Goal: Task Accomplishment & Management: Use online tool/utility

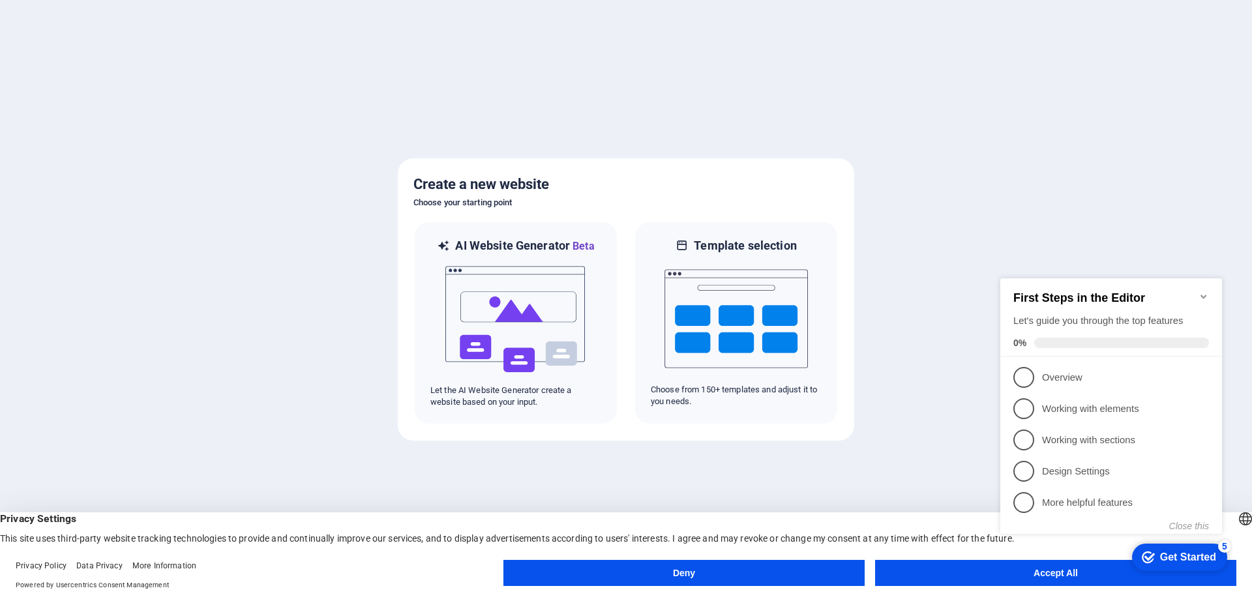
click at [1180, 553] on div "Get Started" at bounding box center [1188, 558] width 56 height 12
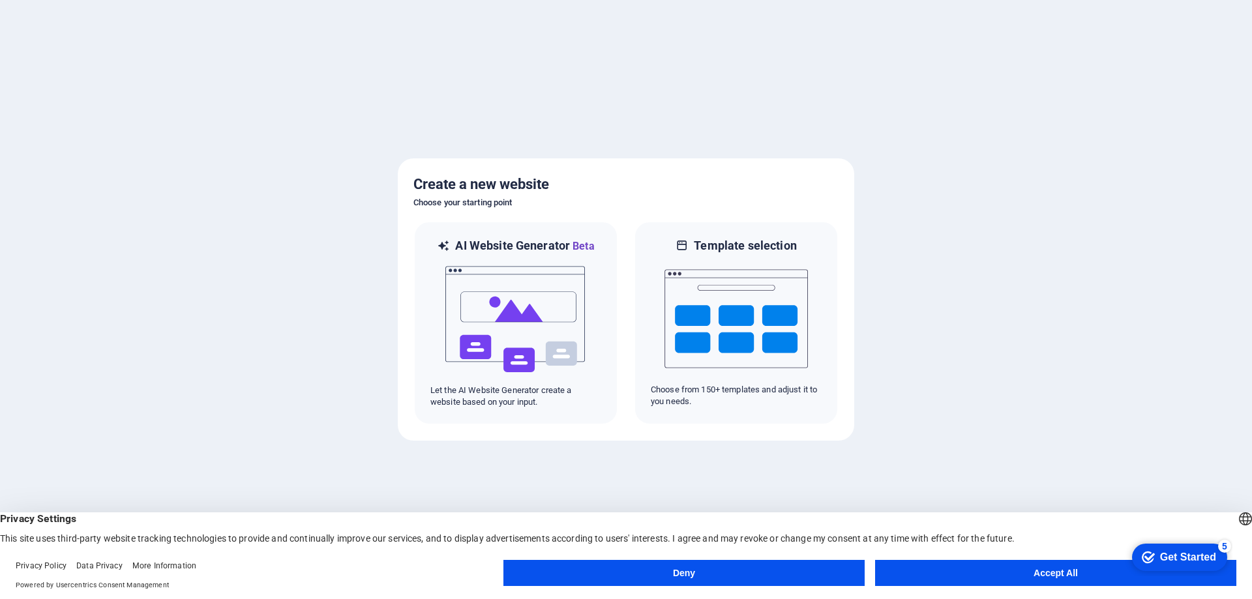
click at [1216, 563] on div "Get Started" at bounding box center [1188, 558] width 56 height 12
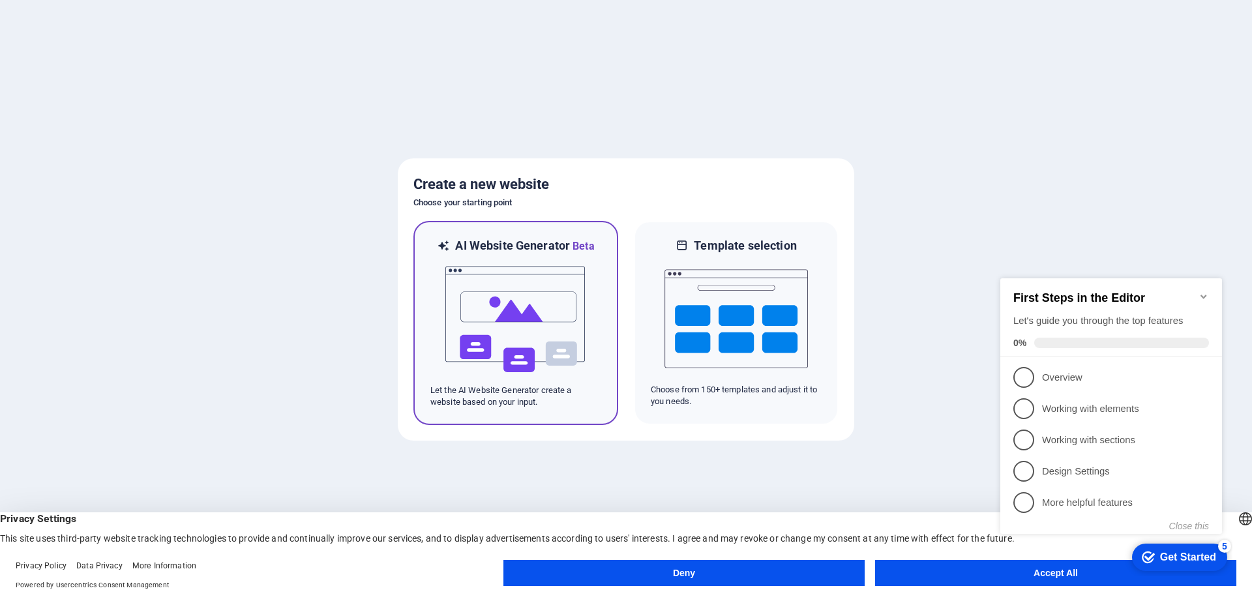
click at [538, 325] on img at bounding box center [515, 319] width 143 height 130
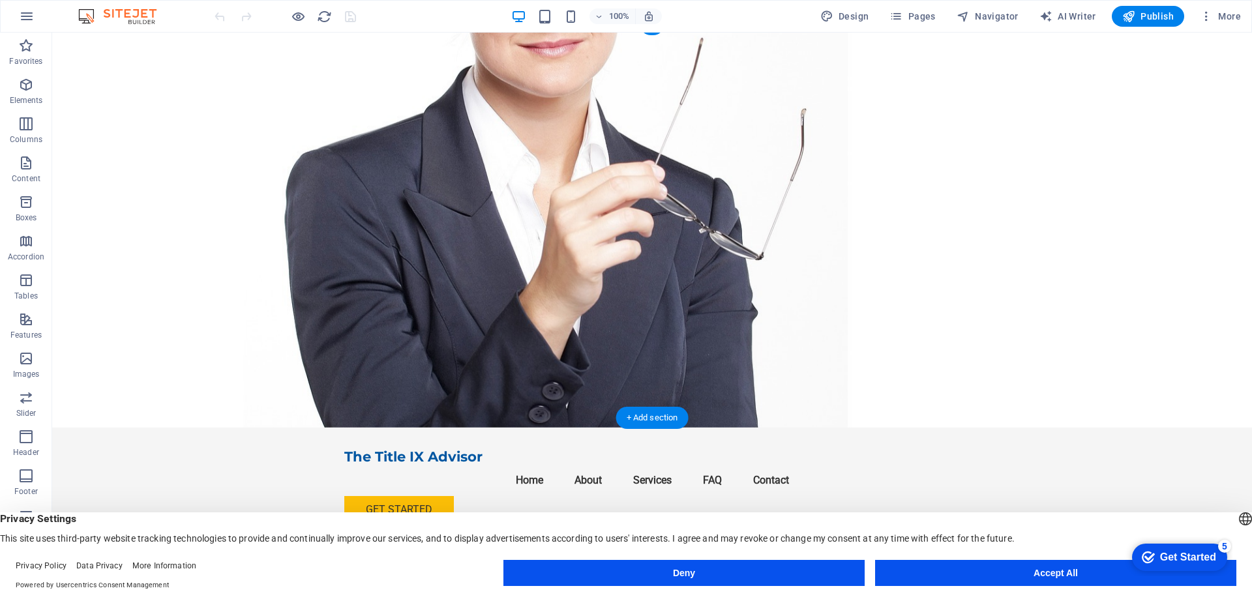
scroll to position [65, 0]
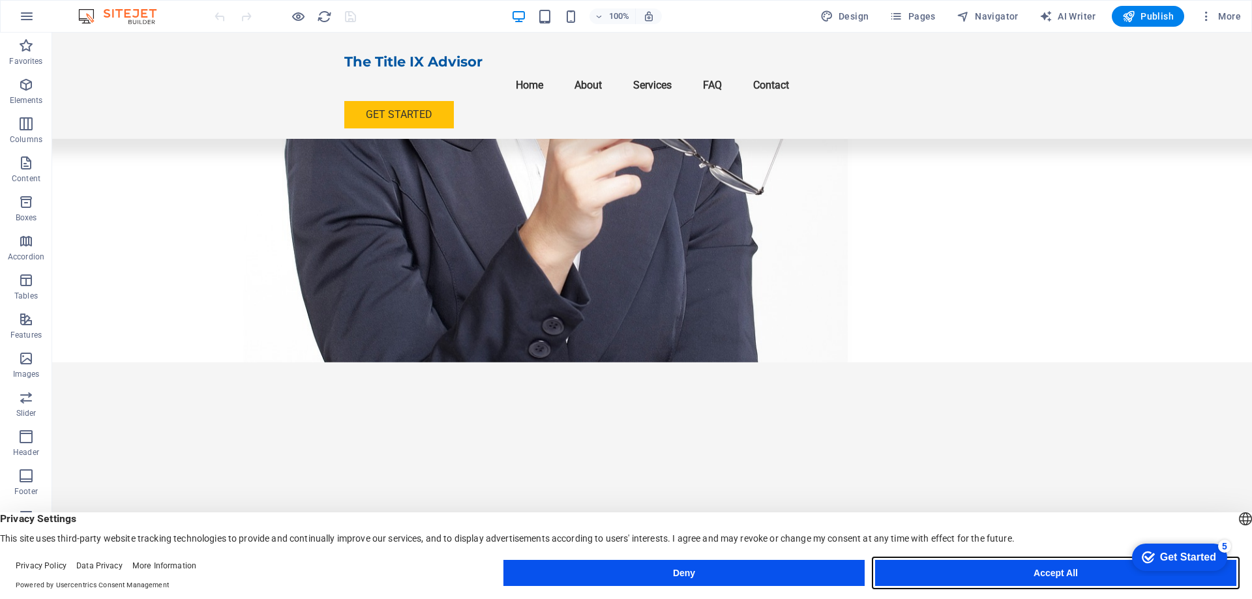
click at [942, 570] on button "Accept All" at bounding box center [1055, 573] width 361 height 26
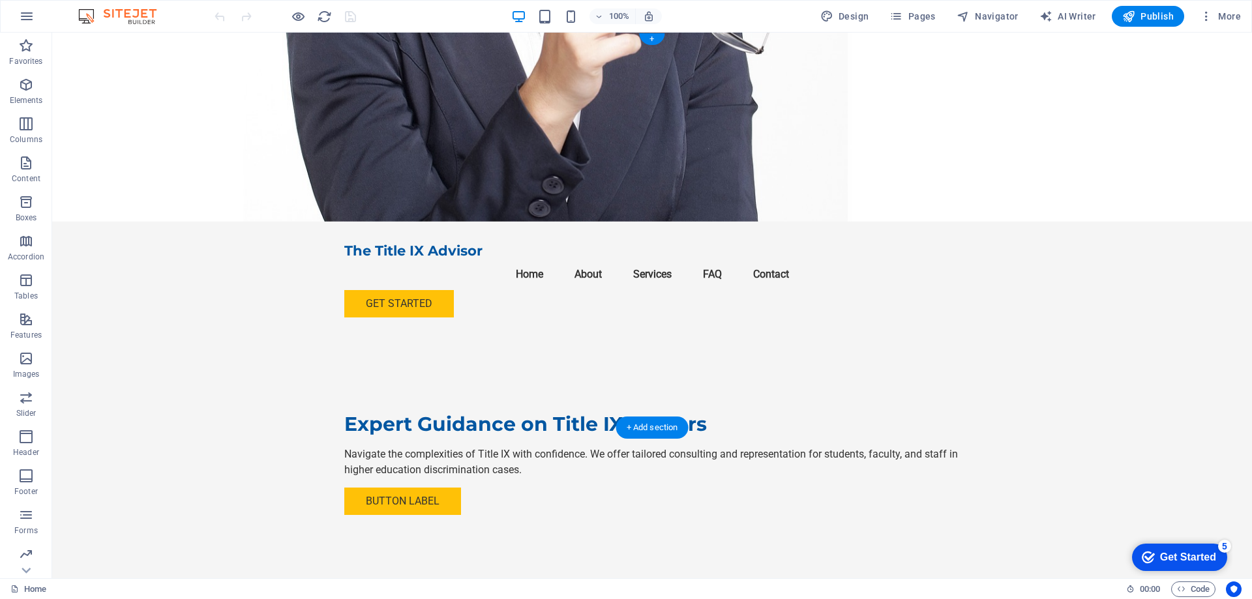
scroll to position [0, 0]
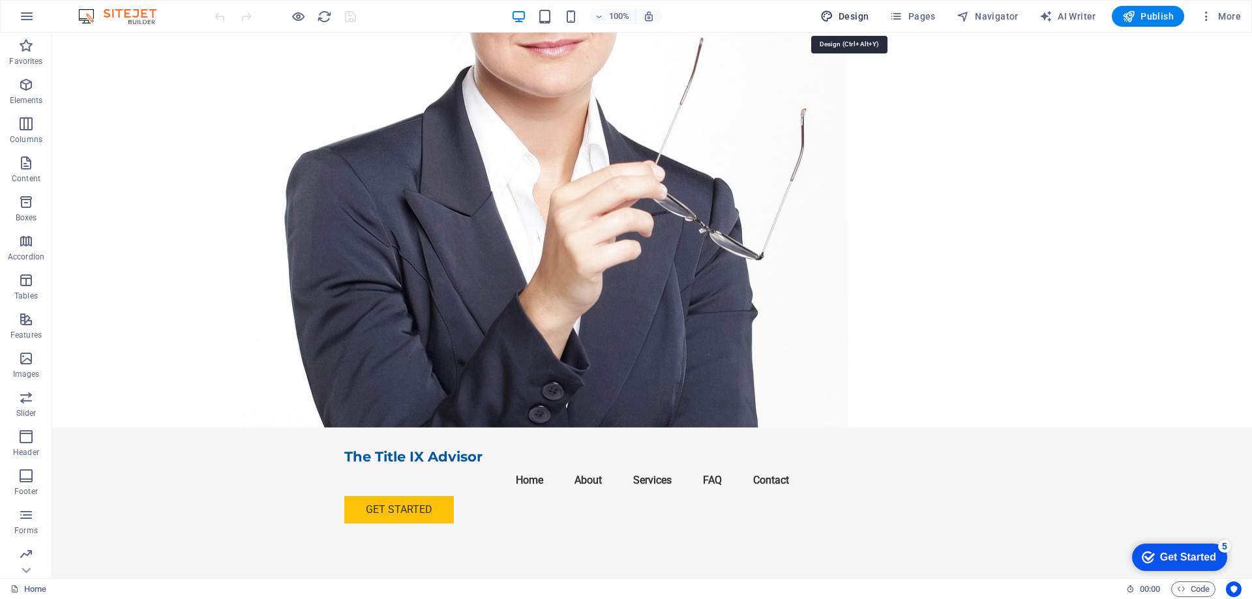
click at [861, 19] on span "Design" at bounding box center [844, 16] width 49 height 13
select select "px"
select select "200"
select select "px"
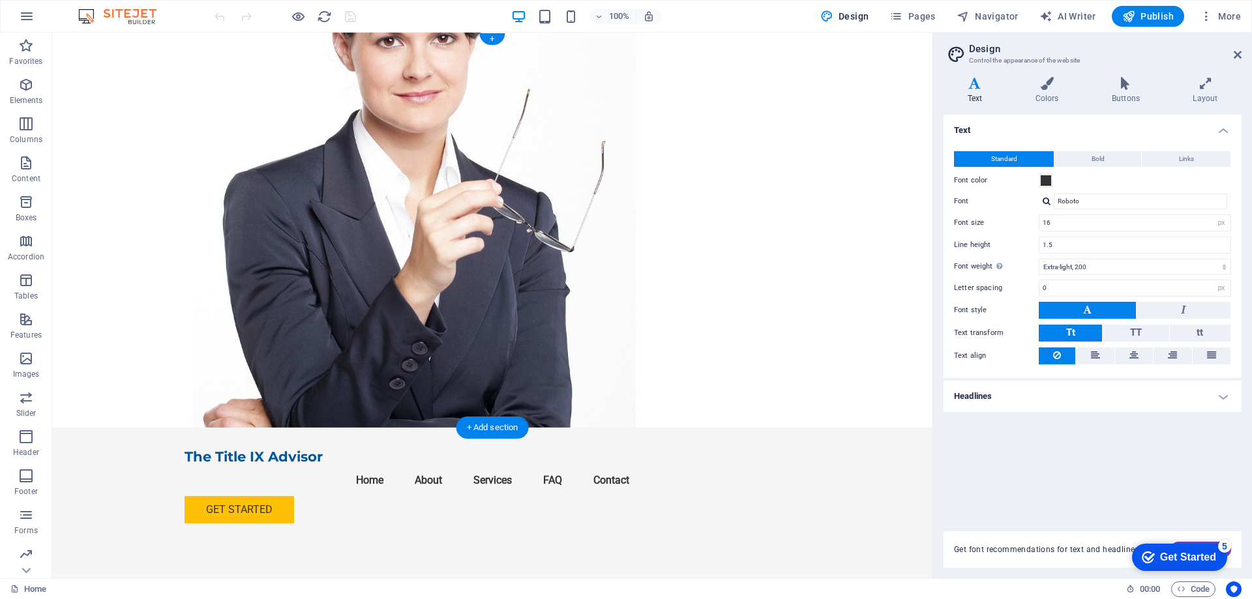
click at [136, 139] on figure at bounding box center [492, 230] width 880 height 395
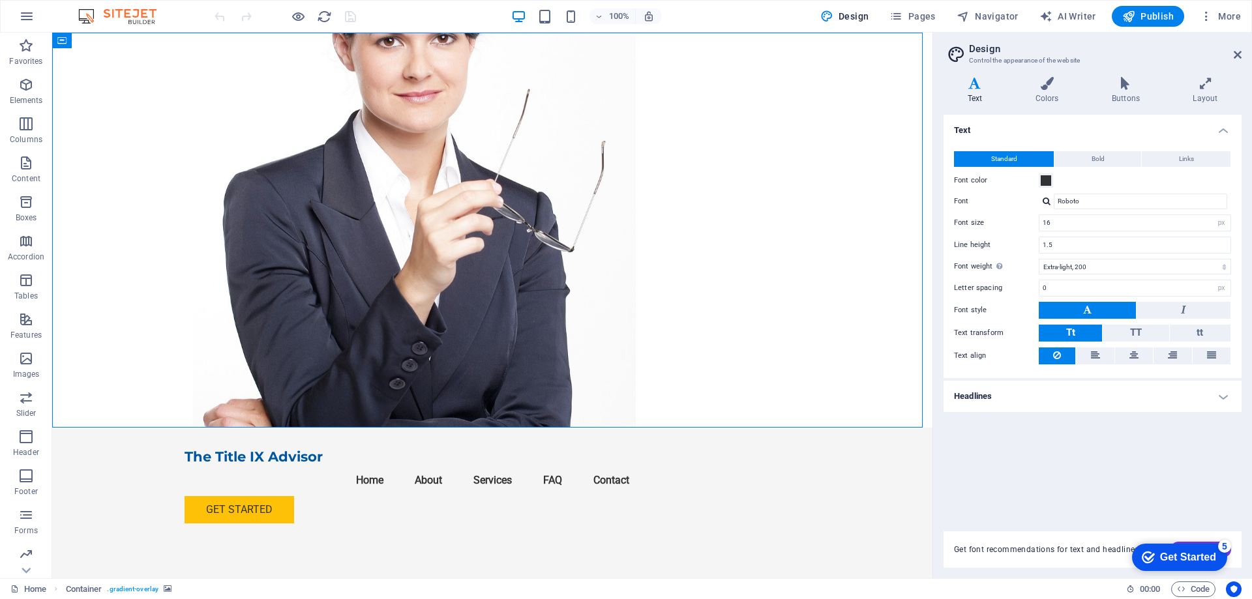
click at [1232, 53] on h2 "Design" at bounding box center [1105, 49] width 273 height 12
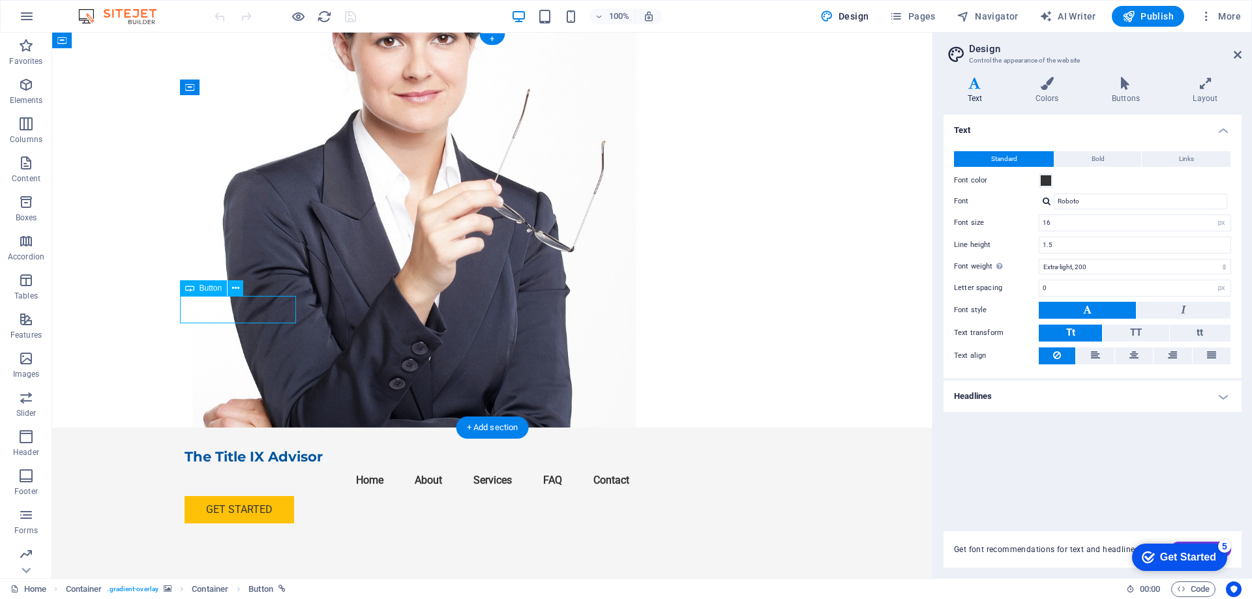
click at [580, 296] on figure at bounding box center [492, 230] width 880 height 395
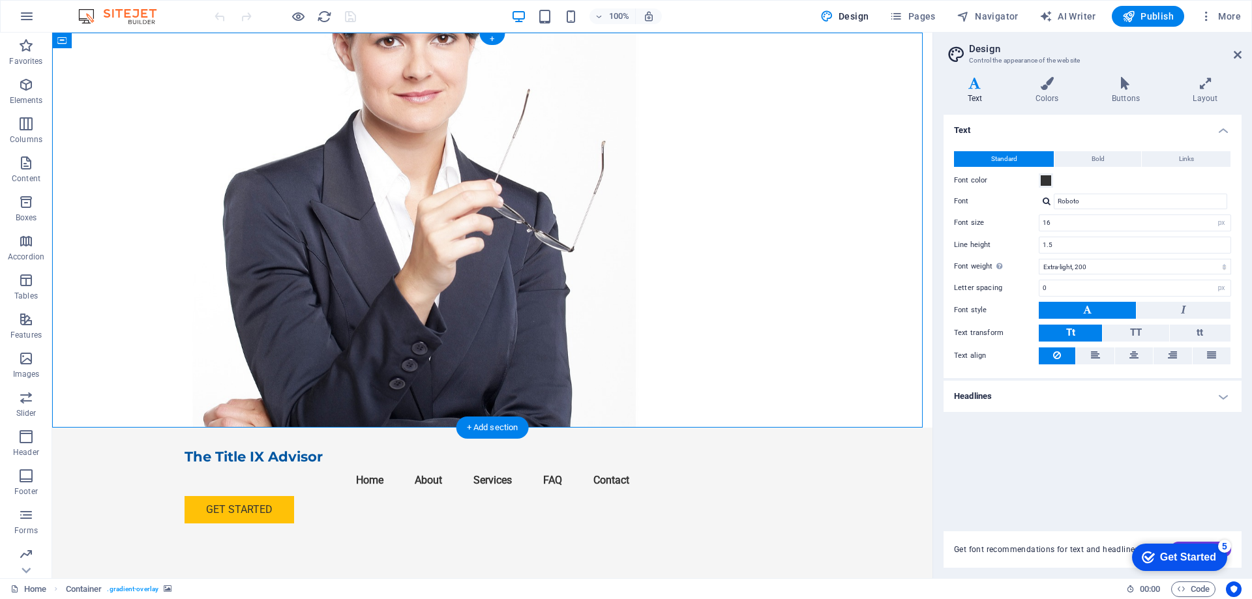
click at [606, 282] on figure at bounding box center [492, 230] width 880 height 395
drag, startPoint x: 606, startPoint y: 282, endPoint x: 377, endPoint y: 281, distance: 229.5
click at [606, 281] on figure at bounding box center [492, 230] width 880 height 395
select select "header"
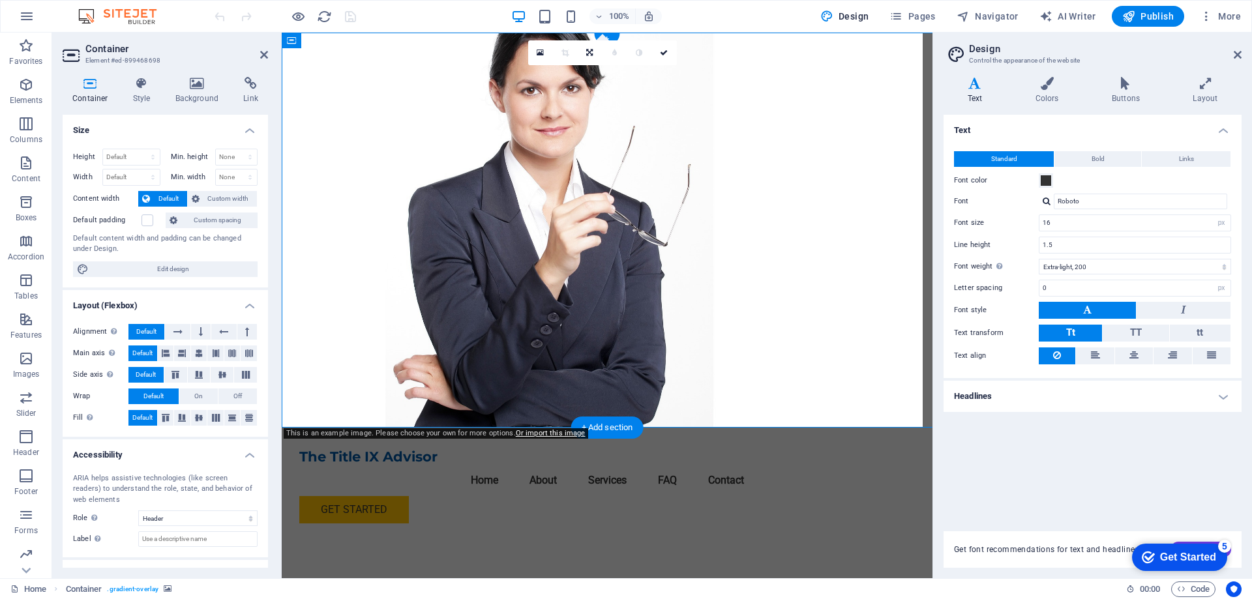
click at [606, 281] on figure at bounding box center [607, 230] width 651 height 395
click at [1054, 93] on h4 "Colors" at bounding box center [1049, 90] width 76 height 27
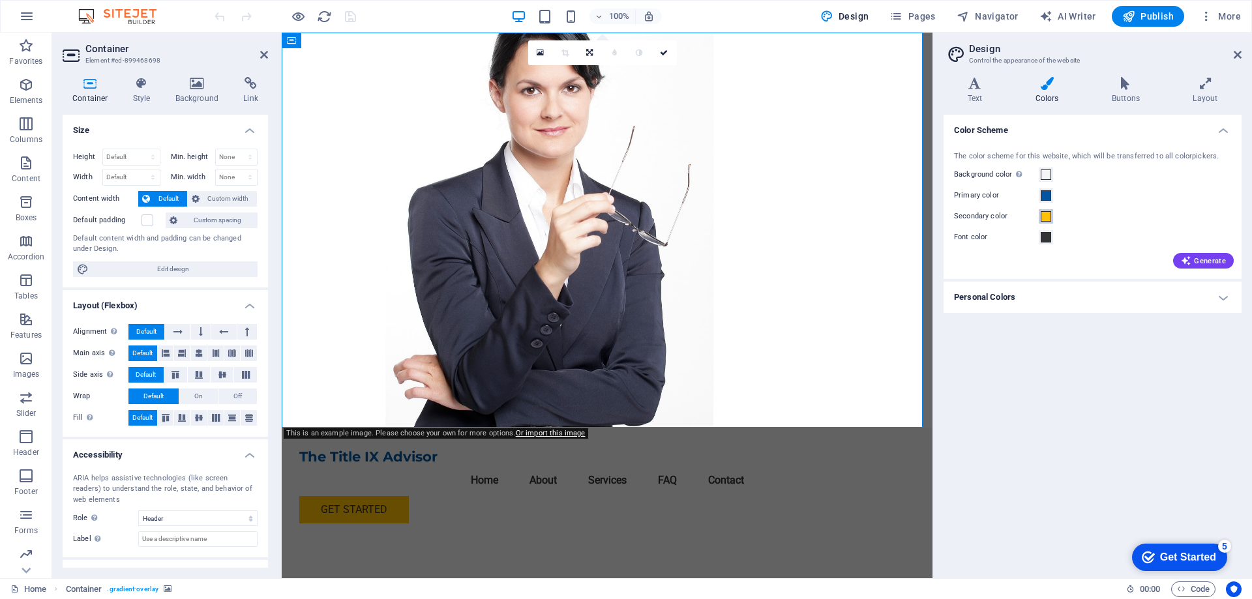
click at [1050, 218] on span at bounding box center [1046, 216] width 10 height 10
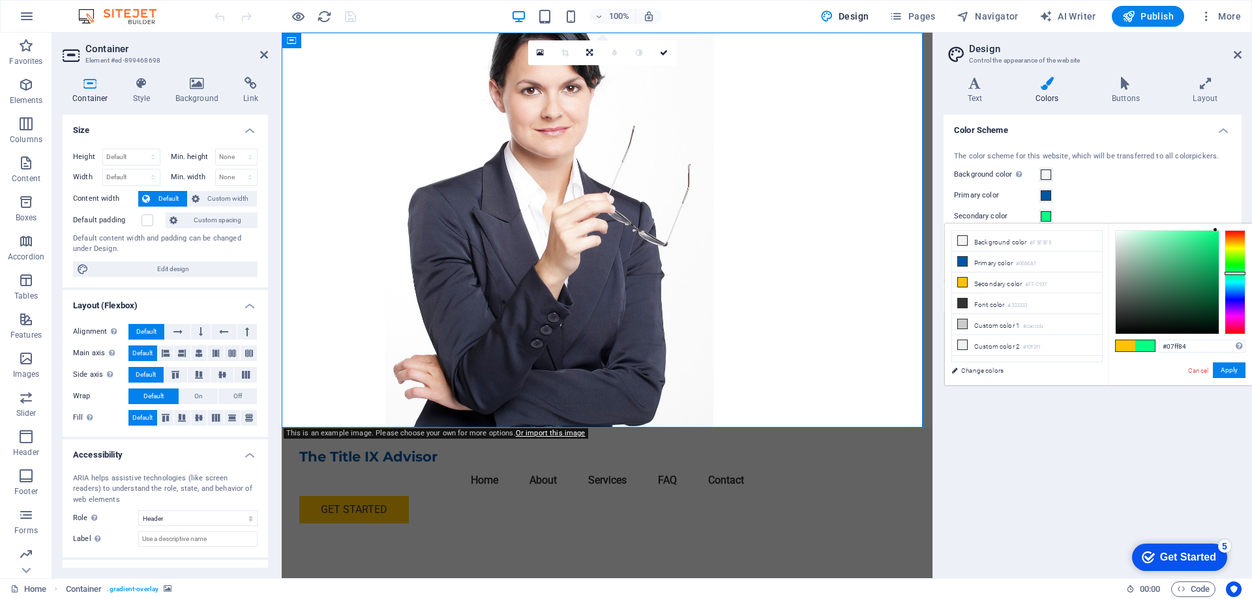
drag, startPoint x: 1236, startPoint y: 243, endPoint x: 1232, endPoint y: 273, distance: 30.8
click at [1232, 273] on div at bounding box center [1234, 273] width 21 height 3
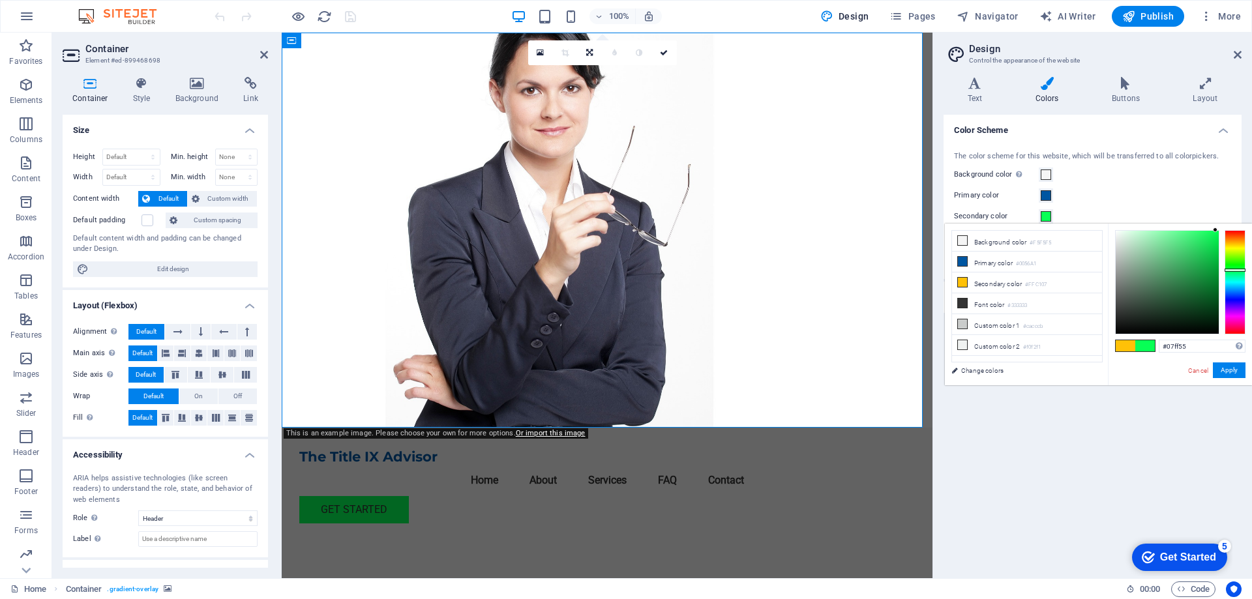
click at [1232, 270] on div at bounding box center [1234, 270] width 21 height 3
click at [986, 265] on li "Primary color #0056A1" at bounding box center [1027, 262] width 150 height 21
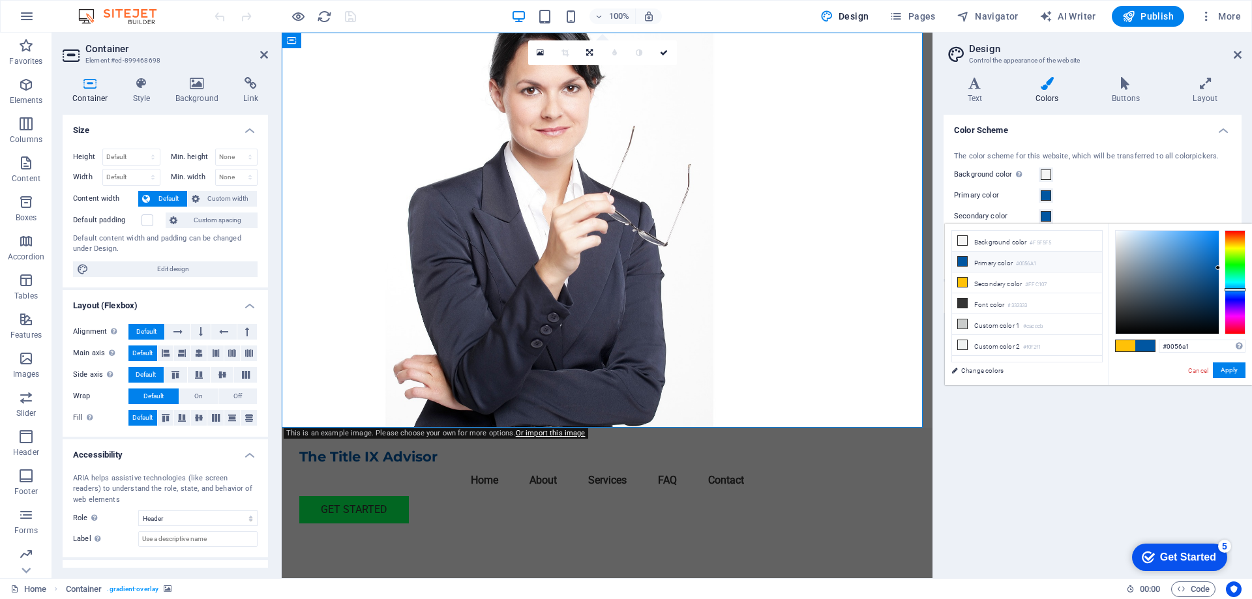
click at [958, 260] on icon at bounding box center [962, 261] width 9 height 9
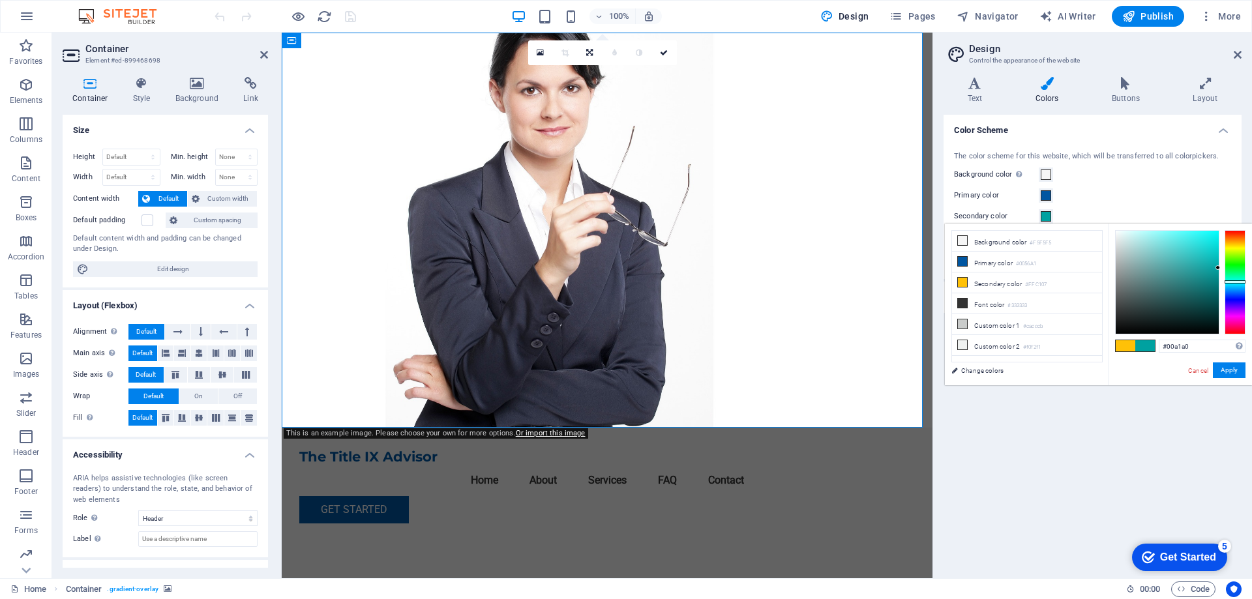
click at [1232, 282] on div at bounding box center [1234, 282] width 21 height 104
click at [964, 258] on icon at bounding box center [962, 261] width 9 height 9
drag, startPoint x: 1236, startPoint y: 287, endPoint x: 1234, endPoint y: 265, distance: 21.7
click at [1234, 265] on div at bounding box center [1234, 282] width 21 height 104
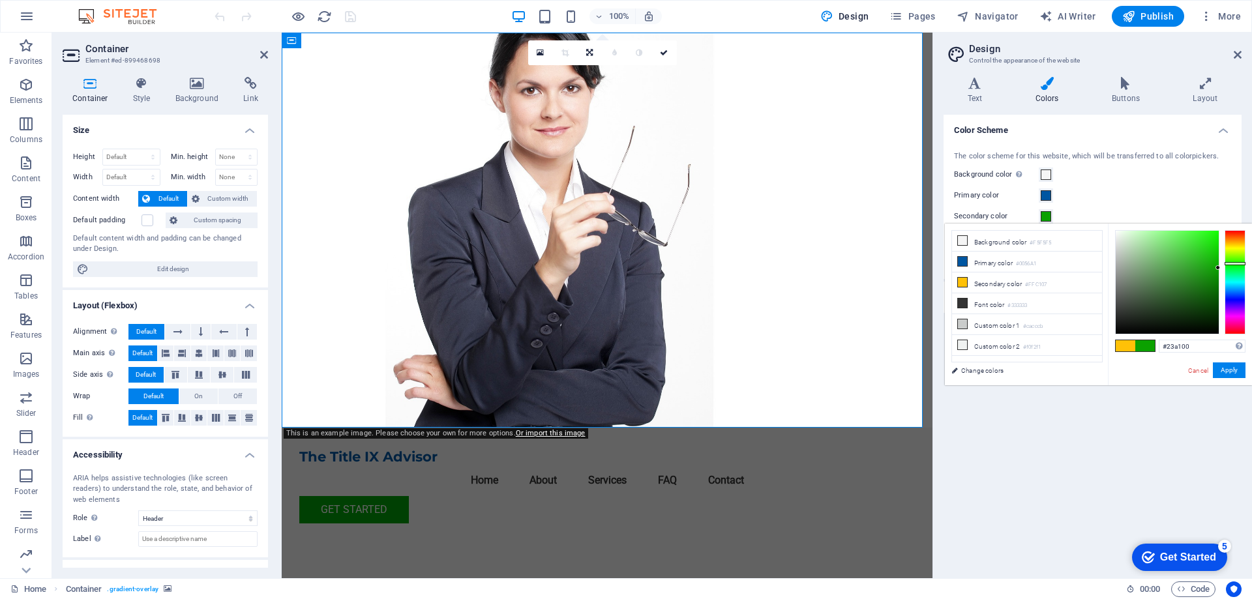
type input "#29a100"
click at [1236, 260] on div at bounding box center [1234, 282] width 21 height 104
click at [1226, 372] on button "Apply" at bounding box center [1229, 371] width 33 height 16
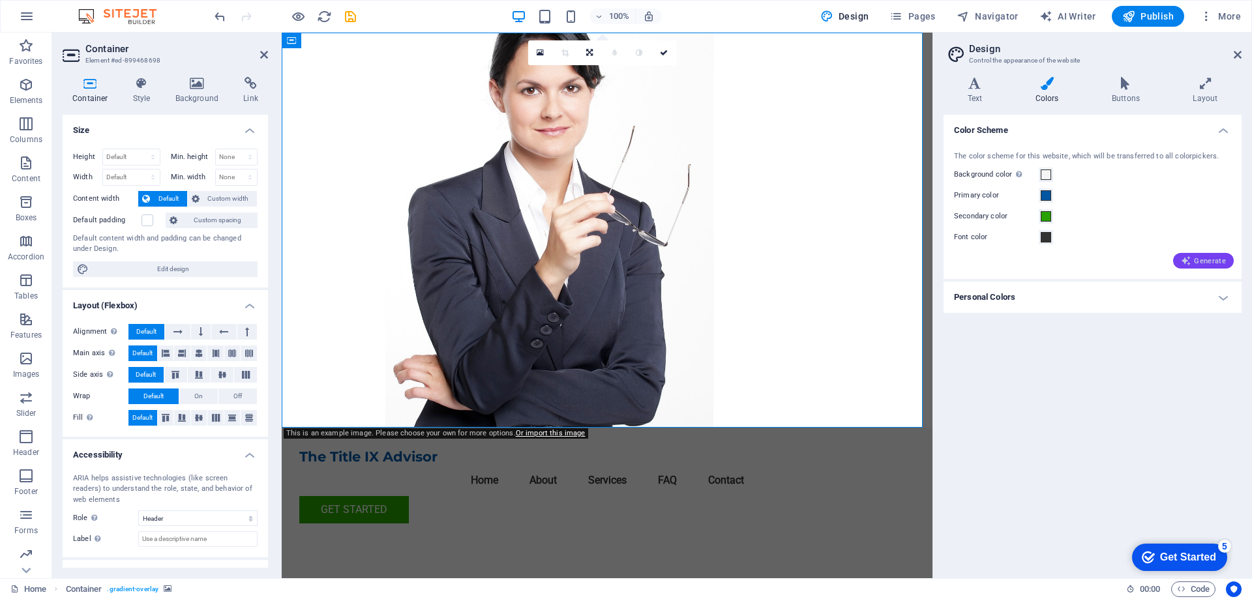
click at [1200, 260] on span "Generate" at bounding box center [1203, 261] width 45 height 10
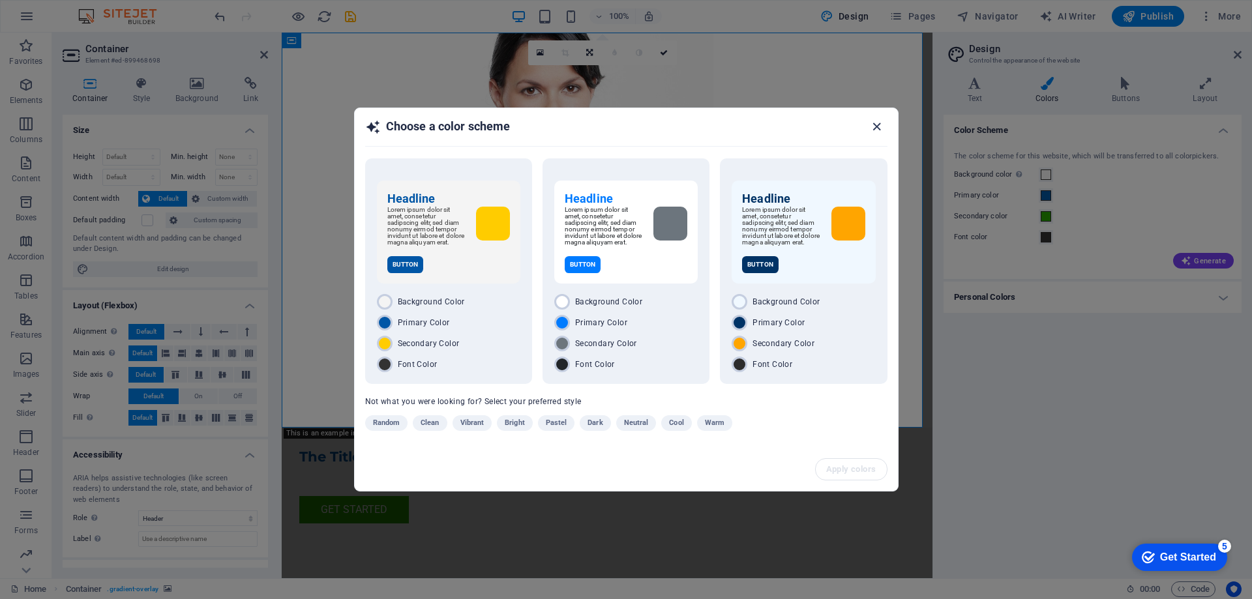
click at [872, 122] on icon "button" at bounding box center [876, 126] width 15 height 15
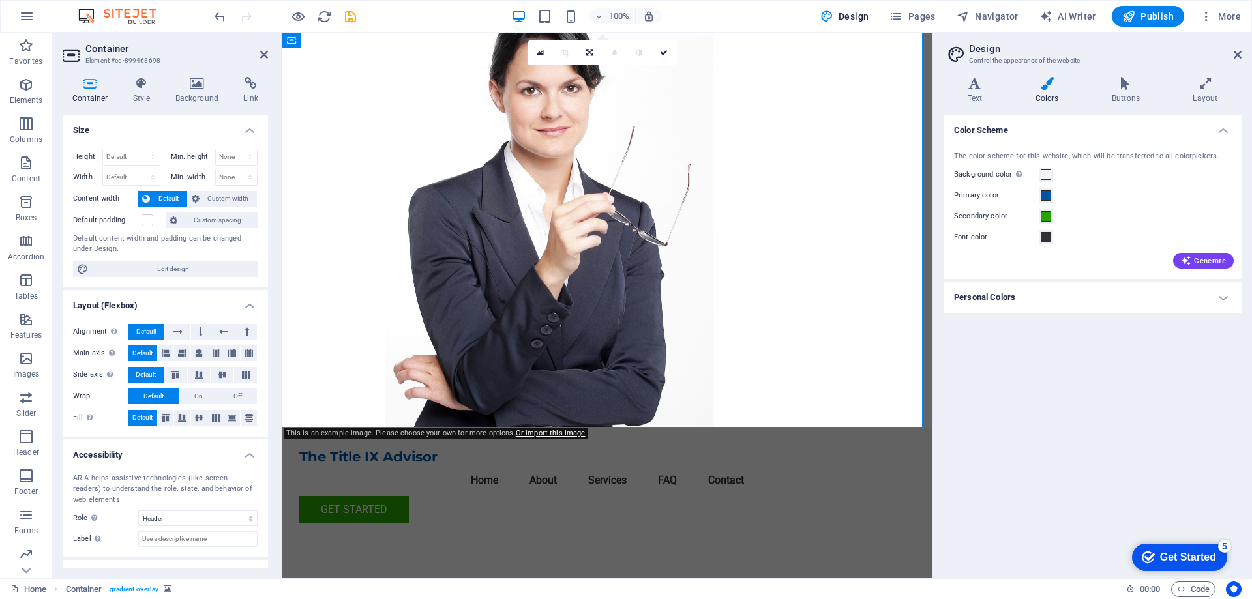
click at [1176, 552] on div "Get Started" at bounding box center [1188, 558] width 56 height 12
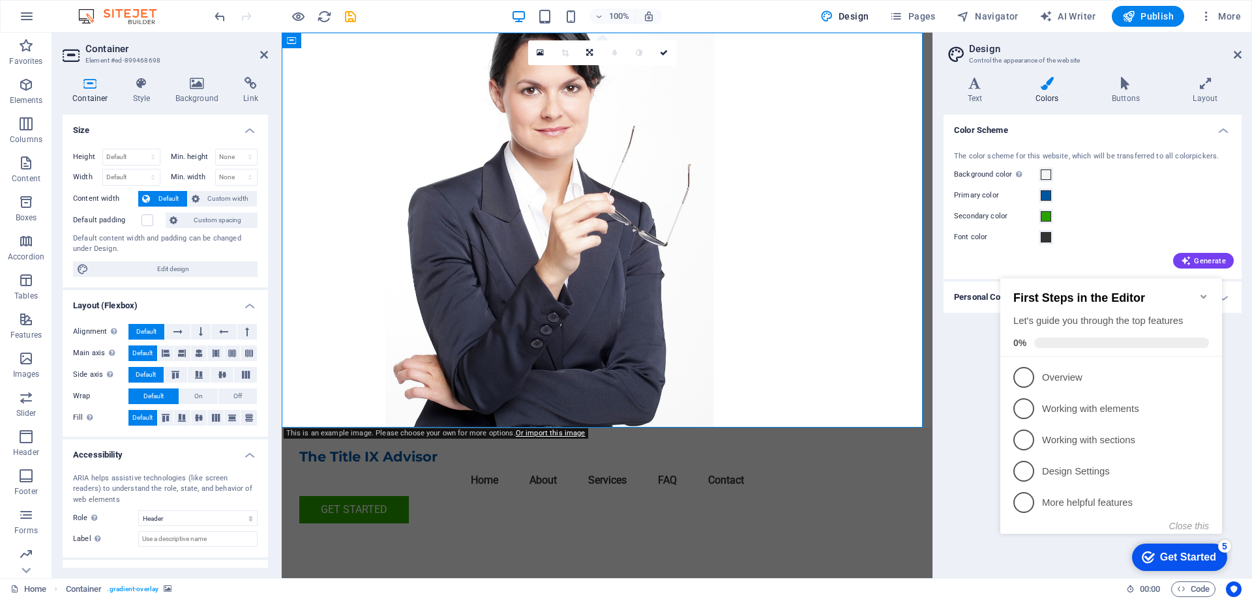
click at [808, 359] on figure at bounding box center [607, 230] width 651 height 395
click at [27, 50] on icon "button" at bounding box center [26, 46] width 16 height 16
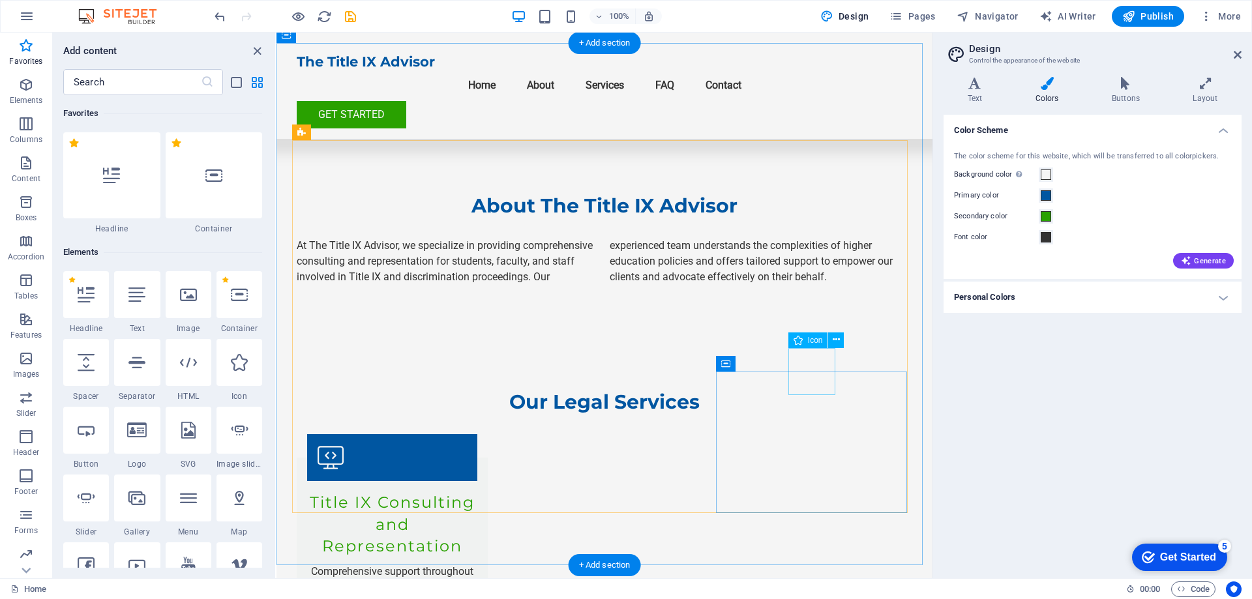
scroll to position [652, 0]
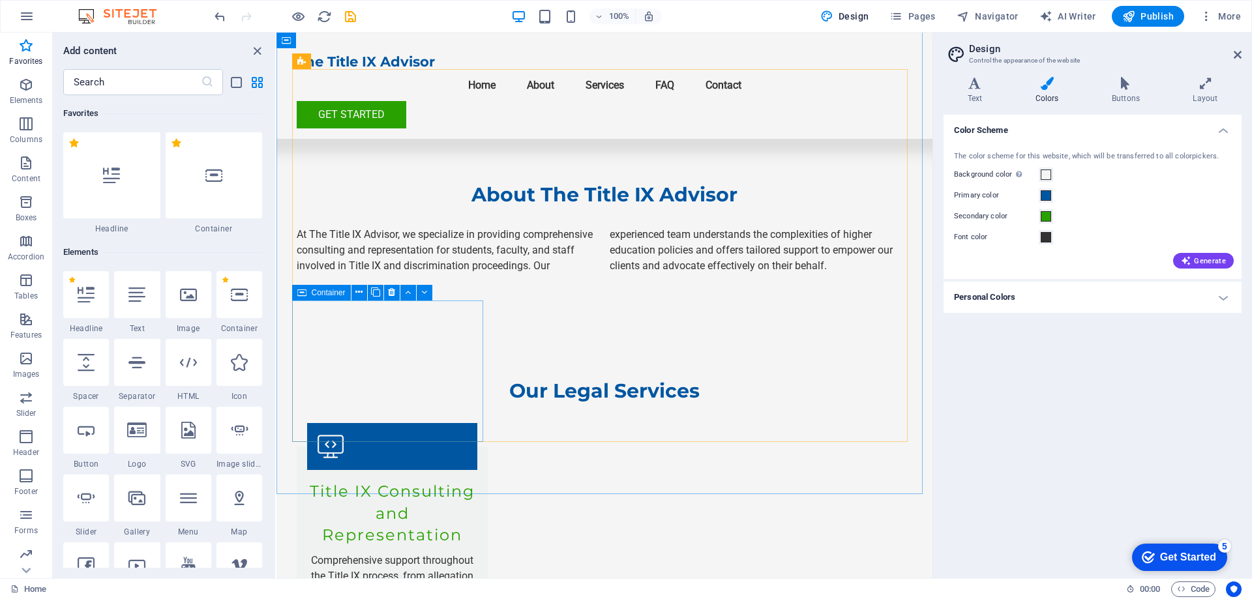
click at [306, 294] on div "Container" at bounding box center [321, 293] width 59 height 16
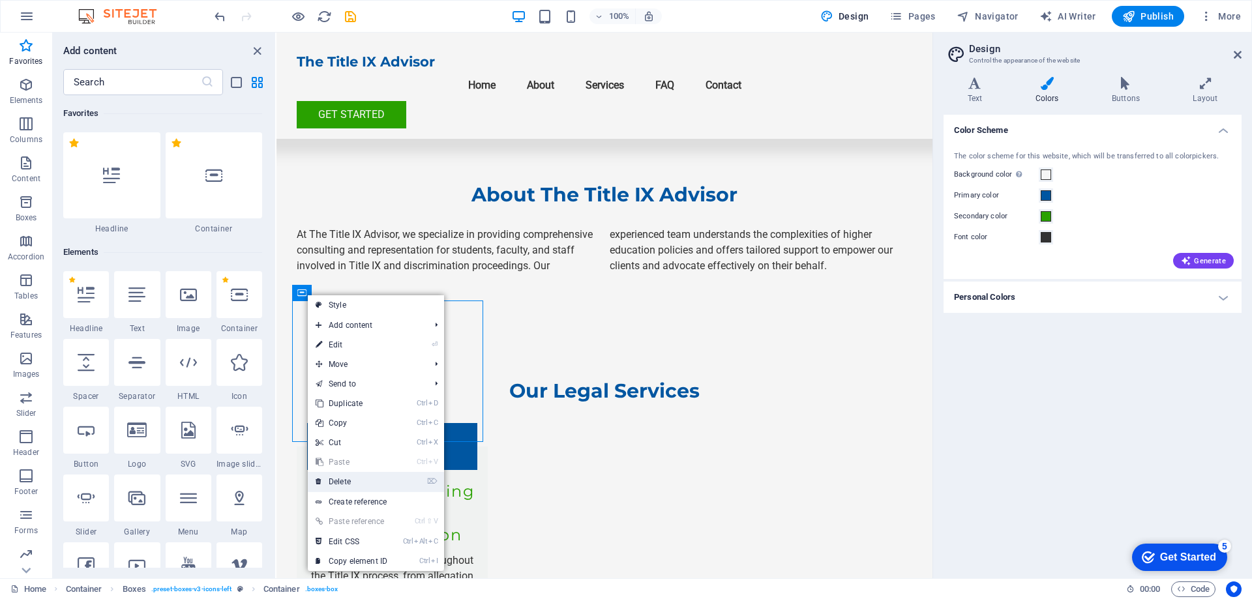
click at [359, 482] on link "⌦ Delete" at bounding box center [351, 482] width 87 height 20
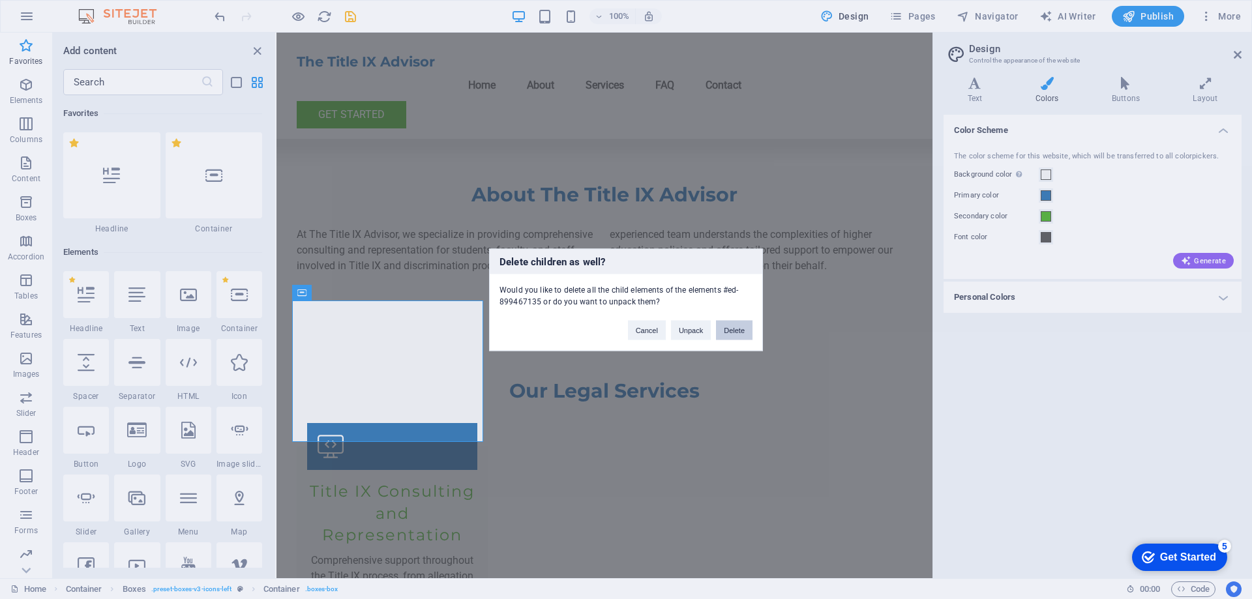
drag, startPoint x: 730, startPoint y: 329, endPoint x: 454, endPoint y: 297, distance: 278.3
click at [730, 329] on button "Delete" at bounding box center [734, 330] width 37 height 20
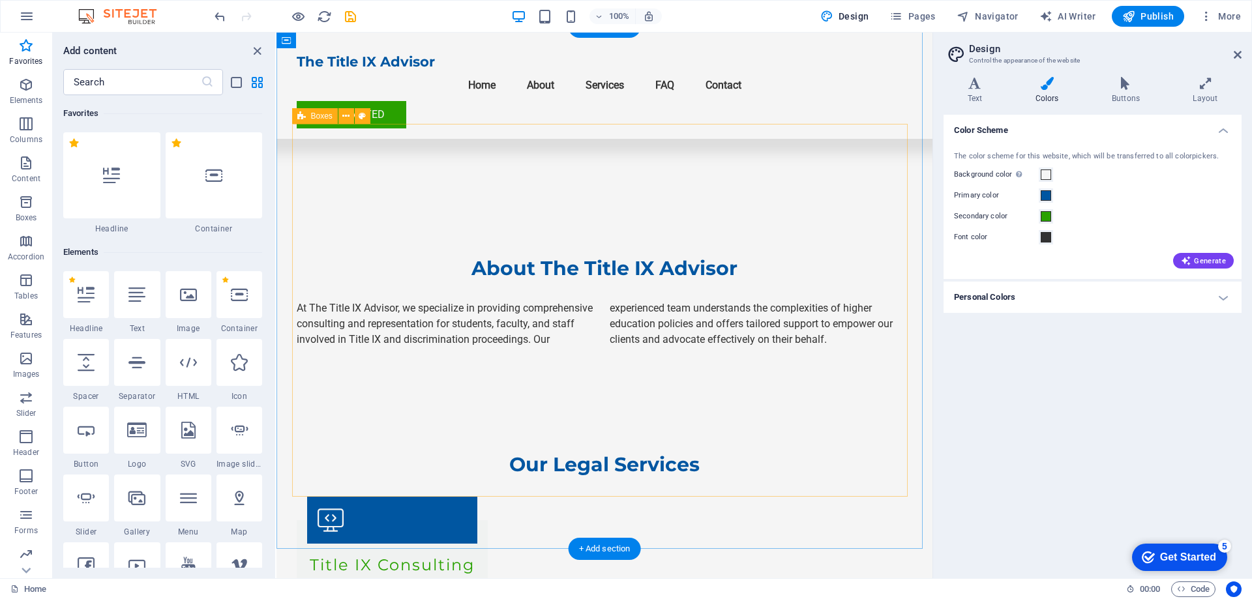
scroll to position [522, 0]
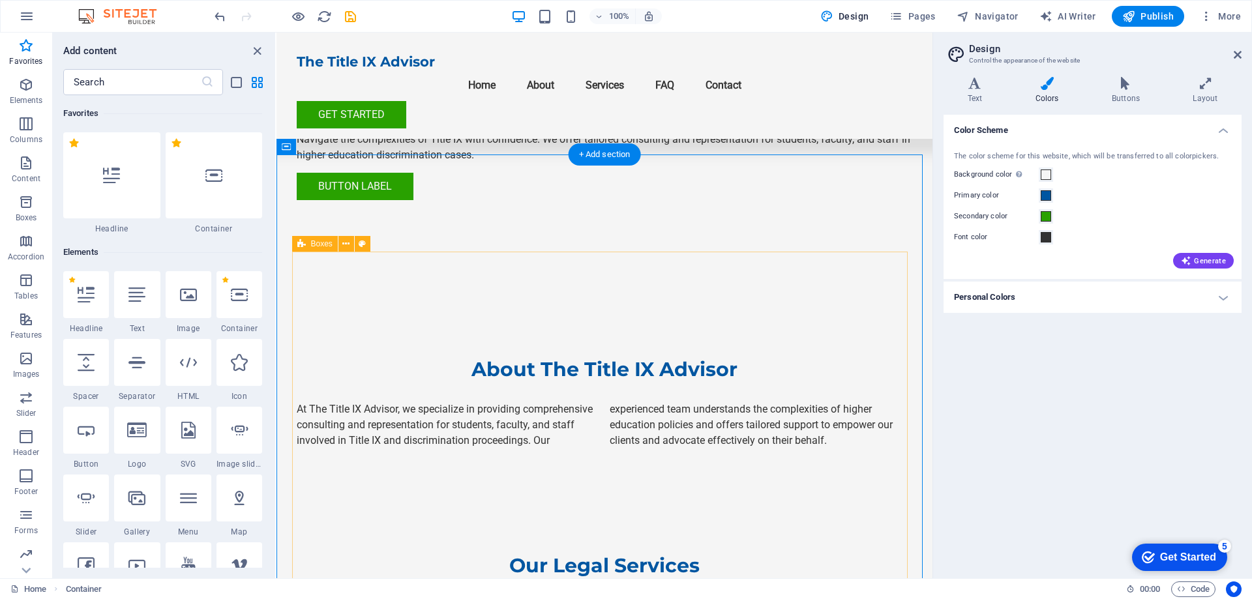
scroll to position [456, 0]
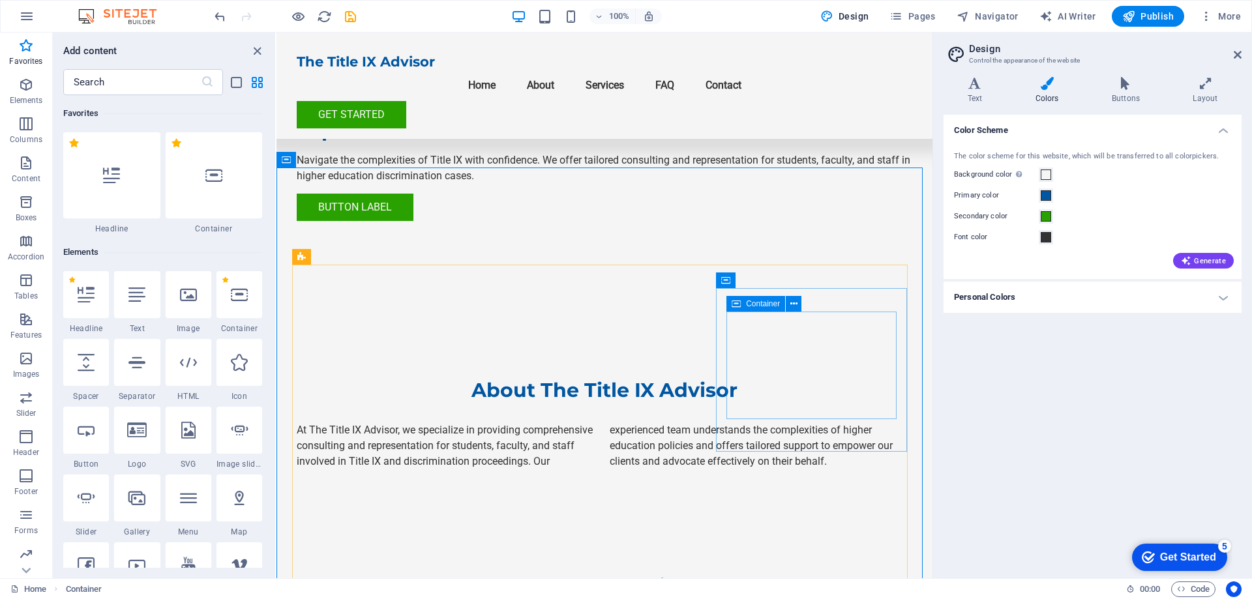
click at [736, 303] on icon at bounding box center [736, 304] width 9 height 16
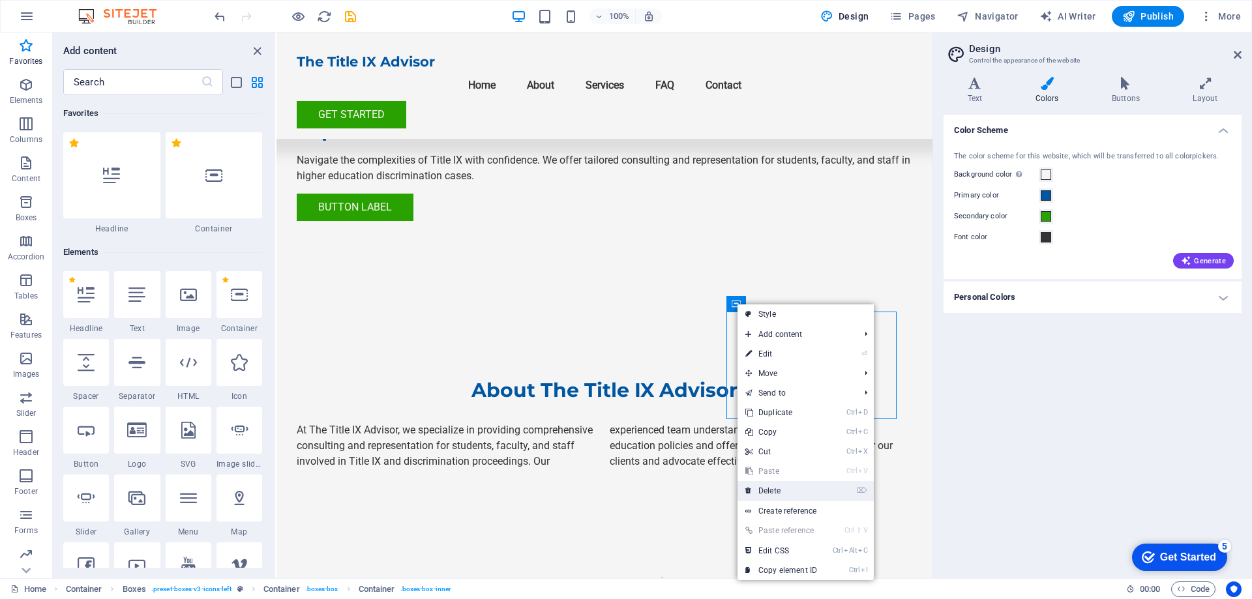
click at [772, 491] on link "⌦ Delete" at bounding box center [780, 491] width 87 height 20
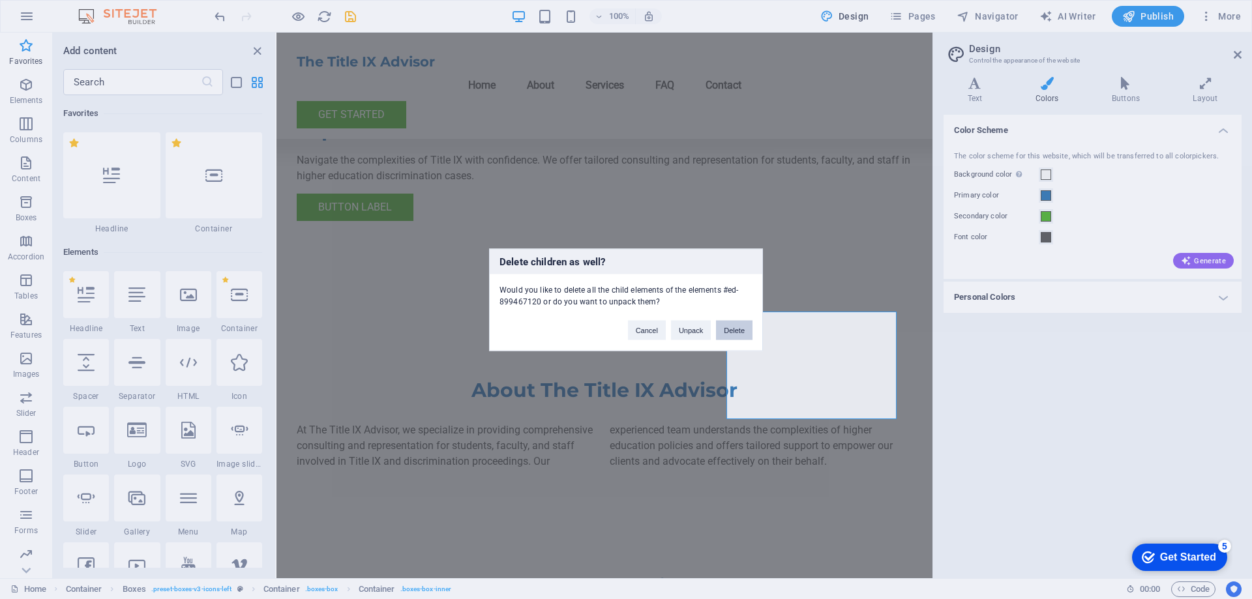
click at [737, 326] on button "Delete" at bounding box center [734, 330] width 37 height 20
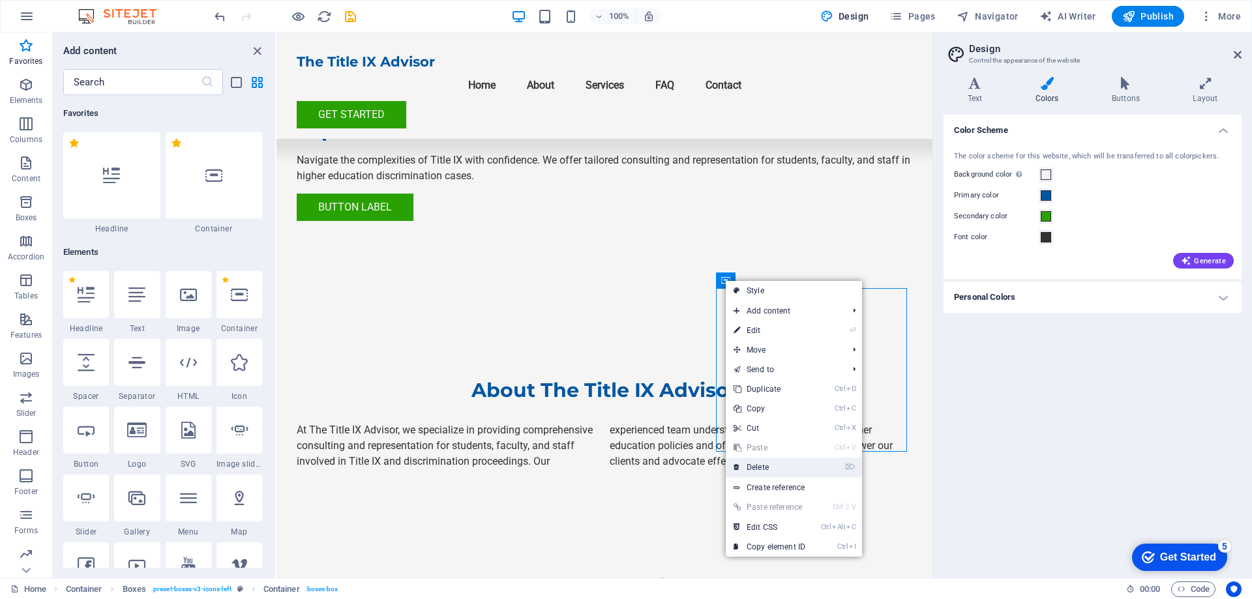
click at [766, 468] on link "⌦ Delete" at bounding box center [769, 468] width 87 height 20
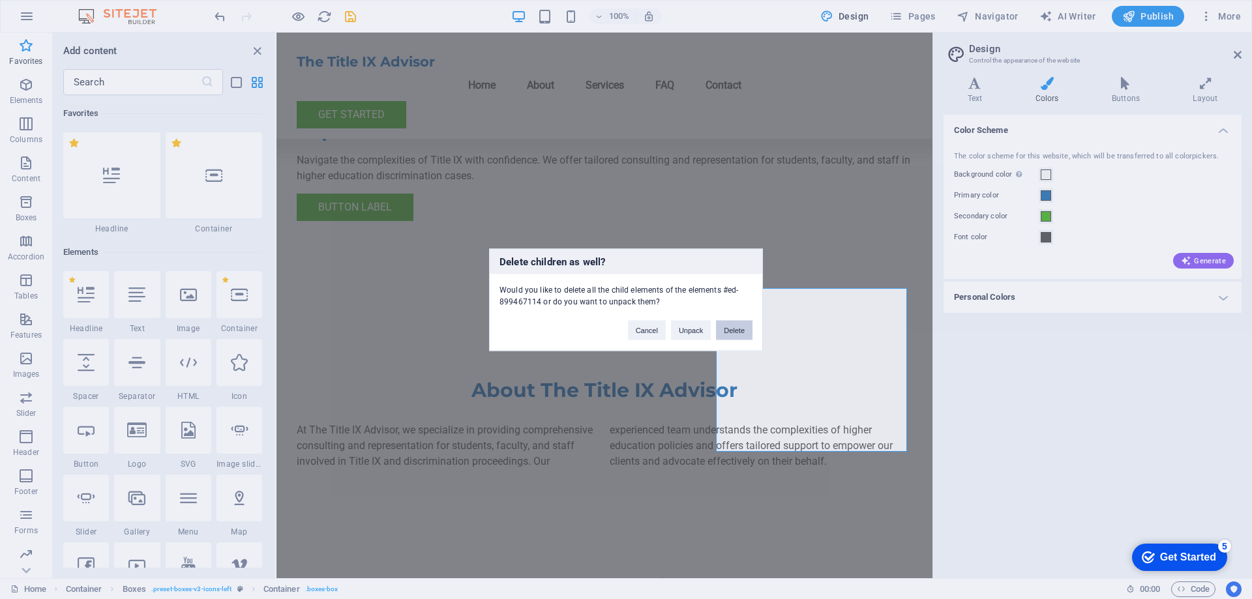
click at [730, 329] on button "Delete" at bounding box center [734, 330] width 37 height 20
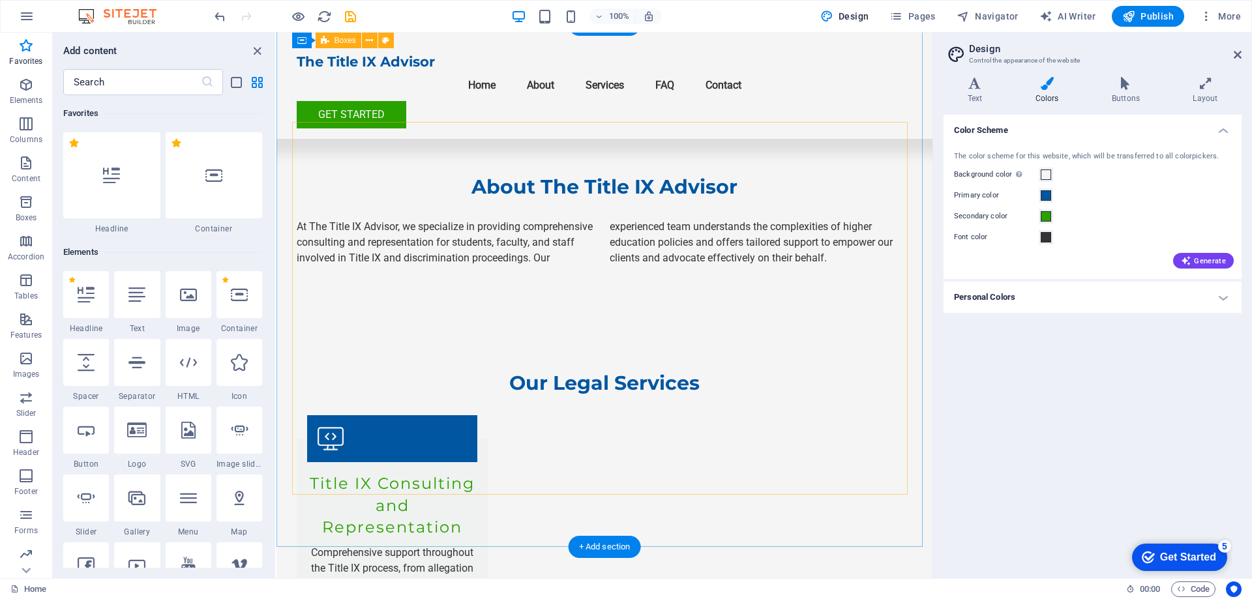
scroll to position [587, 0]
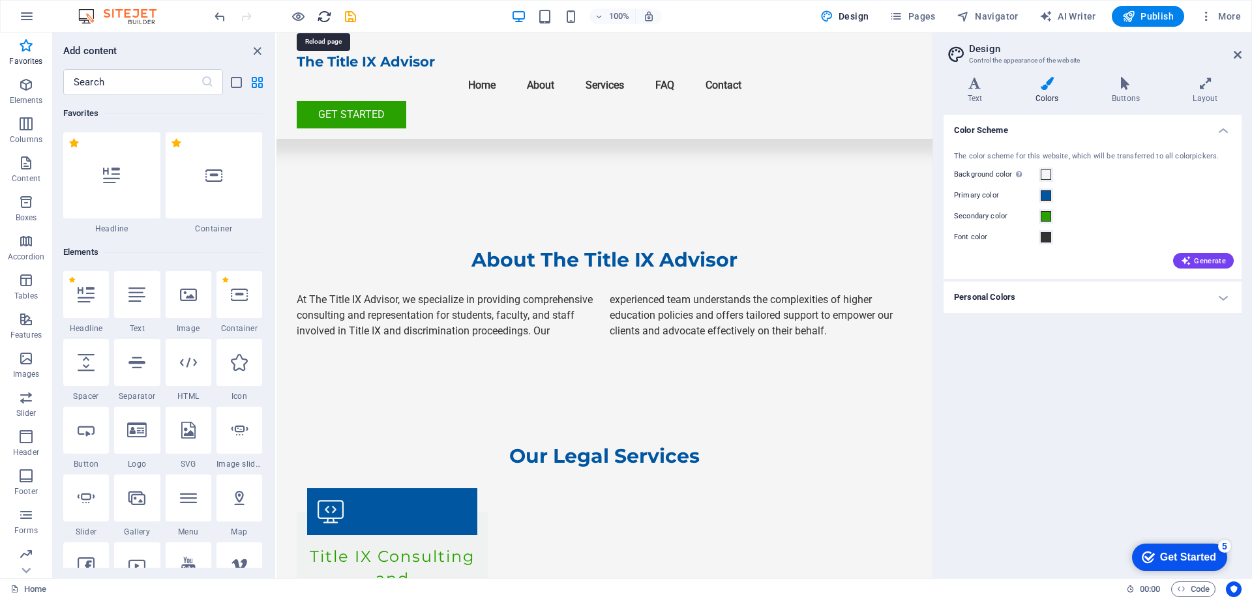
click at [324, 14] on icon "reload" at bounding box center [324, 16] width 15 height 15
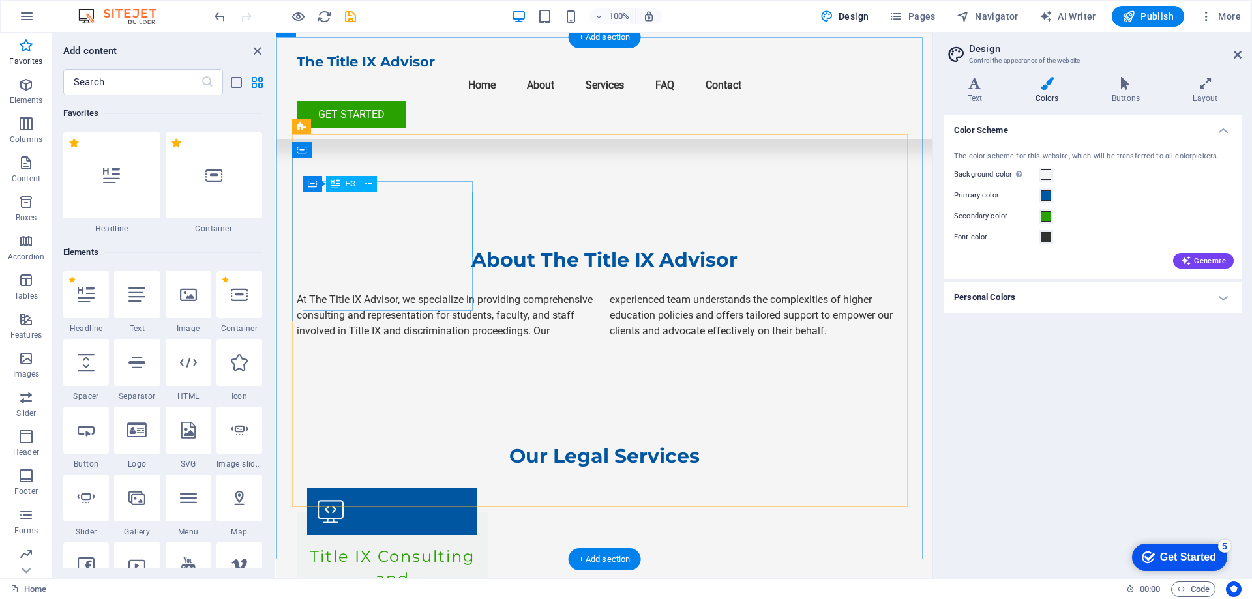
click at [411, 546] on div "Title IX Consulting and Representation" at bounding box center [392, 579] width 170 height 66
click at [389, 546] on div "Title IX Consulting and Representation" at bounding box center [392, 579] width 170 height 66
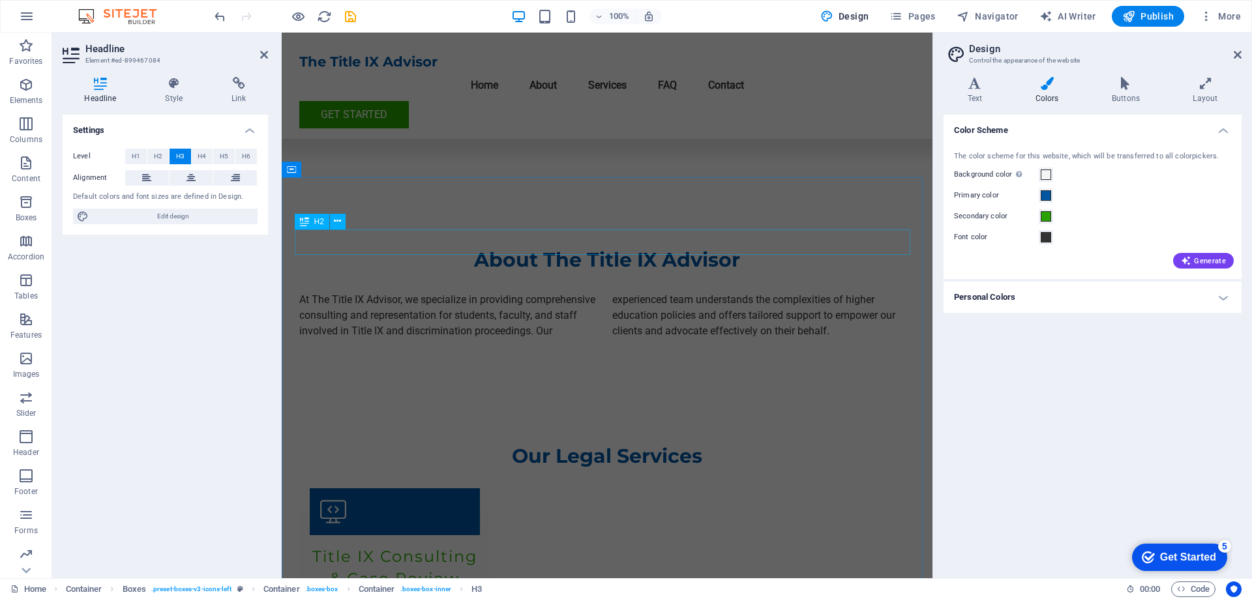
scroll to position [969, 0]
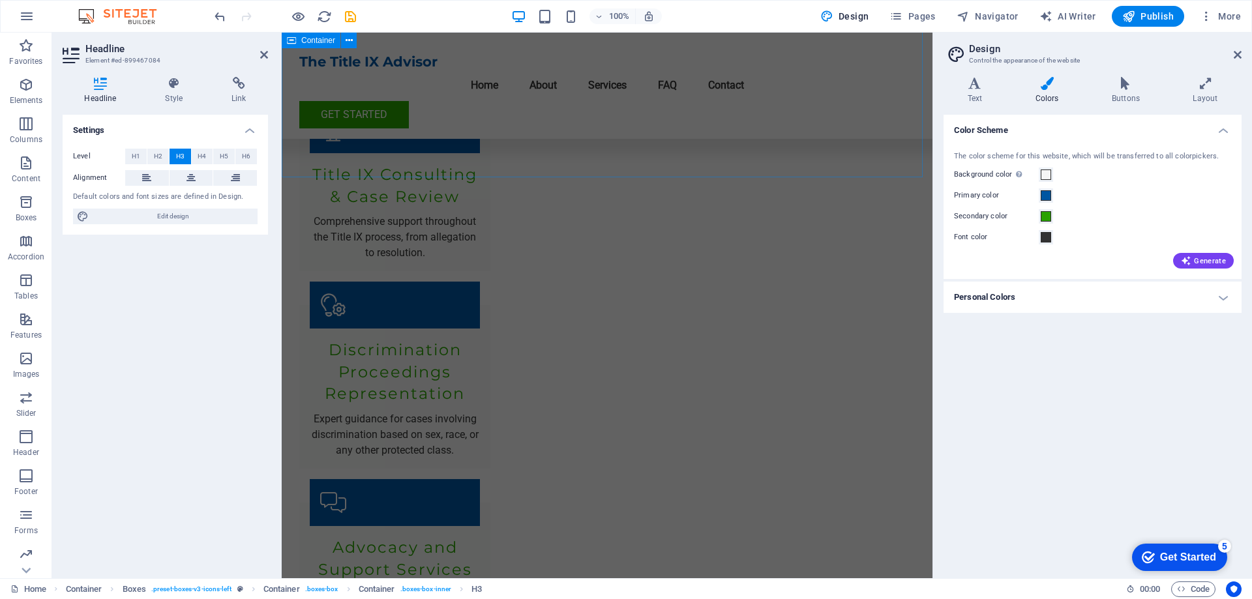
click at [578, 167] on div "Our Legal Services Title IX Consulting & Case Review Comprehensive support thro…" at bounding box center [607, 440] width 651 height 863
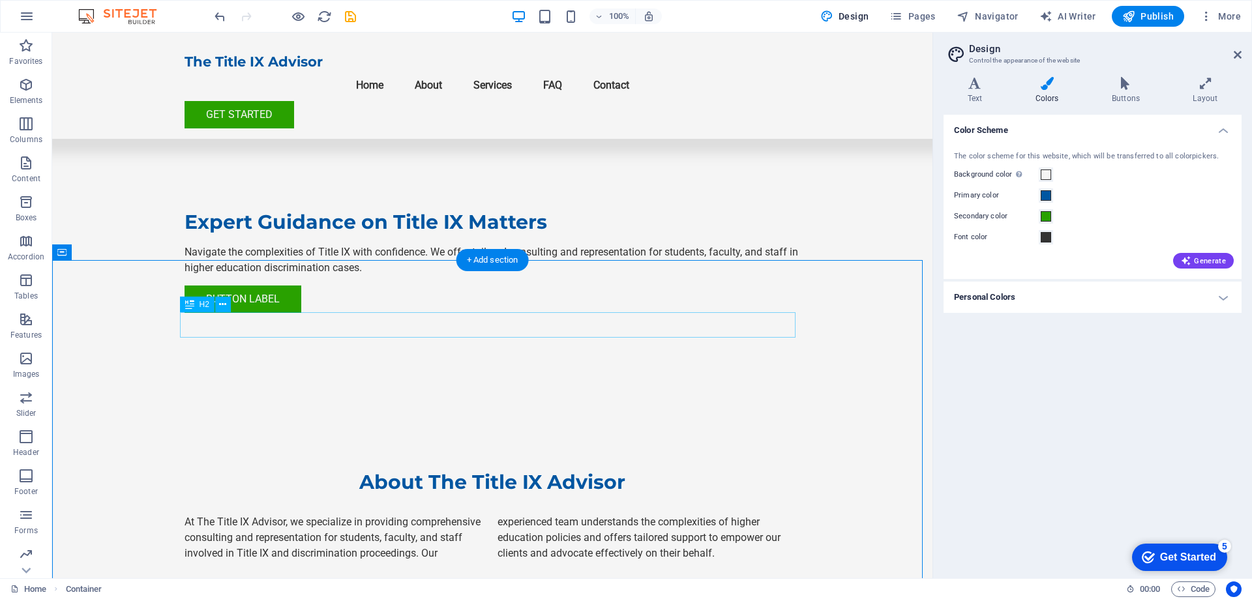
scroll to position [234, 0]
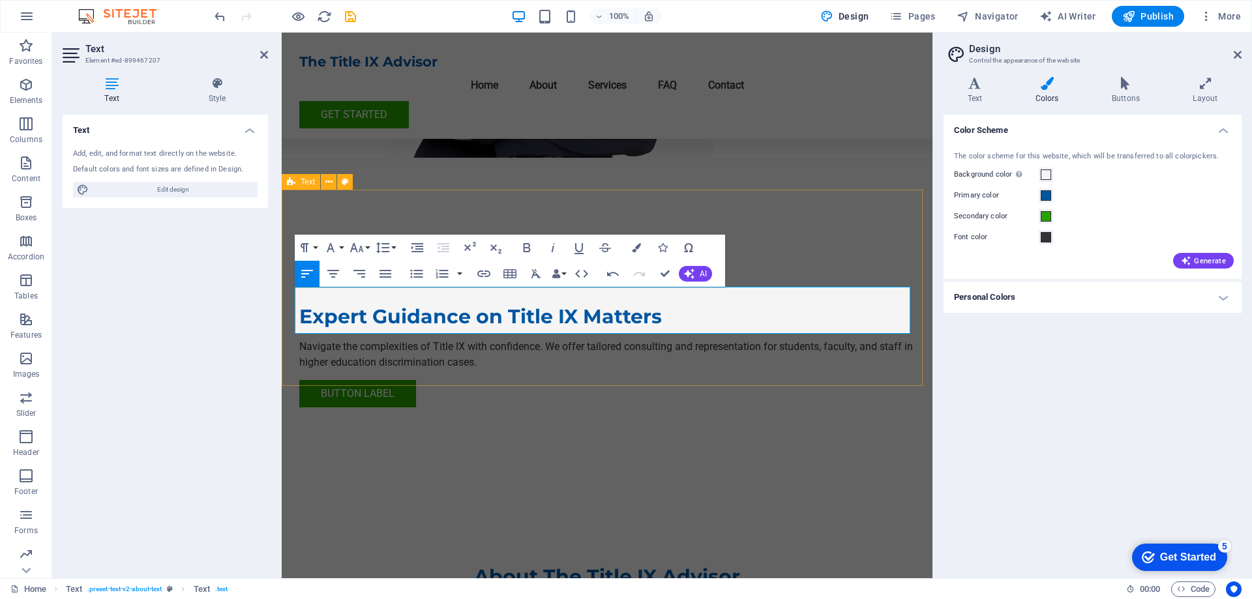
scroll to position [299, 0]
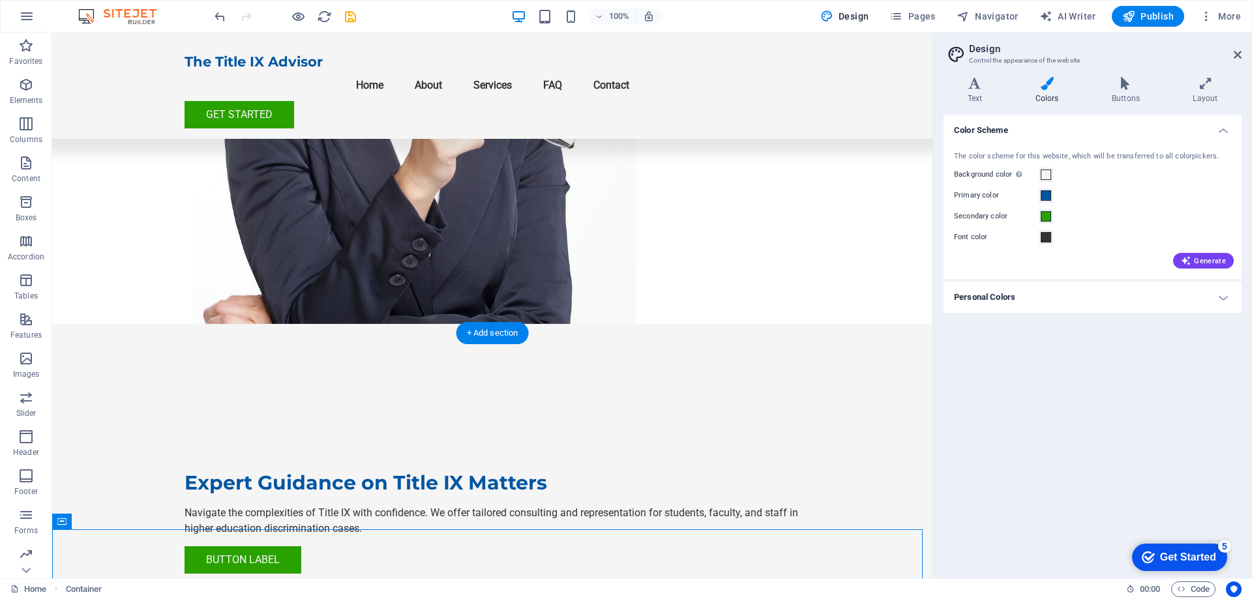
scroll to position [0, 0]
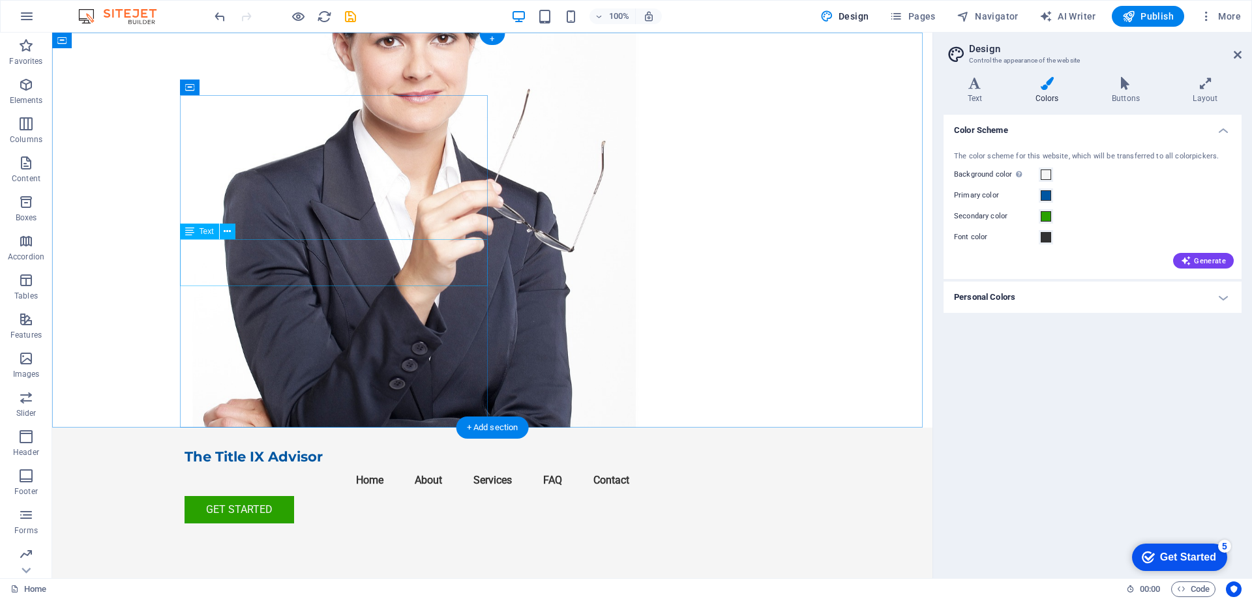
drag, startPoint x: 311, startPoint y: 265, endPoint x: 81, endPoint y: 265, distance: 230.2
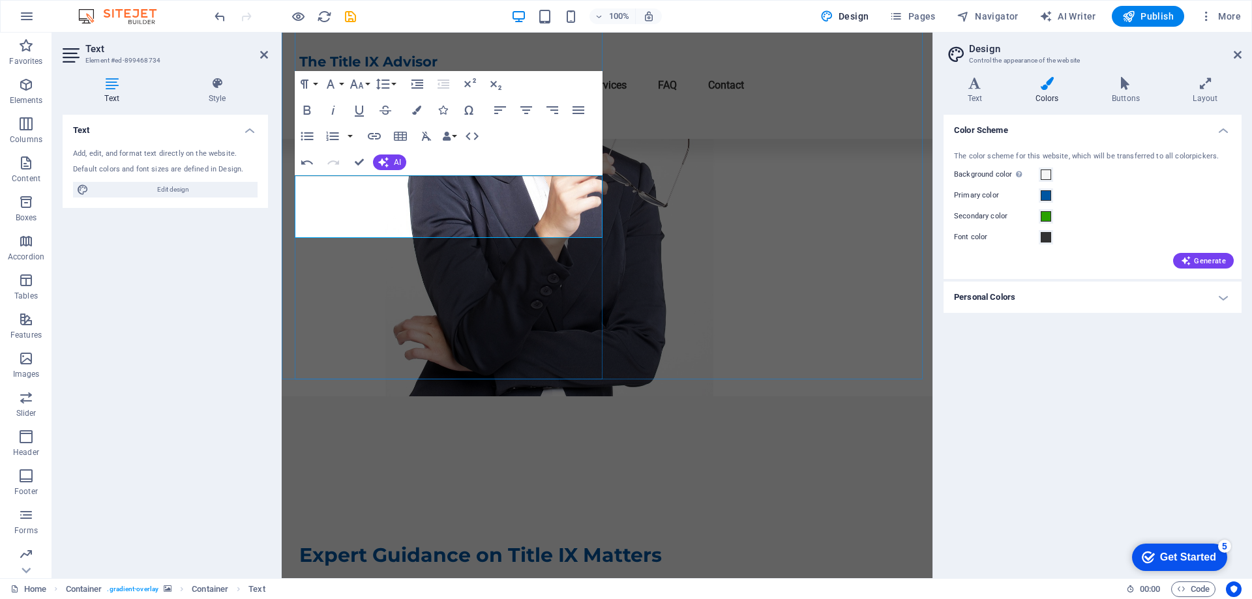
scroll to position [65, 0]
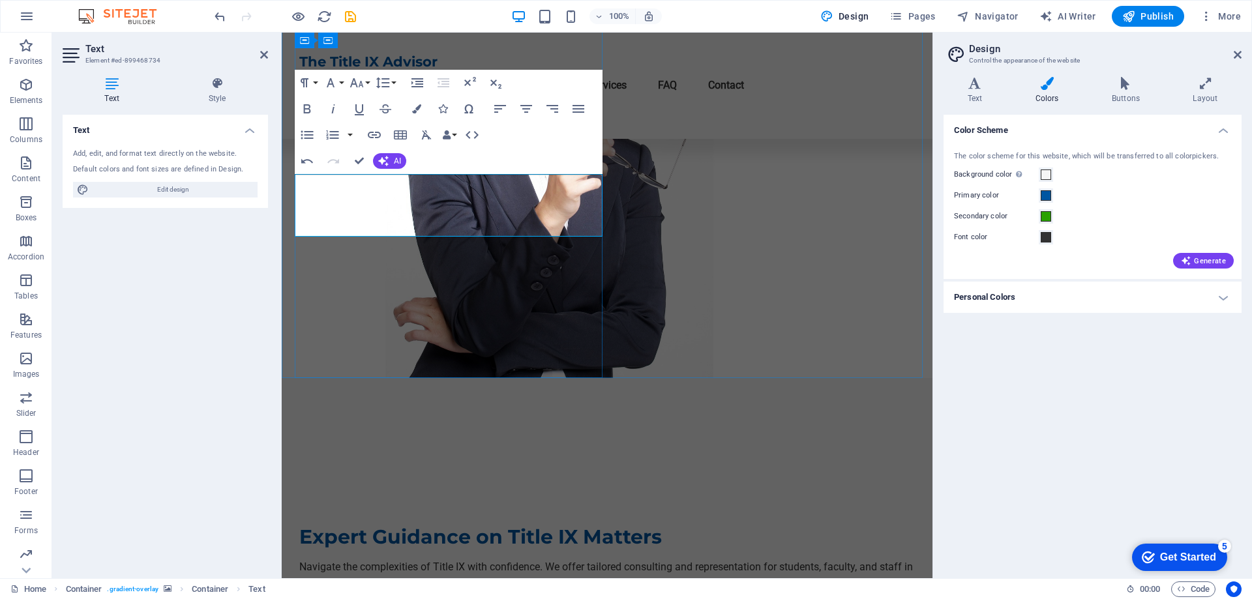
click at [596, 559] on p "Navigate the complexities of Title IX with confidence. We offer tailored consul…" at bounding box center [607, 574] width 616 height 31
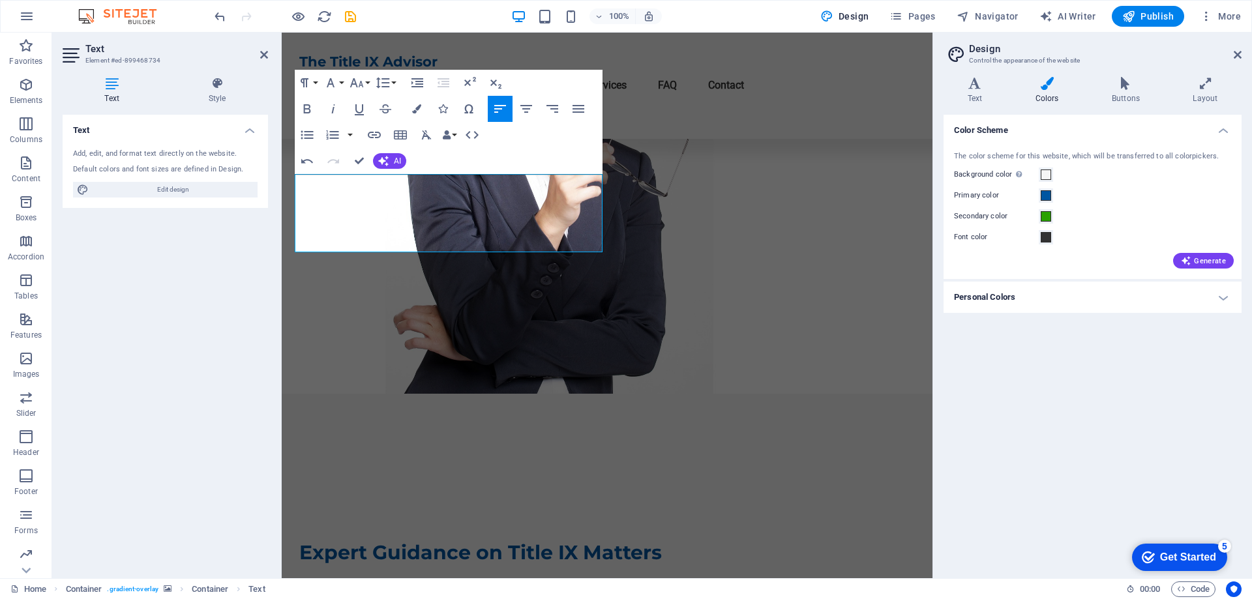
drag, startPoint x: 564, startPoint y: 245, endPoint x: 279, endPoint y: 172, distance: 294.1
click at [395, 158] on span "AI" at bounding box center [397, 161] width 7 height 8
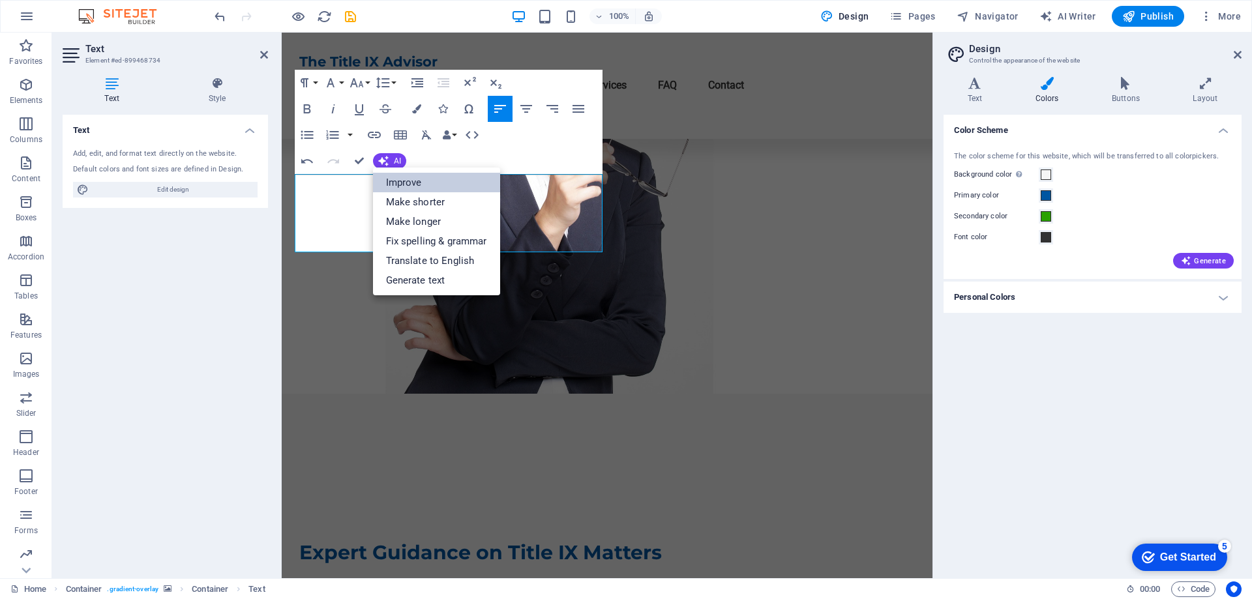
click at [398, 180] on link "Improve" at bounding box center [436, 183] width 127 height 20
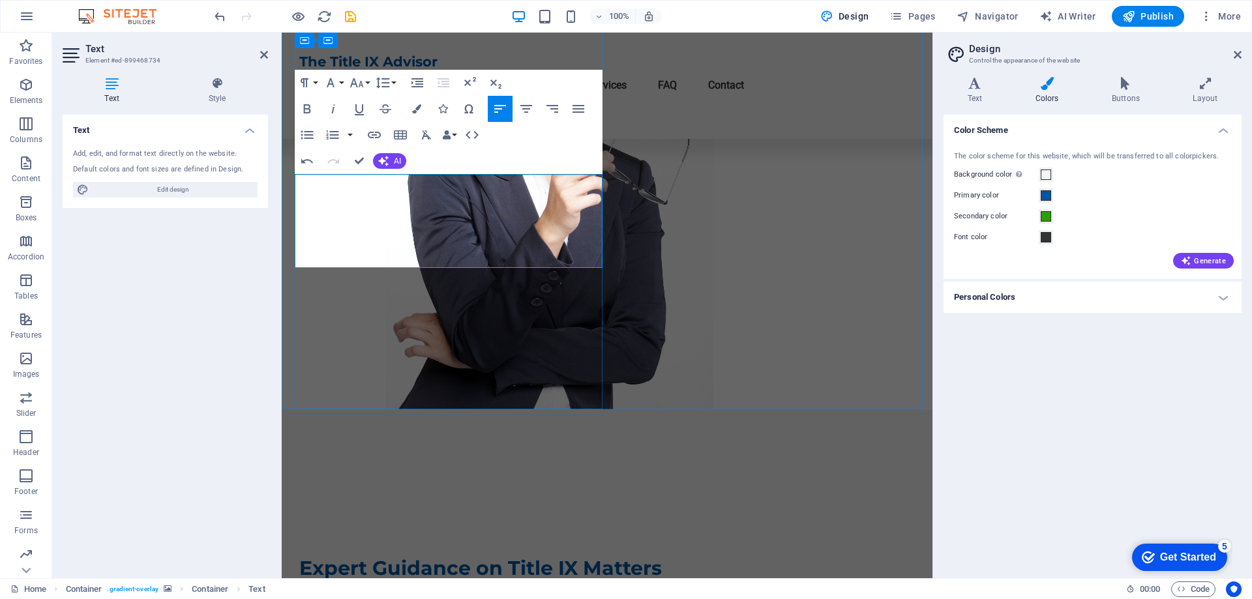
drag, startPoint x: 493, startPoint y: 224, endPoint x: 511, endPoint y: 282, distance: 61.5
drag, startPoint x: 512, startPoint y: 260, endPoint x: 658, endPoint y: 186, distance: 163.6
click at [291, 181] on div "The Title IX Advisor Menu Home About Services FAQ Contact Get Started Expert Gu…" at bounding box center [607, 373] width 651 height 812
click at [393, 155] on button "AI" at bounding box center [389, 161] width 33 height 16
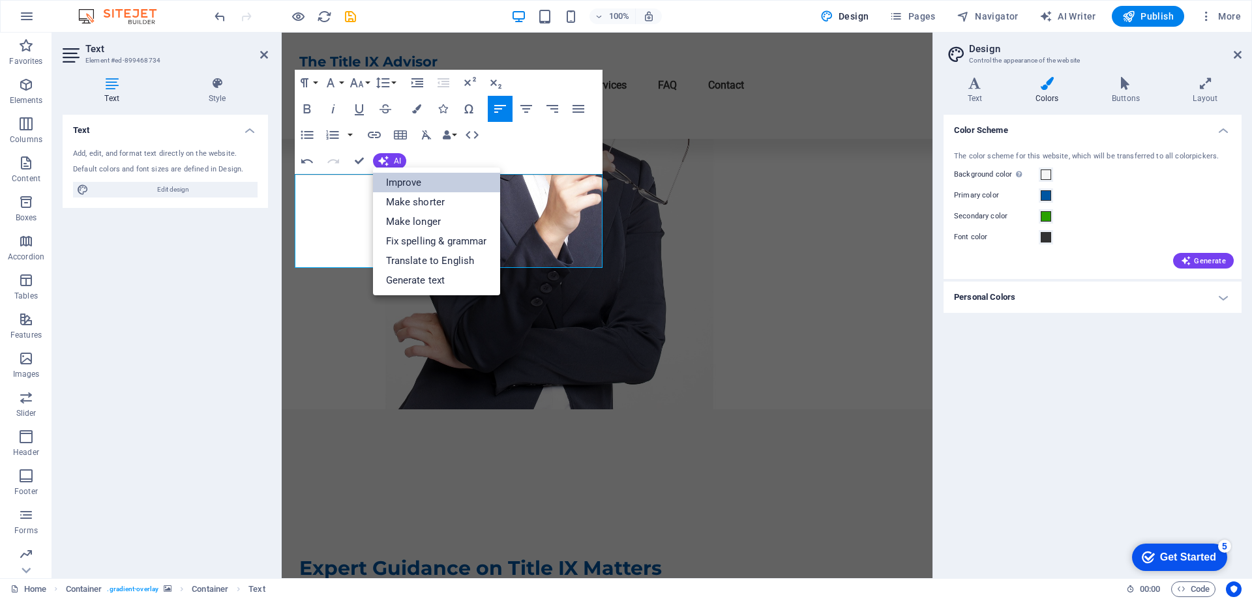
click at [399, 174] on link "Improve" at bounding box center [436, 183] width 127 height 20
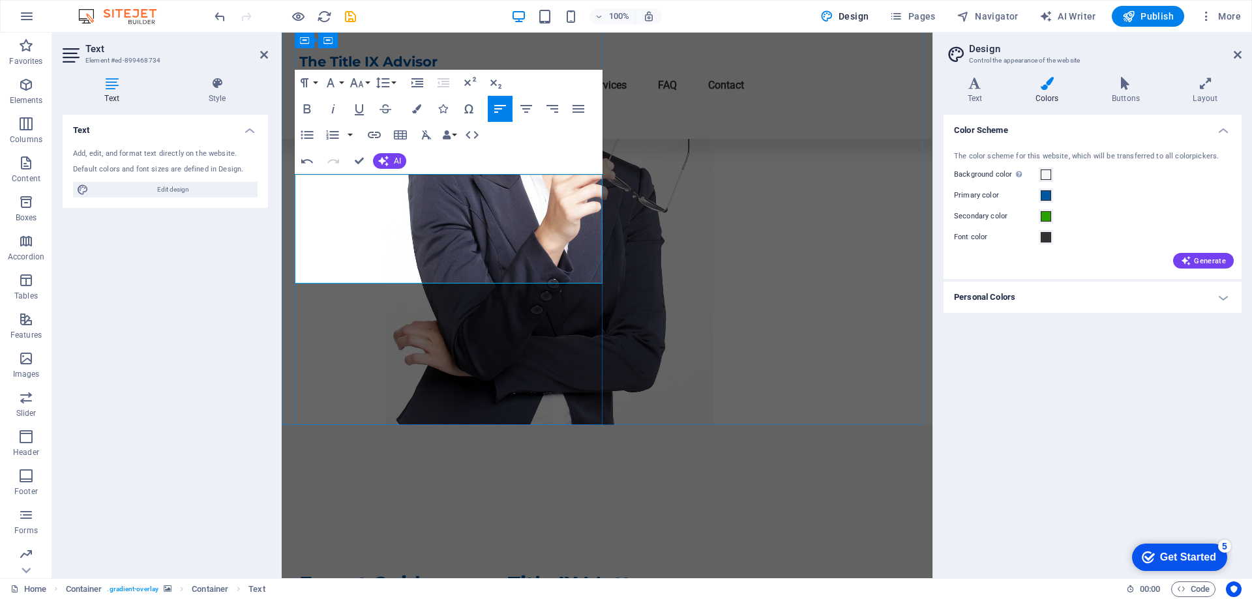
click at [516, 425] on div "Expert Guidance on Title IX Matters Navigate the complexities of Title IX with …" at bounding box center [607, 610] width 616 height 370
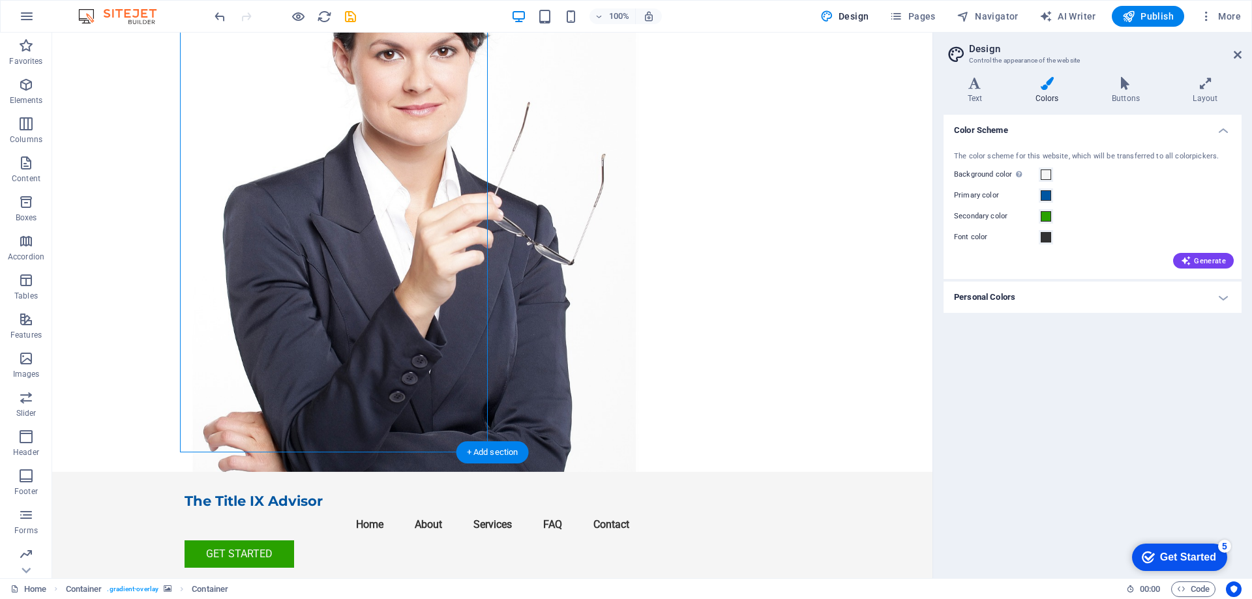
scroll to position [0, 0]
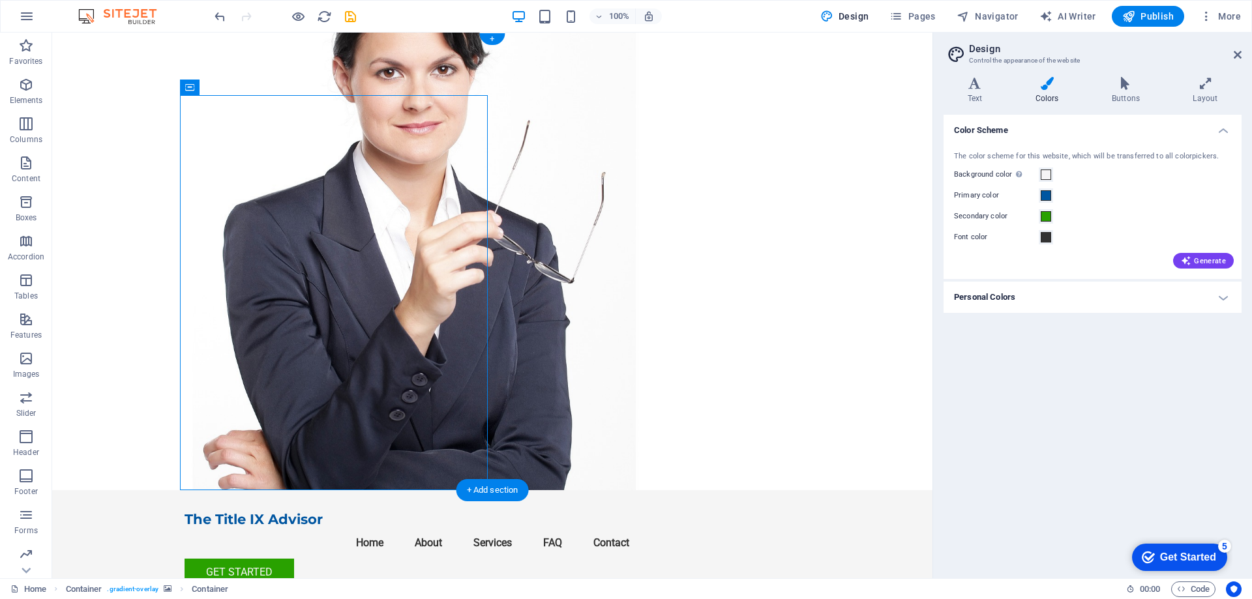
click at [711, 265] on figure at bounding box center [492, 262] width 880 height 458
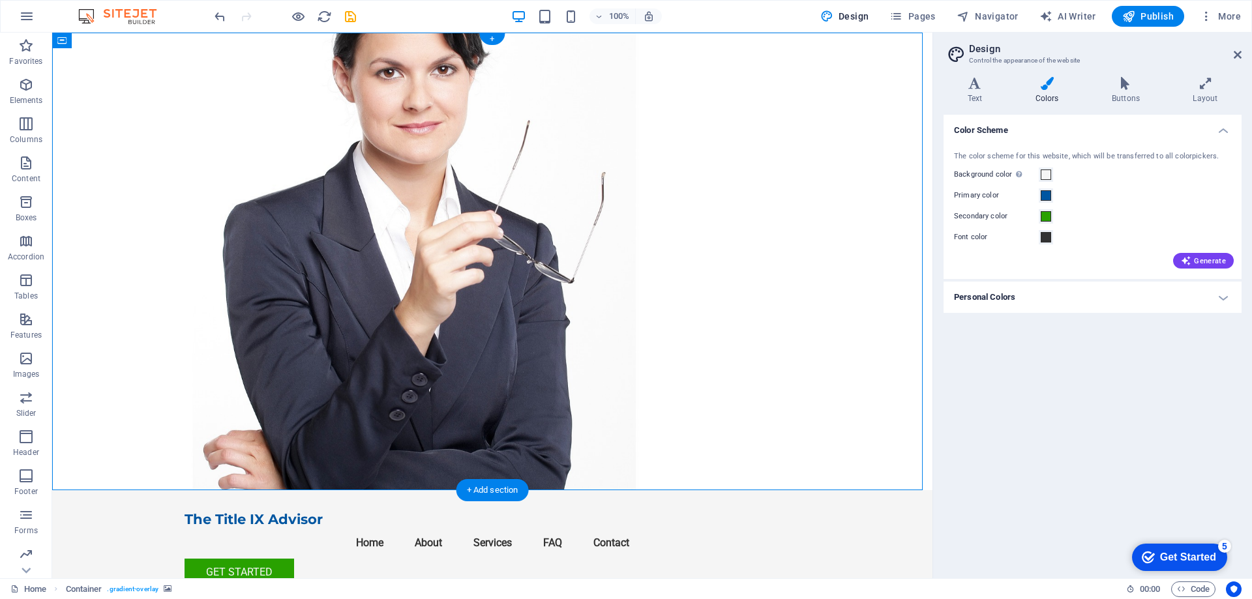
click at [711, 265] on figure at bounding box center [492, 262] width 880 height 458
select select "header"
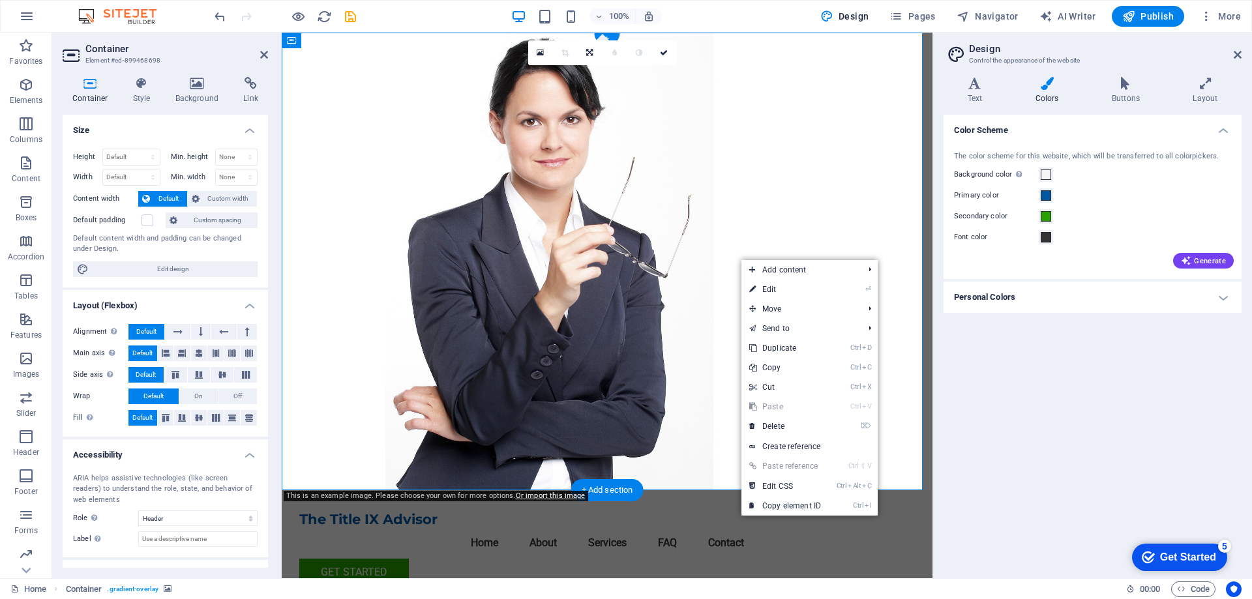
click at [732, 225] on figure at bounding box center [607, 262] width 651 height 458
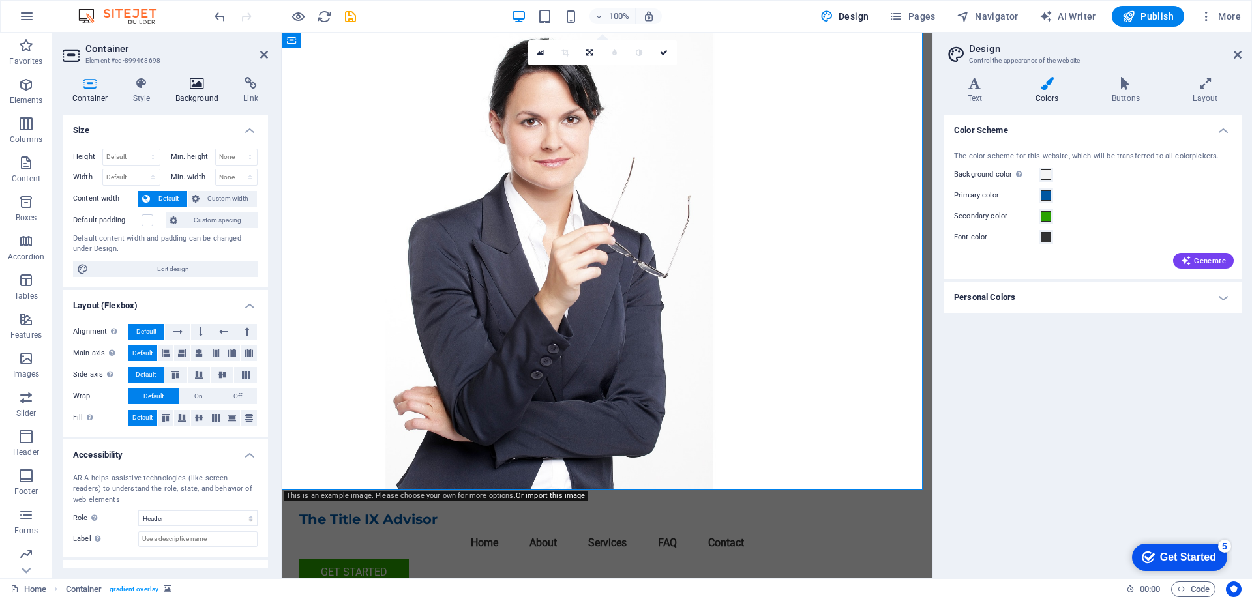
click at [186, 87] on icon at bounding box center [197, 83] width 63 height 13
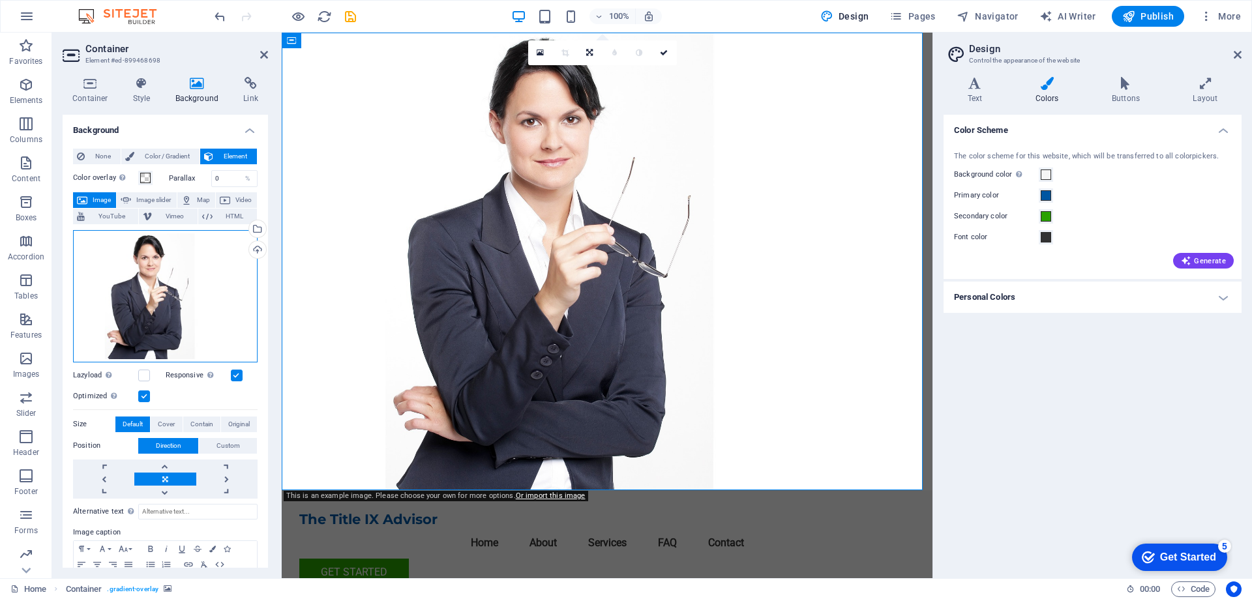
drag, startPoint x: 95, startPoint y: 285, endPoint x: 185, endPoint y: 289, distance: 90.1
click at [185, 289] on div "Drag files here, click to choose files or select files from Files or our free s…" at bounding box center [165, 296] width 185 height 132
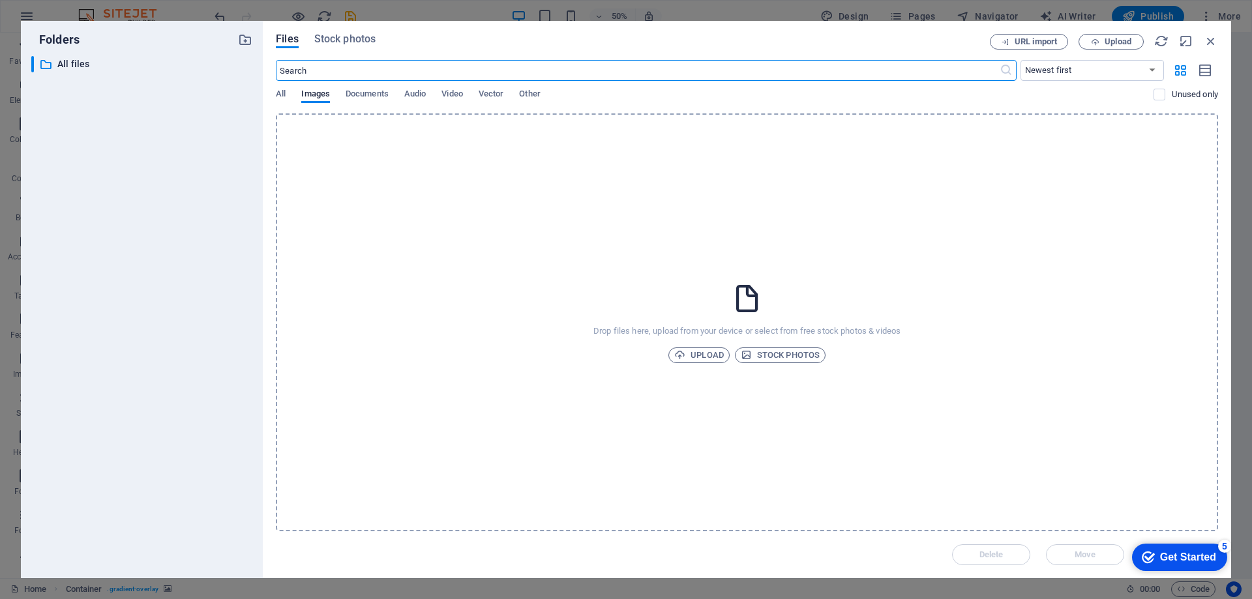
click at [1213, 40] on icon "button" at bounding box center [1211, 41] width 14 height 14
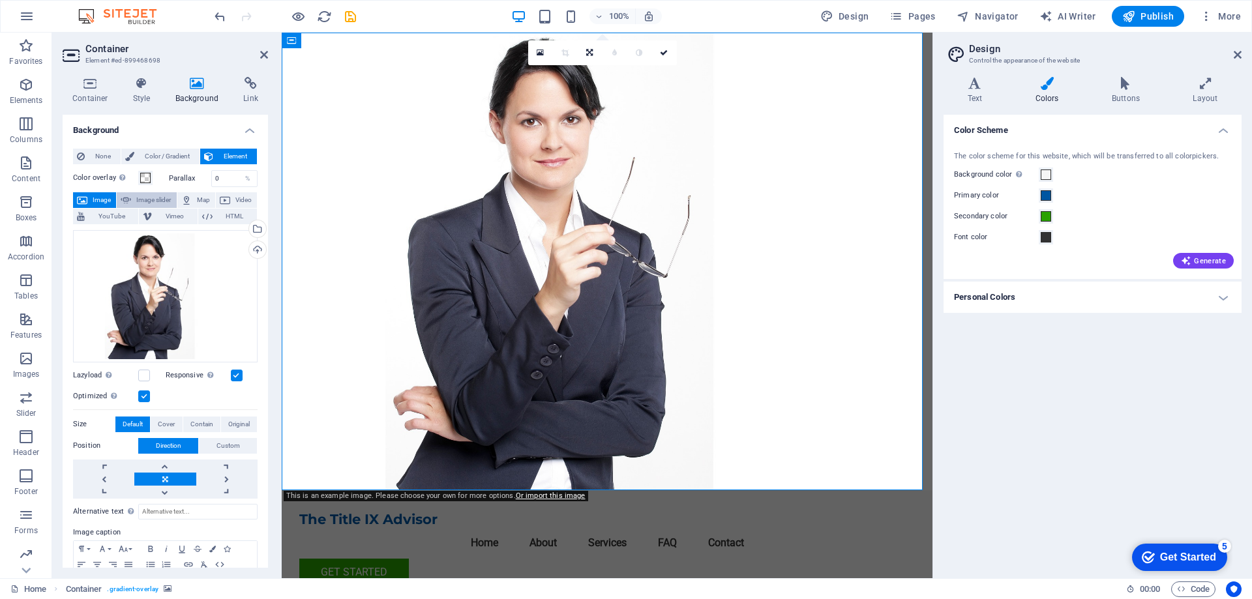
click at [148, 194] on span "Image slider" at bounding box center [153, 200] width 37 height 16
select select "ms"
select select "s"
select select "progressive"
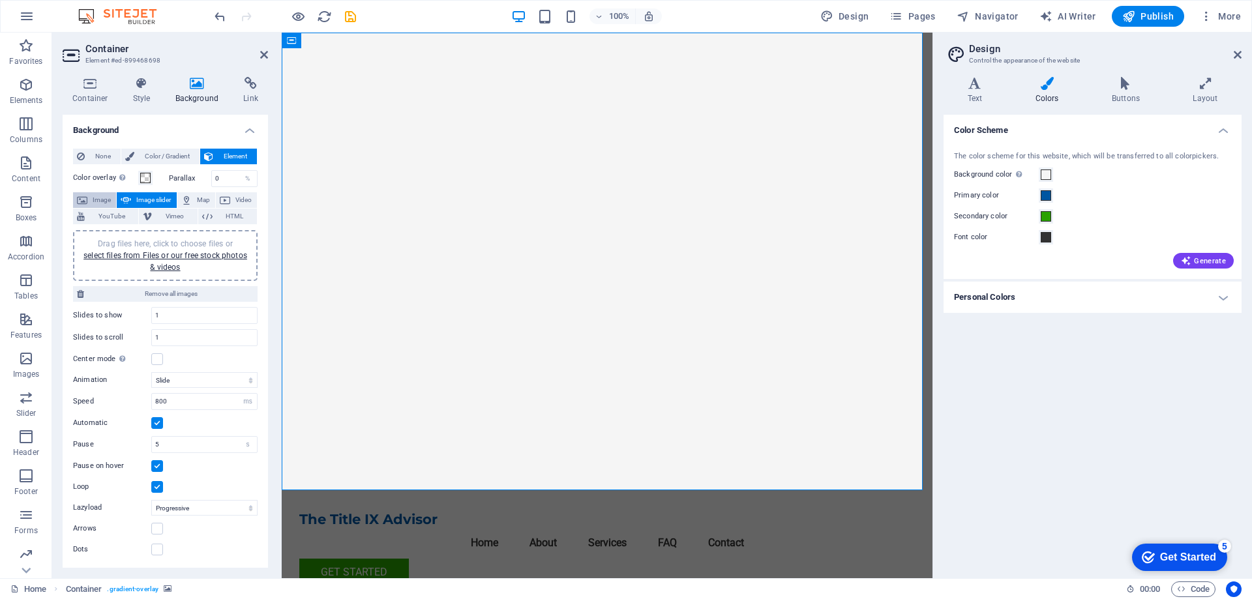
click at [105, 199] on span "Image" at bounding box center [101, 200] width 21 height 16
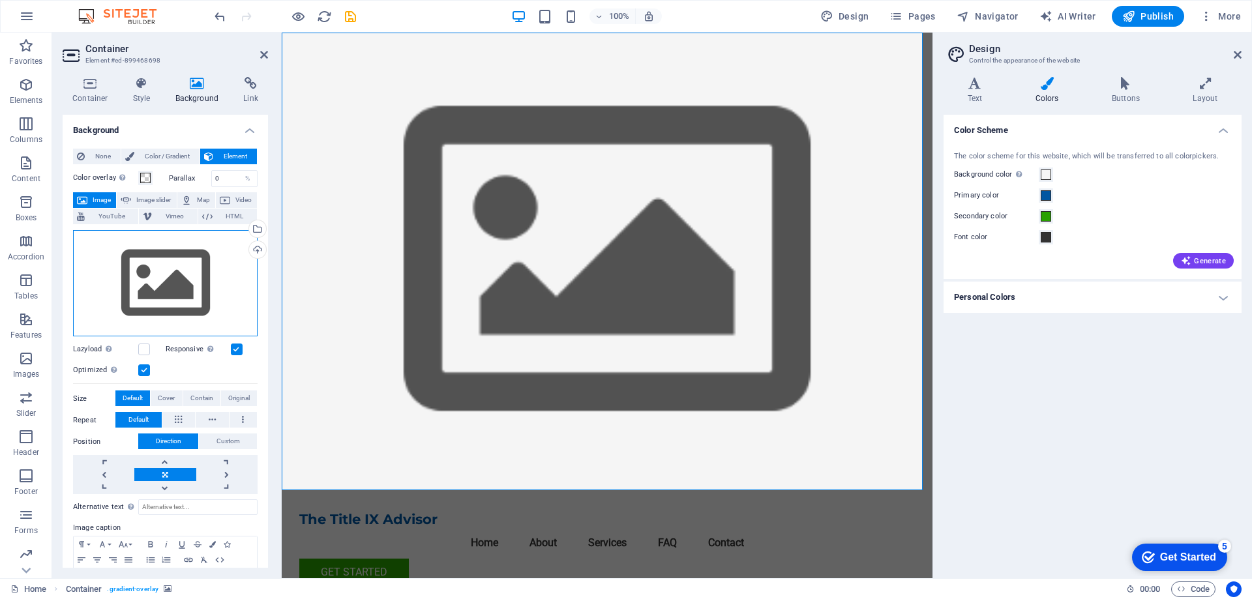
click at [173, 265] on div "Drag files here, click to choose files or select files from Files or our free s…" at bounding box center [165, 283] width 185 height 107
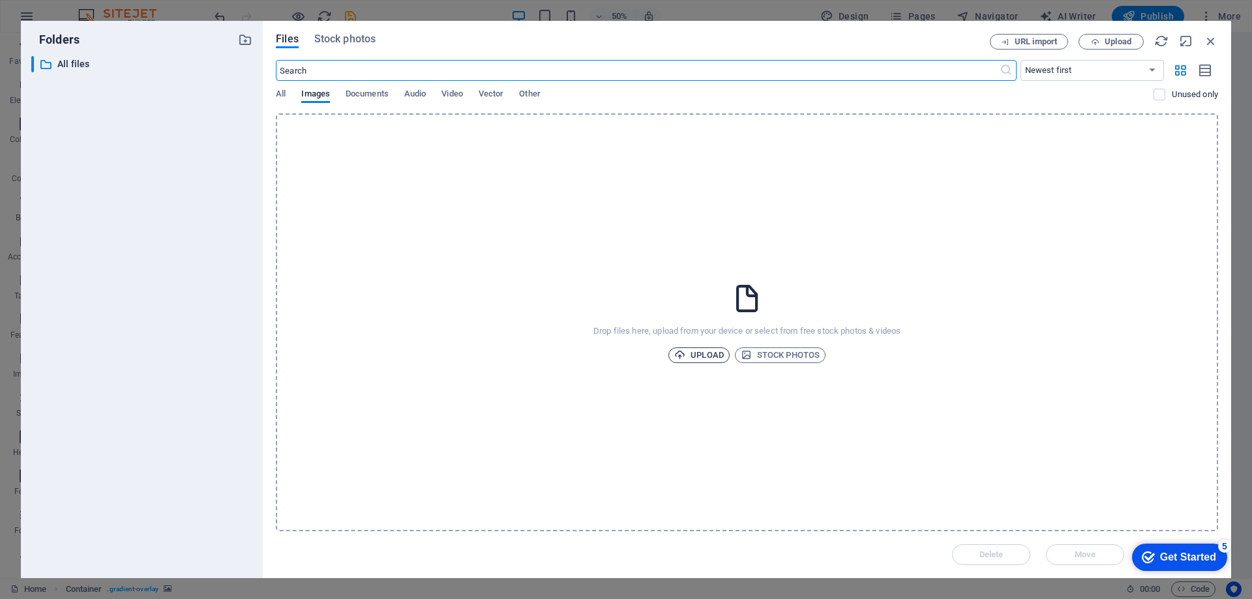
click at [694, 353] on span "Upload" at bounding box center [699, 356] width 50 height 16
click at [707, 353] on span "Upload" at bounding box center [699, 356] width 50 height 16
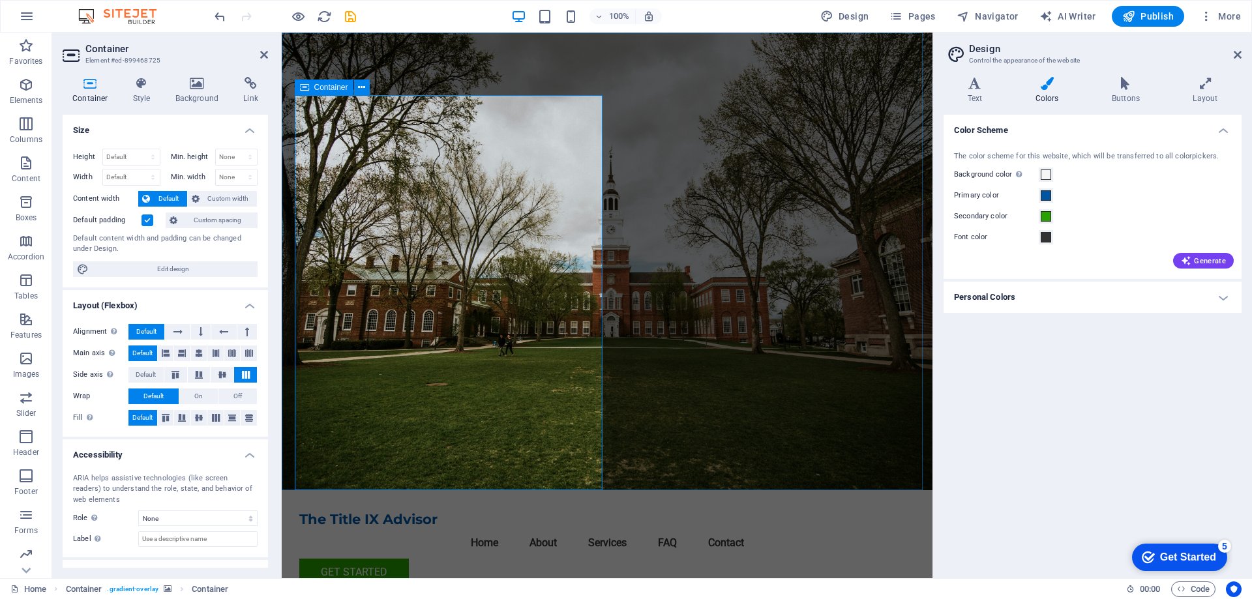
drag, startPoint x: 603, startPoint y: 486, endPoint x: 589, endPoint y: 458, distance: 30.6
click at [589, 458] on div "The Title IX Advisor Menu Home About Services FAQ Contact Get Started Expert Gu…" at bounding box center [607, 468] width 651 height 871
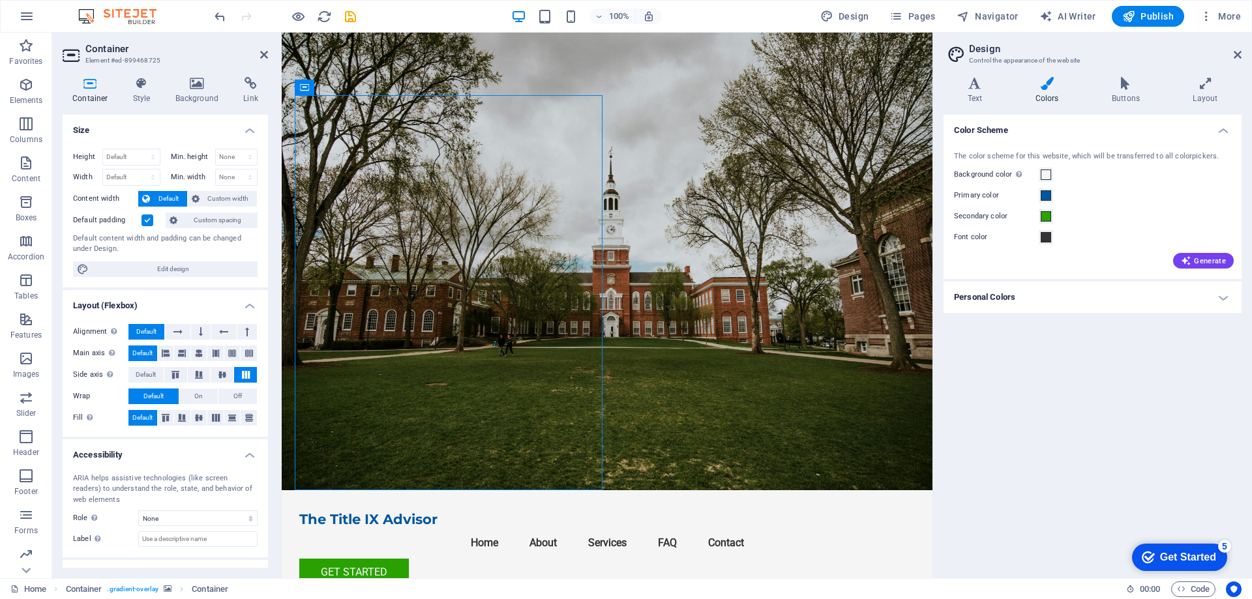
drag, startPoint x: 611, startPoint y: 125, endPoint x: 338, endPoint y: 120, distance: 273.2
click at [359, 89] on icon at bounding box center [361, 88] width 7 height 14
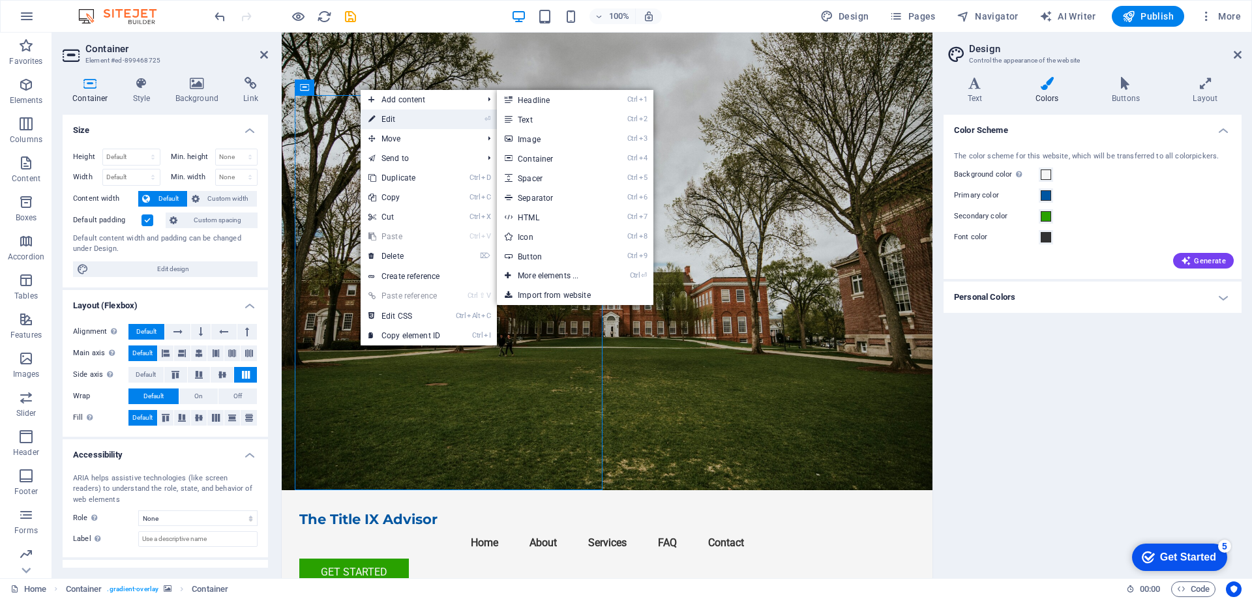
click at [408, 117] on link "⏎ Edit" at bounding box center [404, 120] width 87 height 20
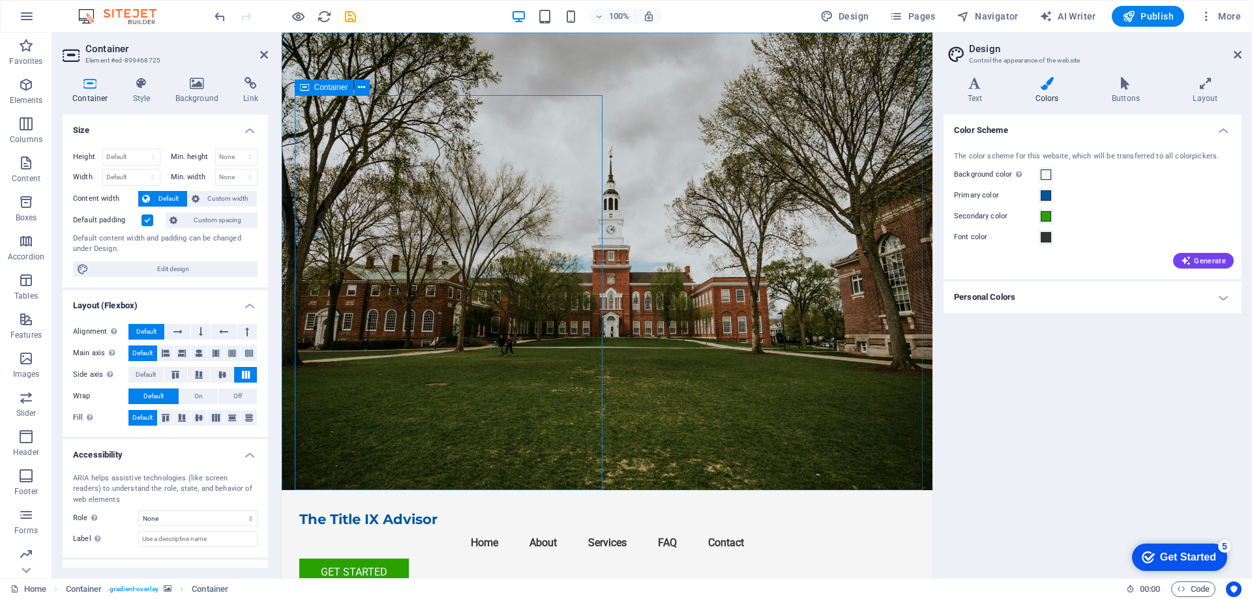
click at [295, 95] on div "Container" at bounding box center [336, 88] width 83 height 16
click at [143, 153] on select "Default px rem % vh vw" at bounding box center [131, 157] width 57 height 16
click at [160, 123] on h4 "Size" at bounding box center [165, 126] width 205 height 23
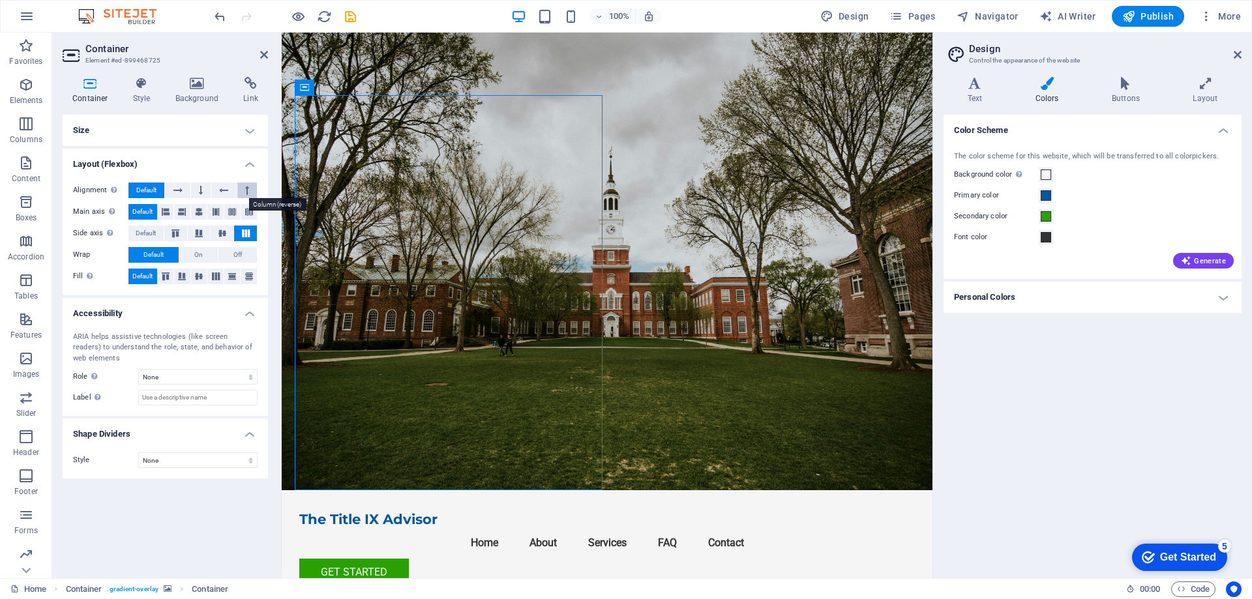
click at [245, 191] on icon at bounding box center [247, 191] width 4 height 16
click at [220, 192] on icon at bounding box center [223, 191] width 9 height 16
click at [196, 192] on button at bounding box center [201, 191] width 20 height 16
click at [174, 190] on icon at bounding box center [177, 191] width 9 height 16
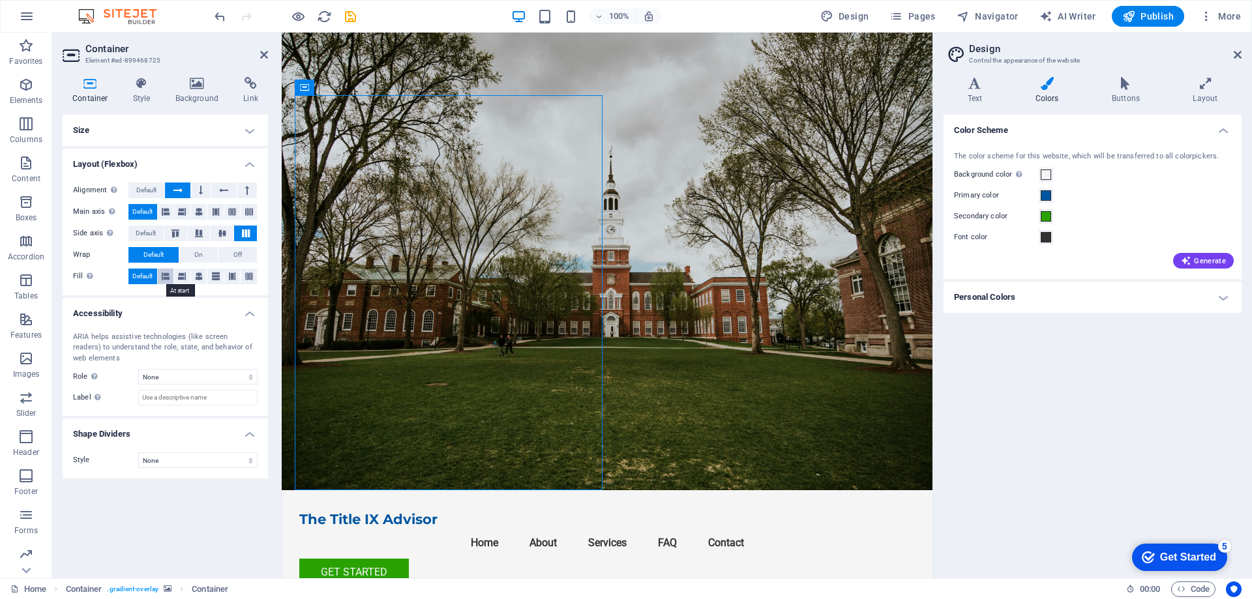
click at [165, 276] on icon at bounding box center [166, 277] width 8 height 16
click at [183, 277] on icon at bounding box center [182, 277] width 8 height 16
click at [199, 277] on icon at bounding box center [199, 277] width 8 height 16
click at [214, 278] on icon at bounding box center [216, 277] width 8 height 16
click at [141, 275] on span "Default" at bounding box center [142, 277] width 20 height 16
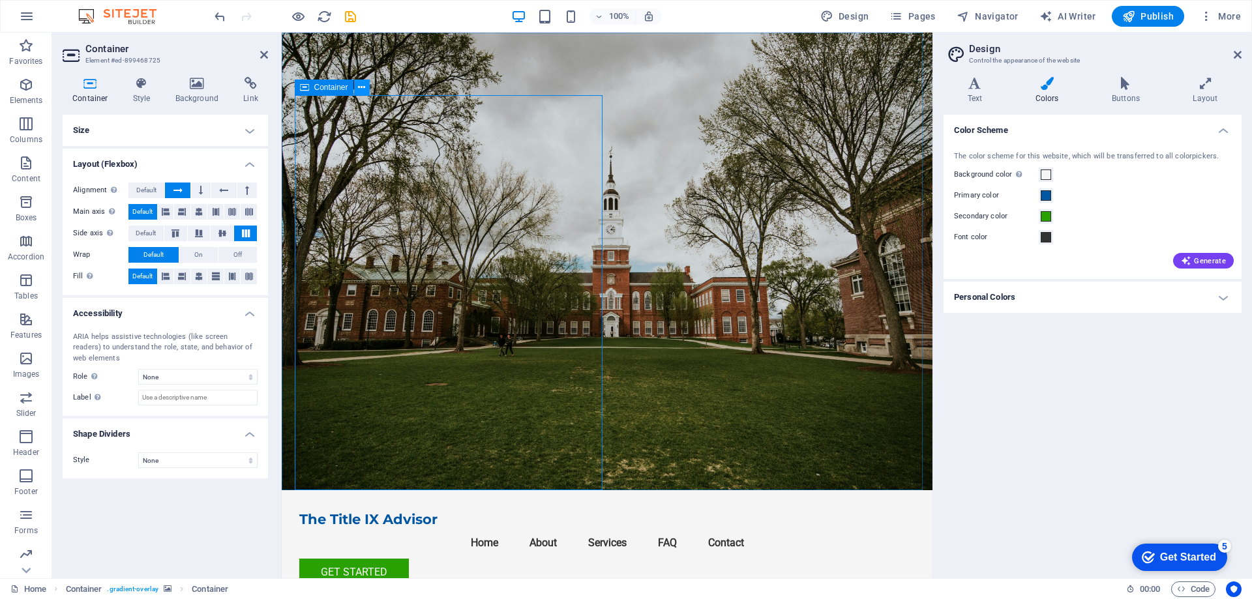
click at [365, 87] on icon at bounding box center [361, 88] width 7 height 14
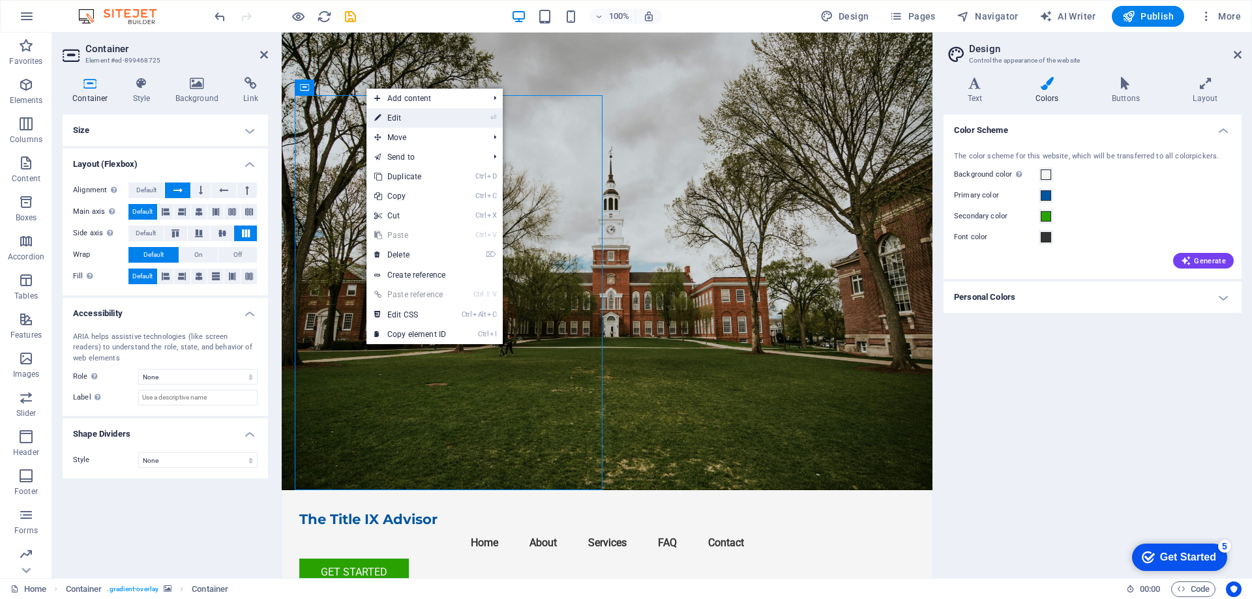
click at [440, 115] on link "⏎ Edit" at bounding box center [409, 118] width 87 height 20
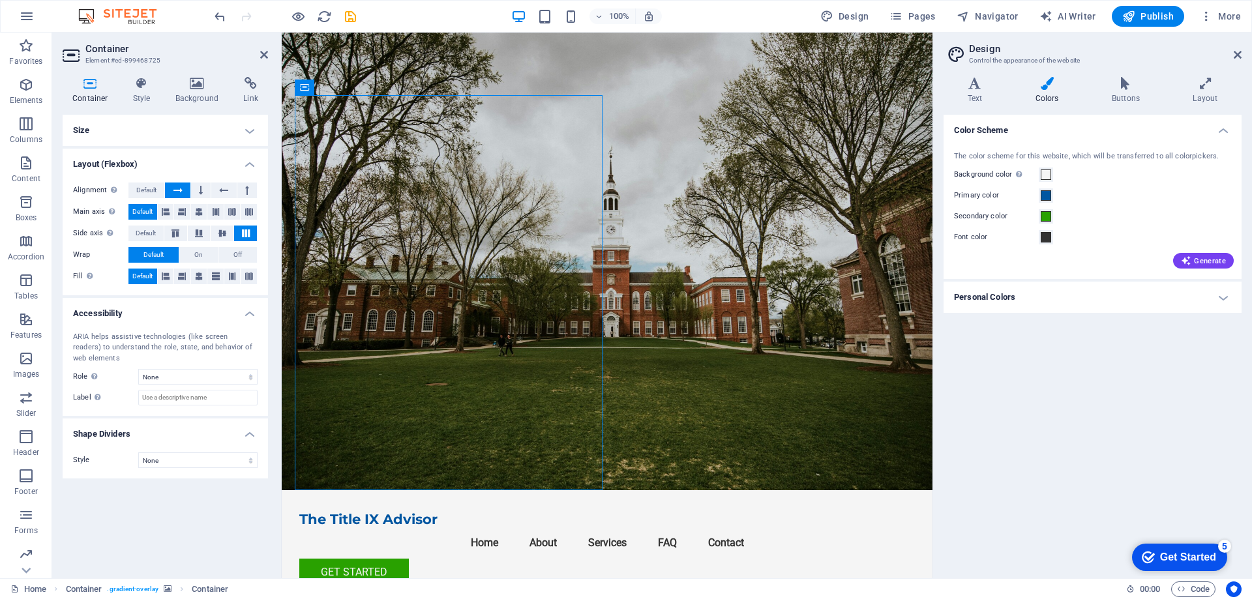
click at [256, 132] on h4 "Size" at bounding box center [165, 130] width 205 height 31
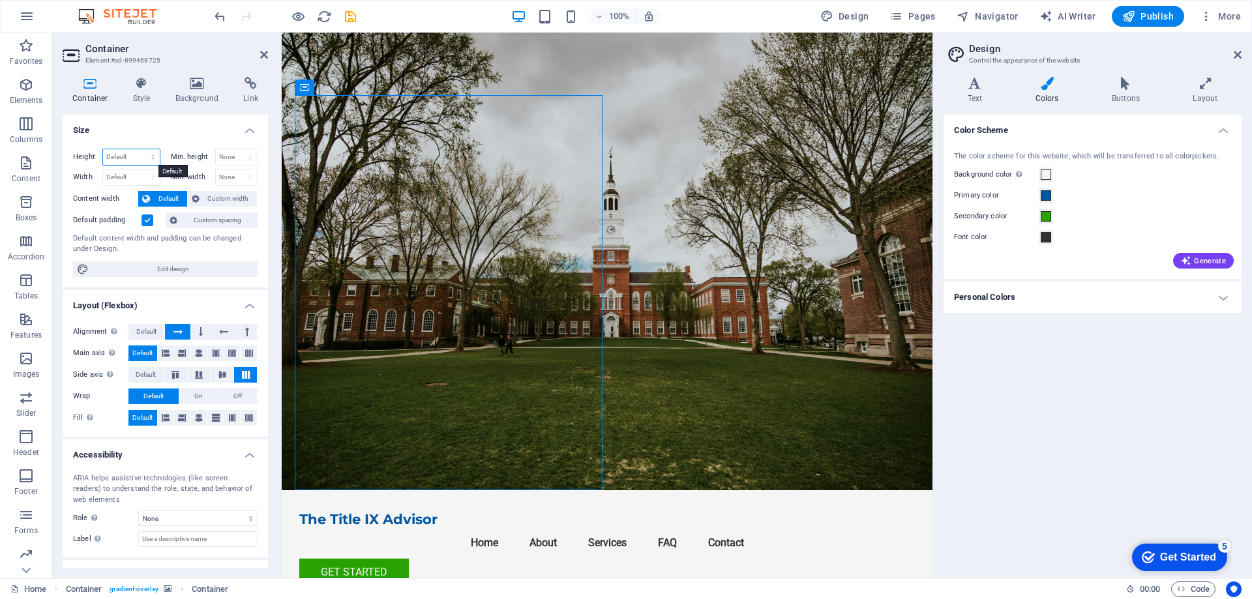
click at [133, 153] on select "Default px rem % vh vw" at bounding box center [131, 157] width 57 height 16
select select "px"
click at [140, 149] on select "Default px rem % vh vw" at bounding box center [131, 157] width 57 height 16
type input "606"
click at [240, 156] on select "None px rem % vh vw" at bounding box center [237, 157] width 42 height 16
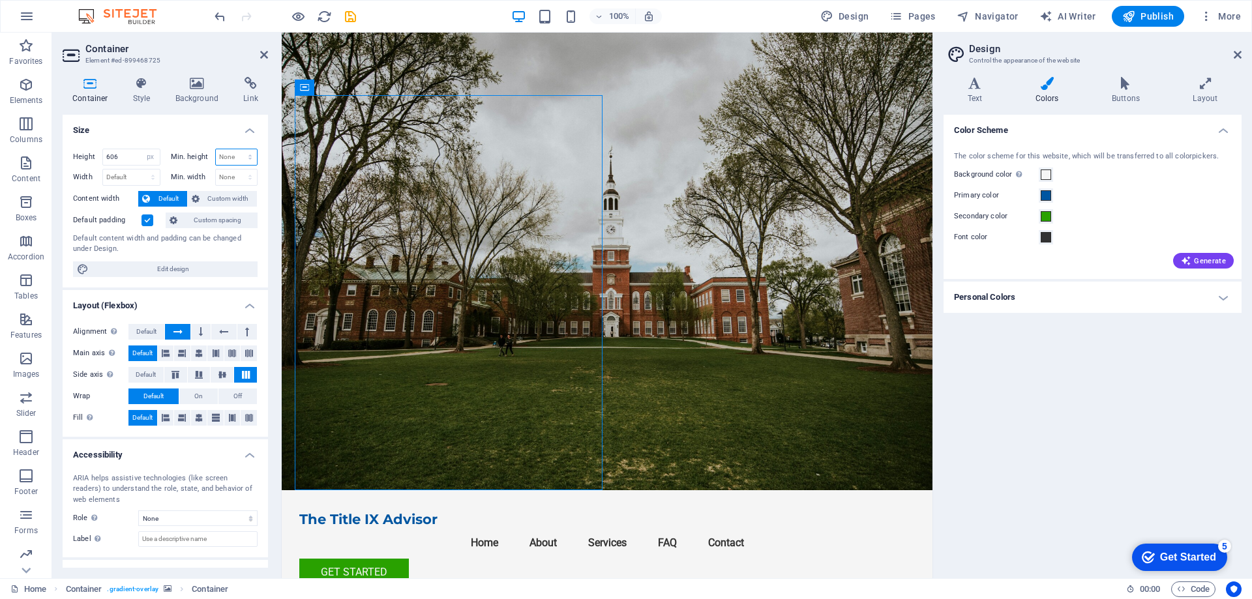
select select "px"
click at [236, 149] on select "None px rem % vh vw" at bounding box center [237, 157] width 42 height 16
type input "0"
click at [140, 175] on select "Default px rem % em vh vw" at bounding box center [131, 178] width 57 height 16
select select "px"
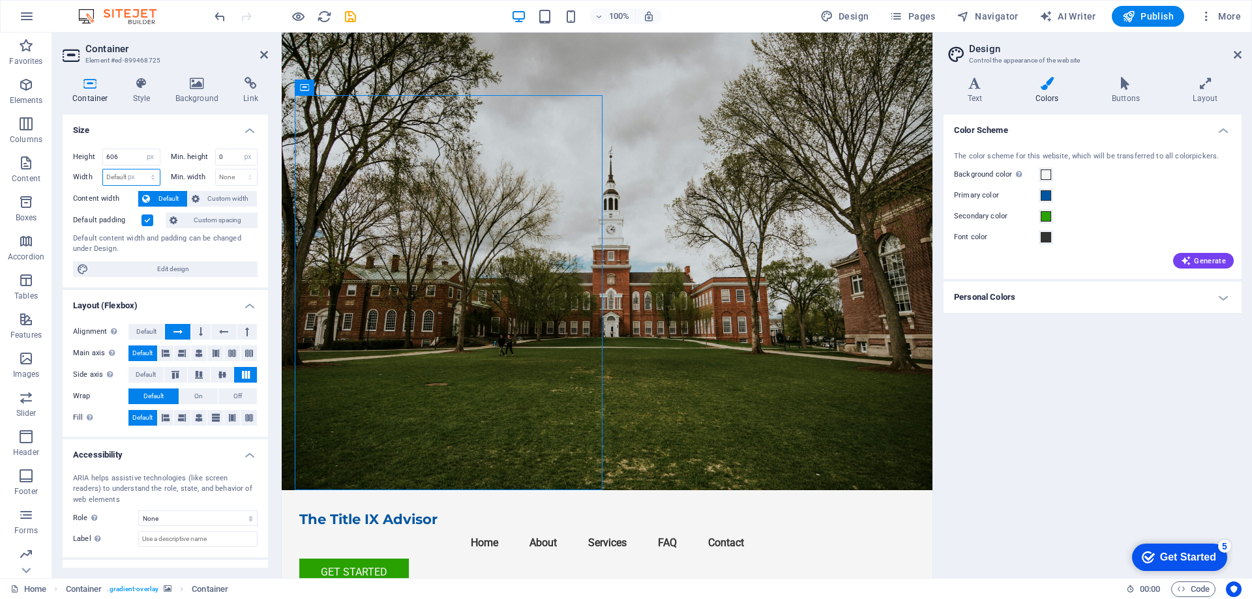
click at [140, 170] on select "Default px rem % em vh vw" at bounding box center [131, 178] width 57 height 16
type input "472"
click at [149, 306] on h4 "Layout (Flexbox)" at bounding box center [165, 301] width 205 height 23
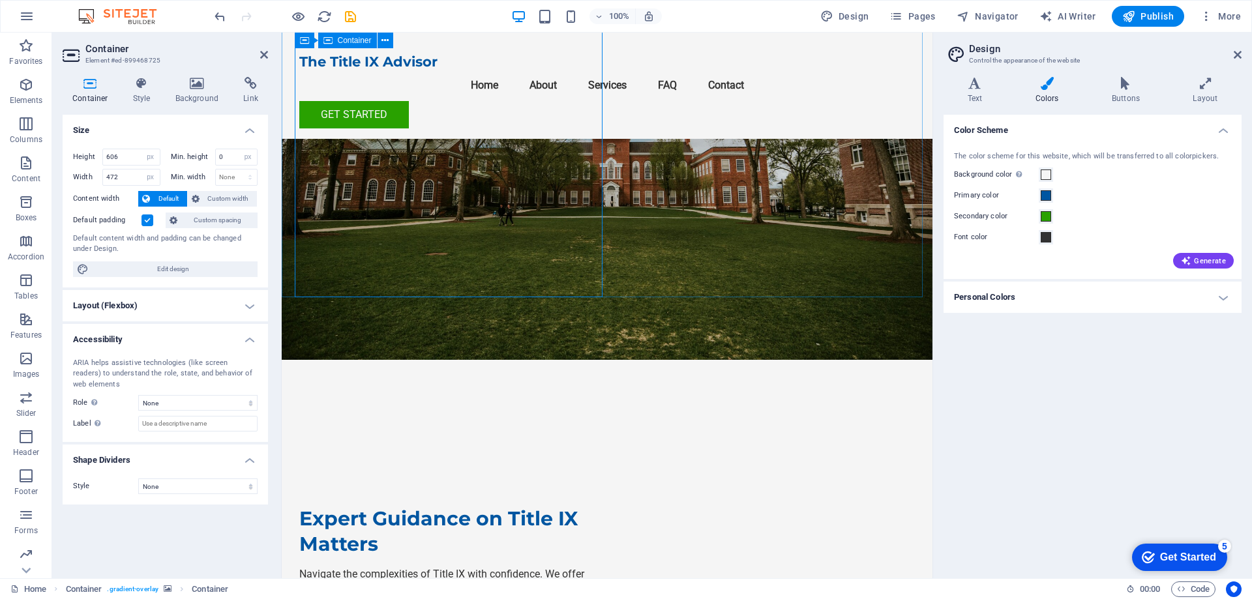
click at [486, 360] on div "Expert Guidance on Title IX Matters Navigate the complexities of Title IX with …" at bounding box center [453, 557] width 308 height 395
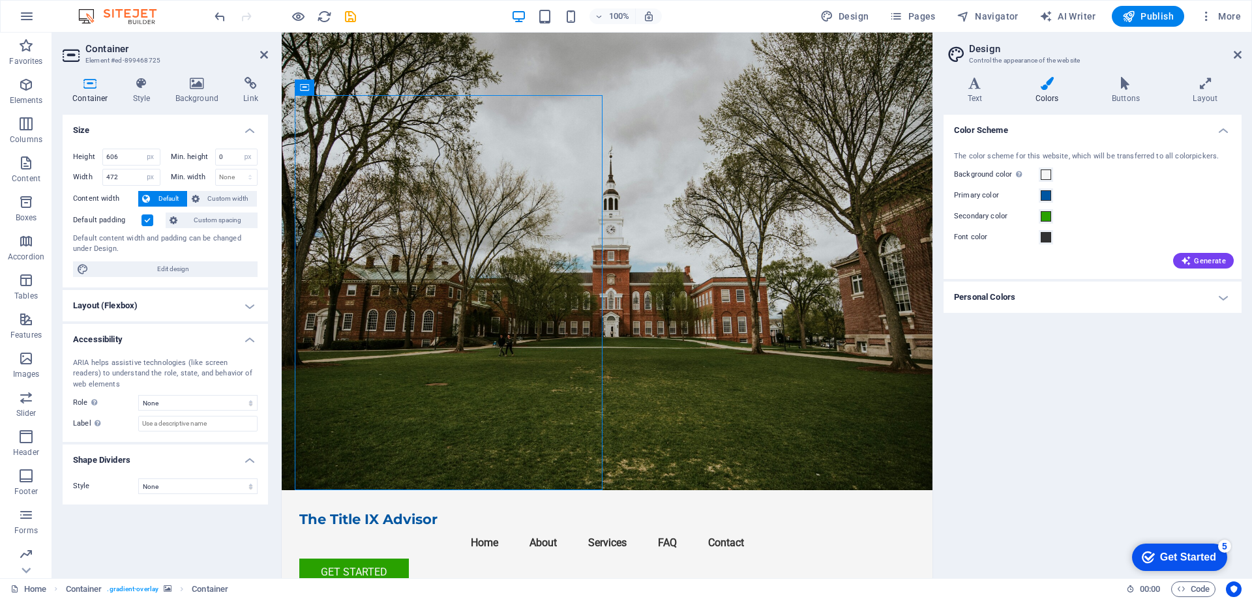
click at [209, 298] on h4 "Layout (Flexbox)" at bounding box center [165, 305] width 205 height 31
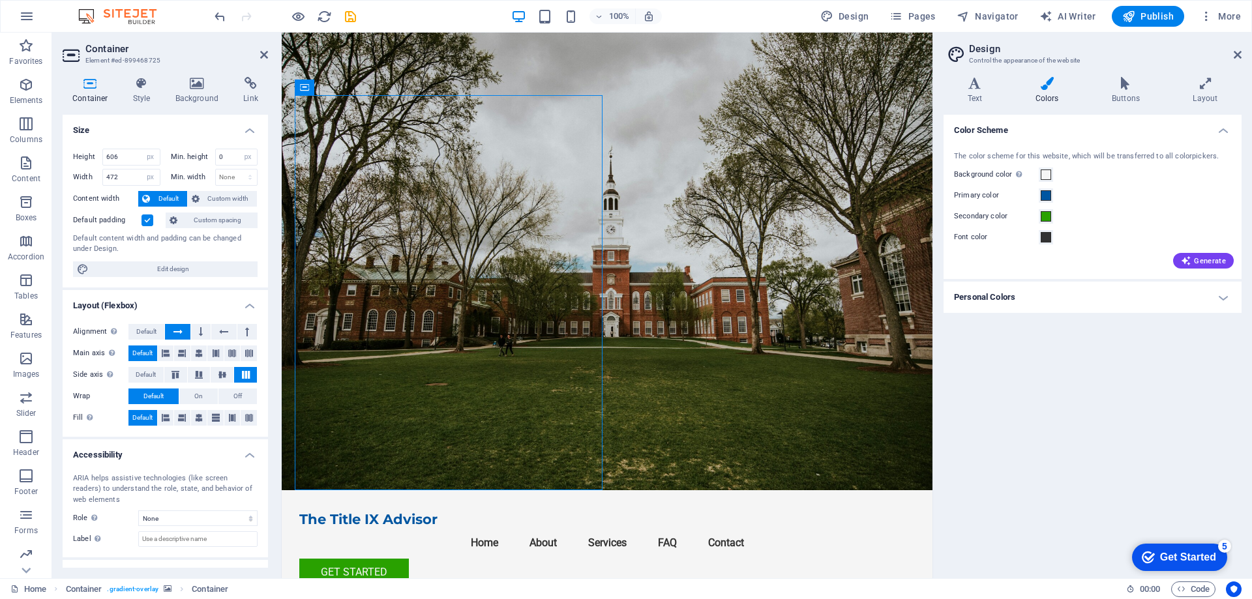
click at [209, 298] on h4 "Layout (Flexbox)" at bounding box center [165, 301] width 205 height 23
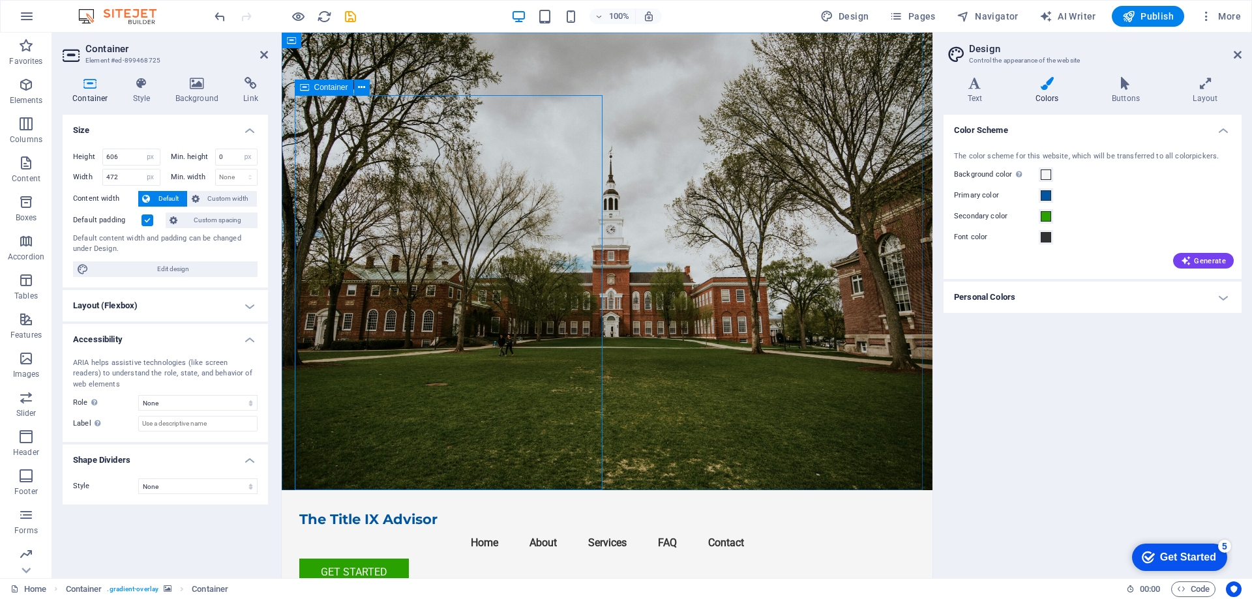
click at [308, 87] on icon at bounding box center [304, 88] width 9 height 16
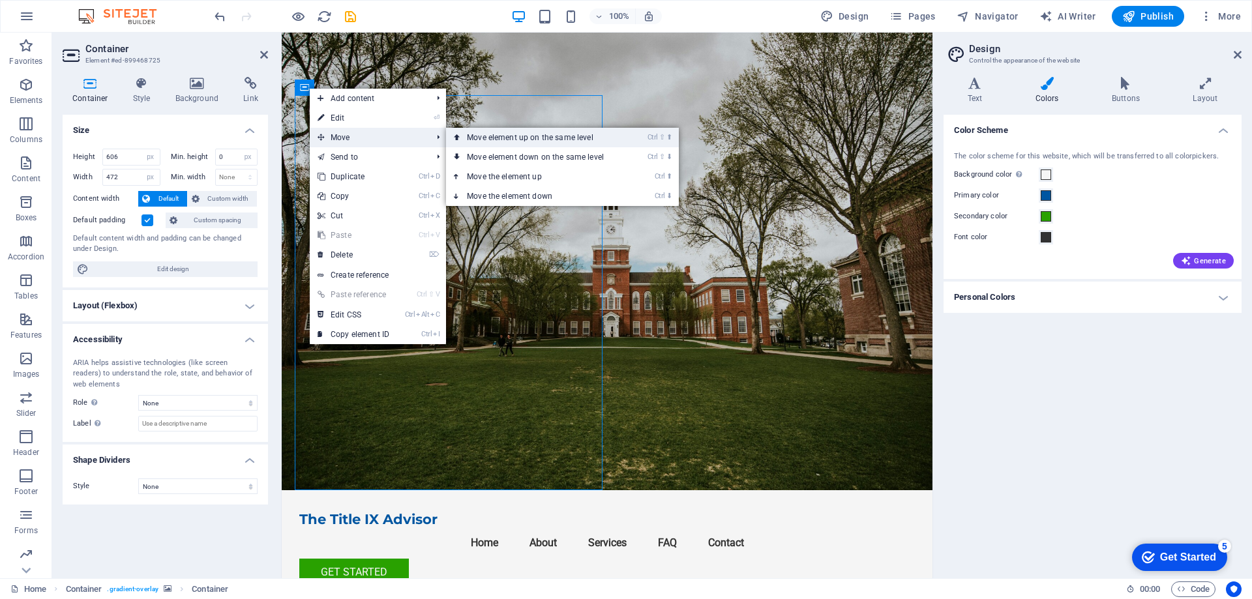
click at [499, 138] on link "Ctrl ⇧ ⬆ Move element up on the same level" at bounding box center [538, 138] width 184 height 20
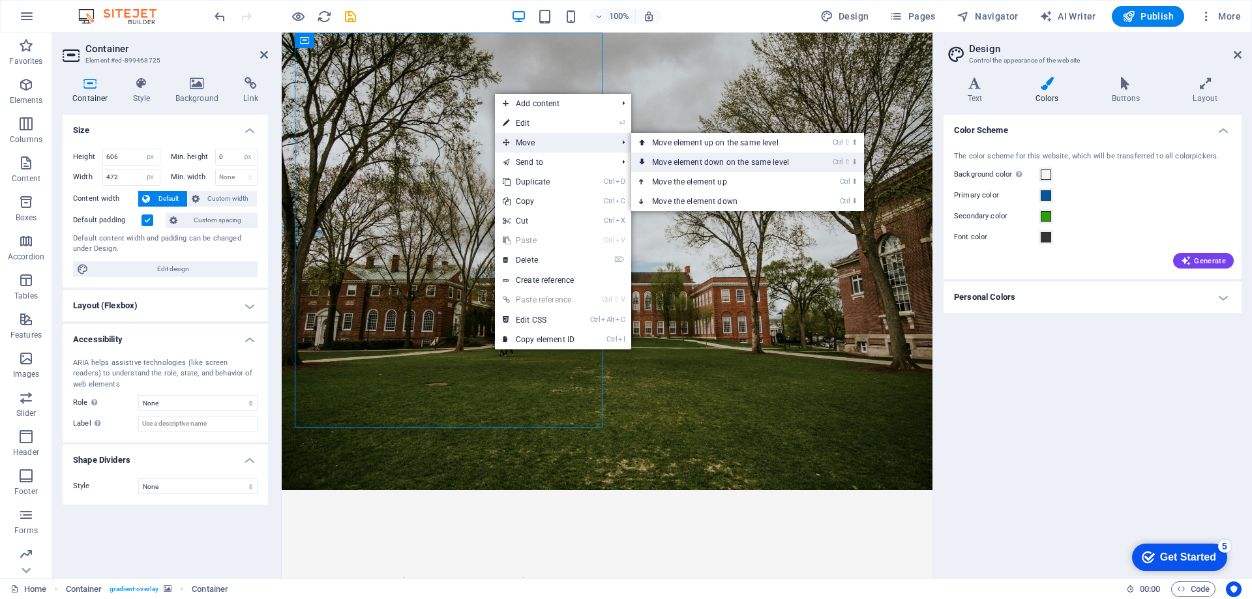
click at [729, 160] on link "Ctrl ⇧ ⬇ Move element down on the same level" at bounding box center [723, 163] width 184 height 20
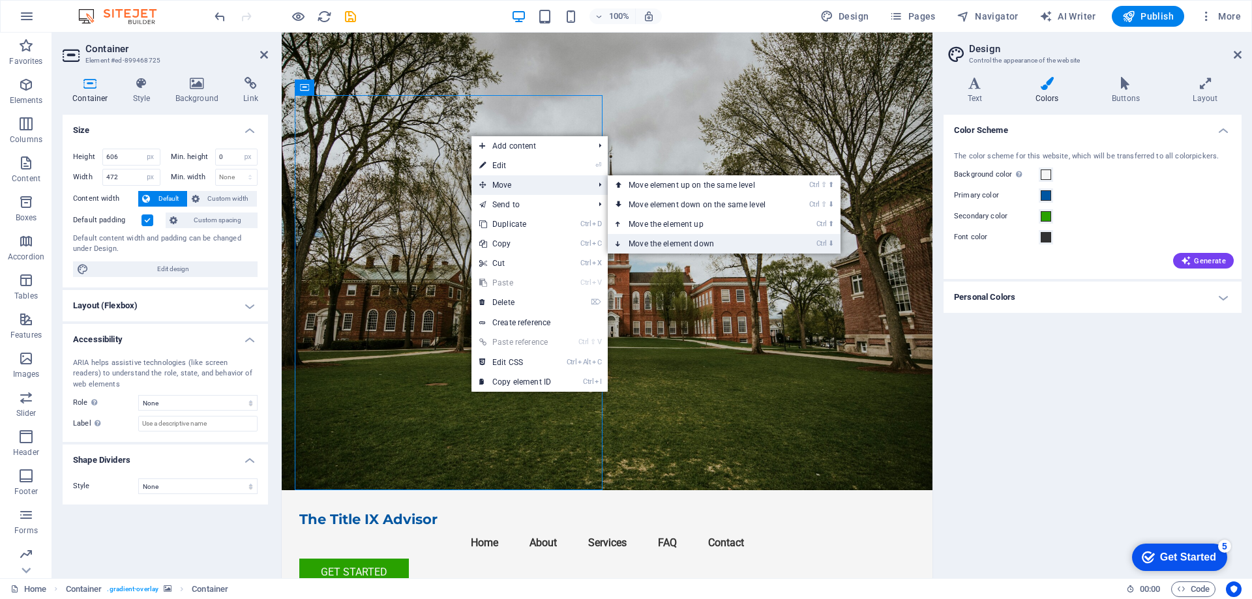
click at [669, 241] on link "Ctrl ⬇ Move the element down" at bounding box center [700, 244] width 184 height 20
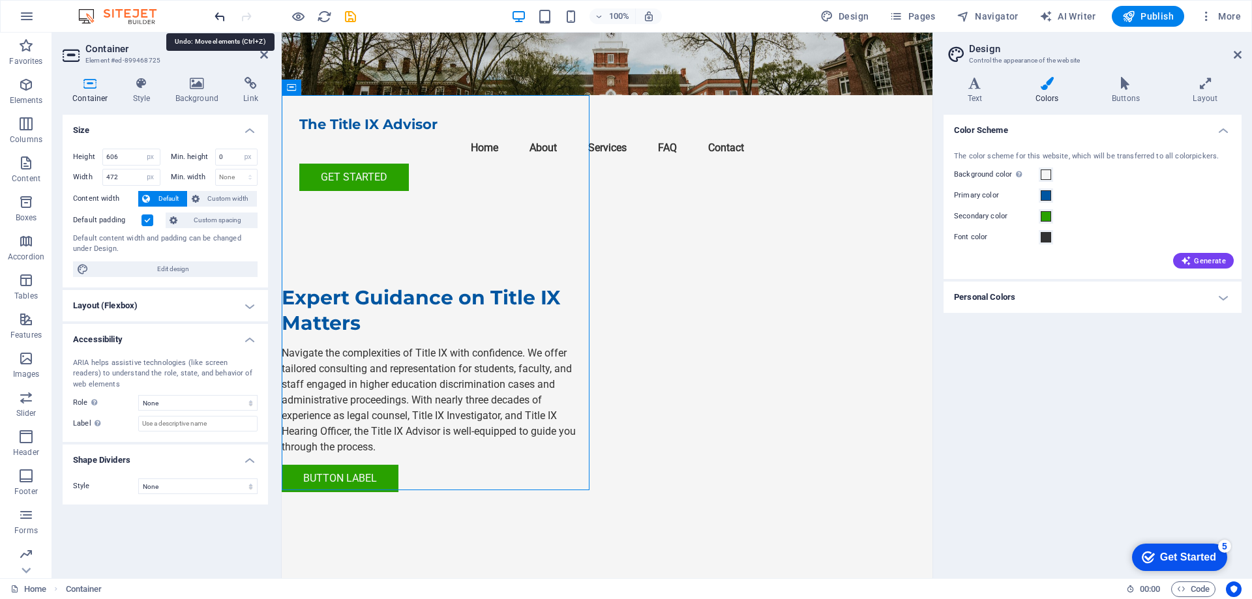
click at [219, 14] on icon "undo" at bounding box center [220, 16] width 15 height 15
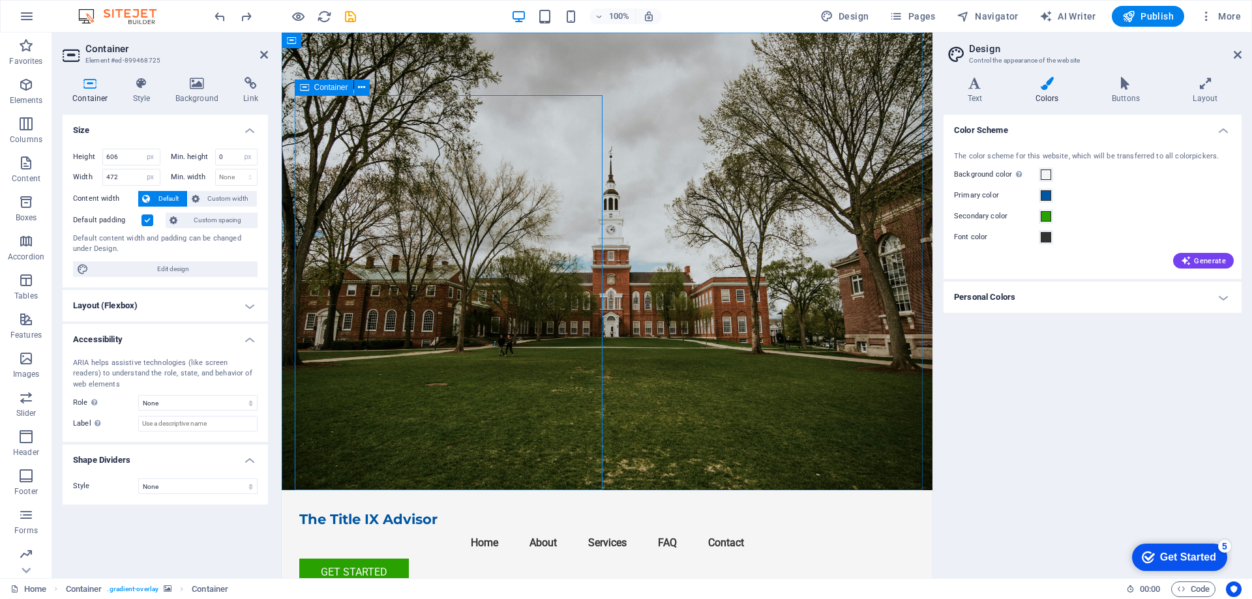
drag, startPoint x: 123, startPoint y: 155, endPoint x: 263, endPoint y: 166, distance: 141.2
click at [82, 160] on div "Height 606 Default px rem % vh vw" at bounding box center [116, 157] width 87 height 17
click at [148, 306] on h4 "Layout (Flexbox)" at bounding box center [165, 305] width 205 height 31
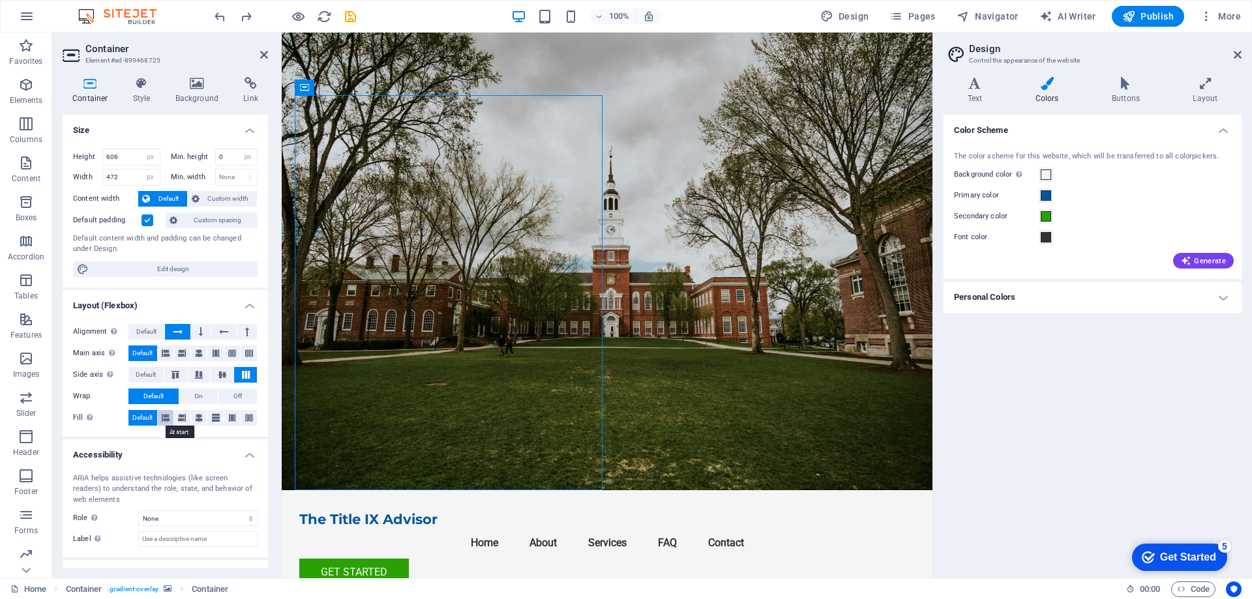
click at [164, 417] on icon at bounding box center [166, 418] width 8 height 16
click at [186, 417] on button at bounding box center [182, 418] width 16 height 16
click at [203, 419] on button at bounding box center [199, 418] width 16 height 16
click at [210, 451] on h4 "Accessibility" at bounding box center [165, 450] width 205 height 23
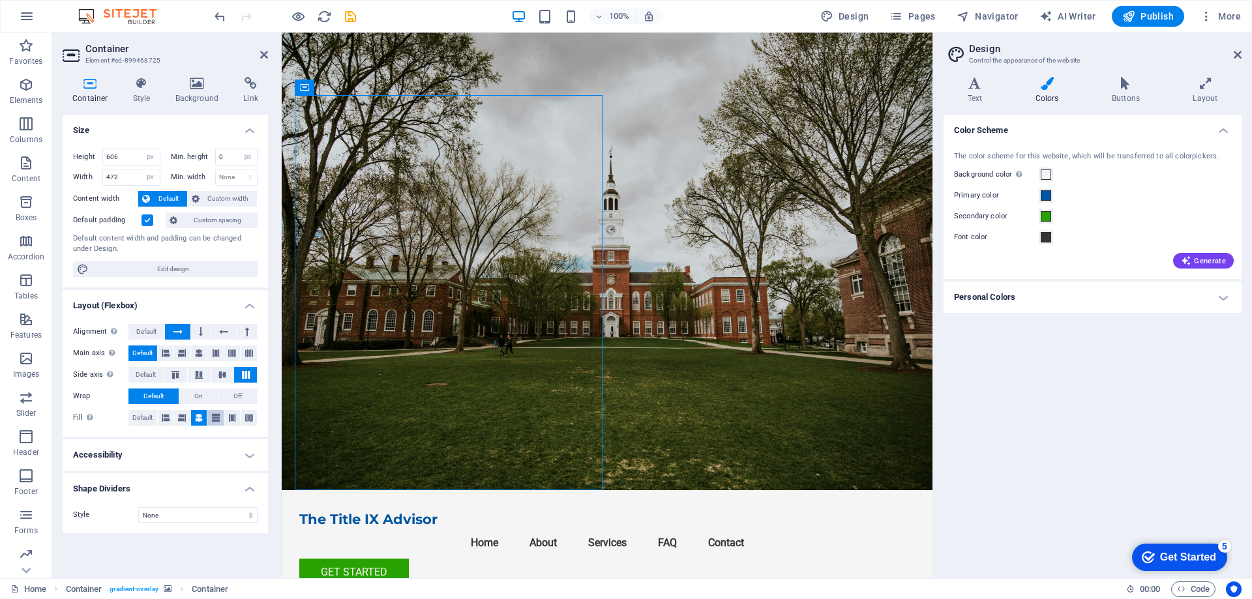
click at [219, 417] on icon at bounding box center [216, 418] width 8 height 16
click at [29, 48] on icon "button" at bounding box center [26, 46] width 16 height 16
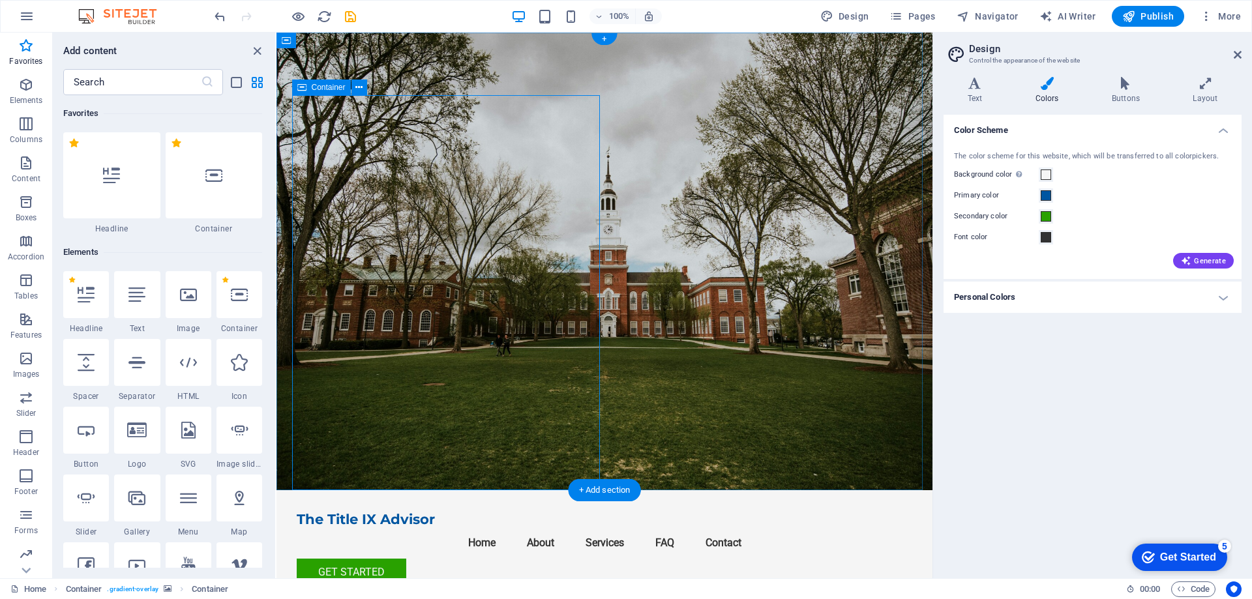
click at [363, 89] on icon at bounding box center [358, 88] width 7 height 14
drag, startPoint x: 516, startPoint y: 375, endPoint x: 446, endPoint y: 160, distance: 225.8
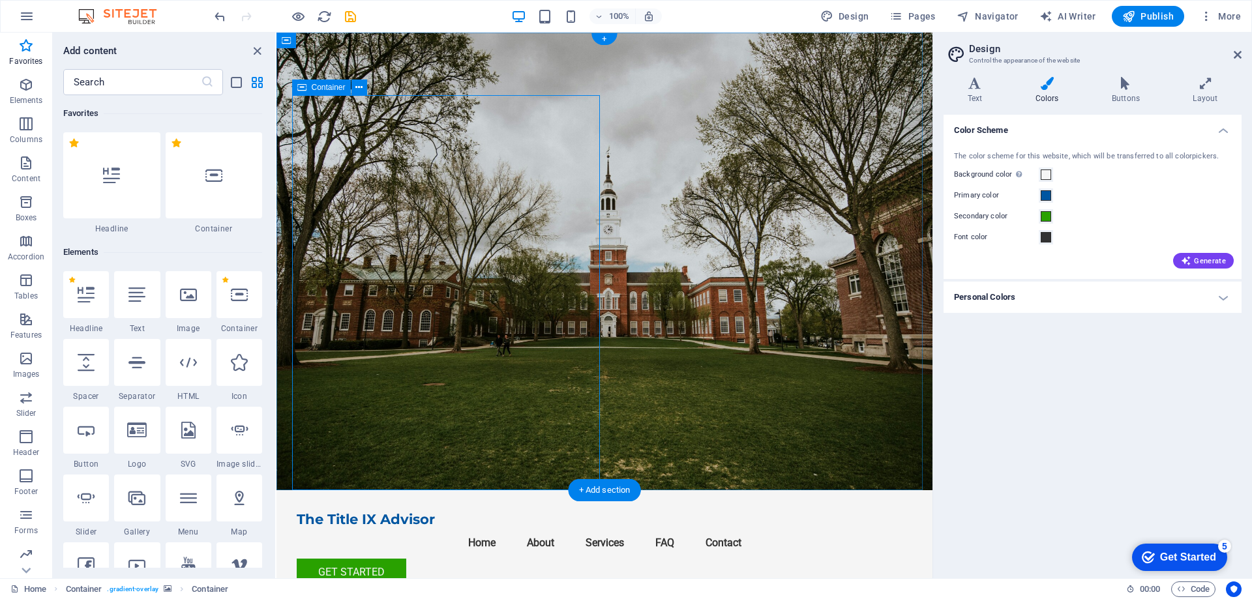
select select "px"
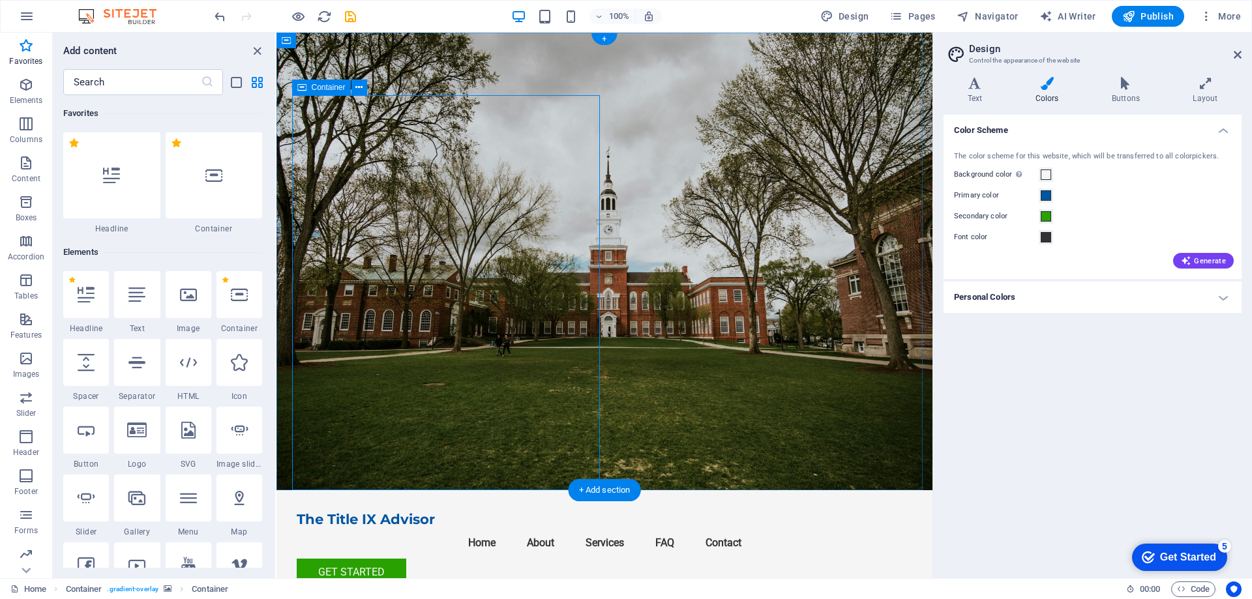
select select "px"
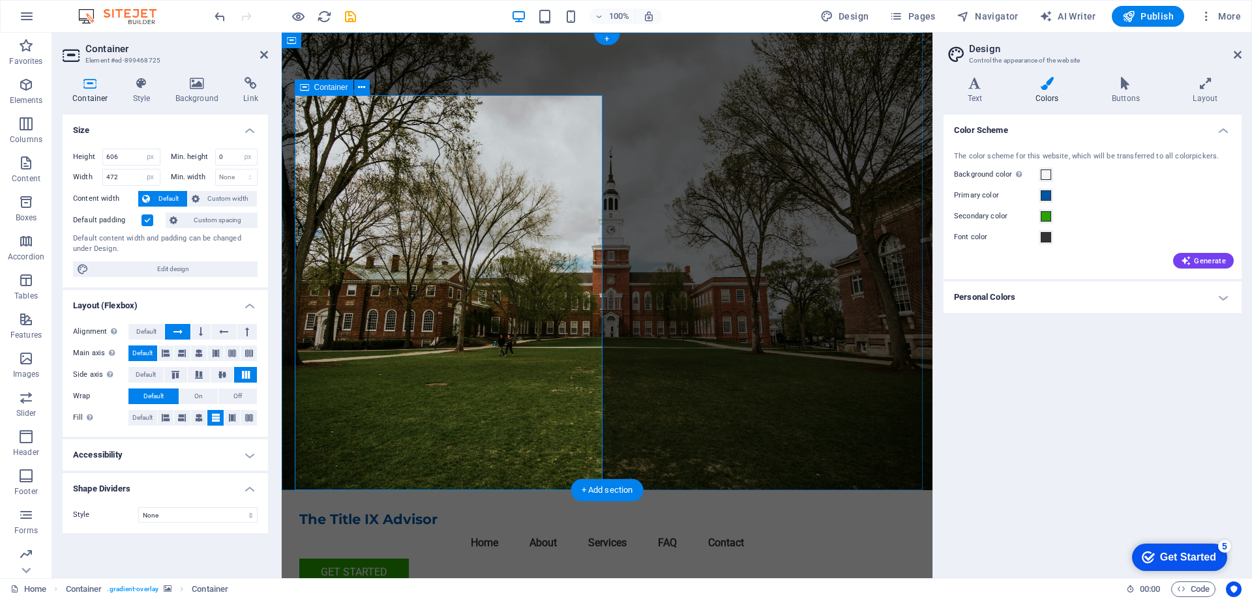
drag, startPoint x: 122, startPoint y: 153, endPoint x: 93, endPoint y: 152, distance: 28.7
click at [93, 152] on div "Height 606 Default px rem % vh vw" at bounding box center [116, 157] width 87 height 17
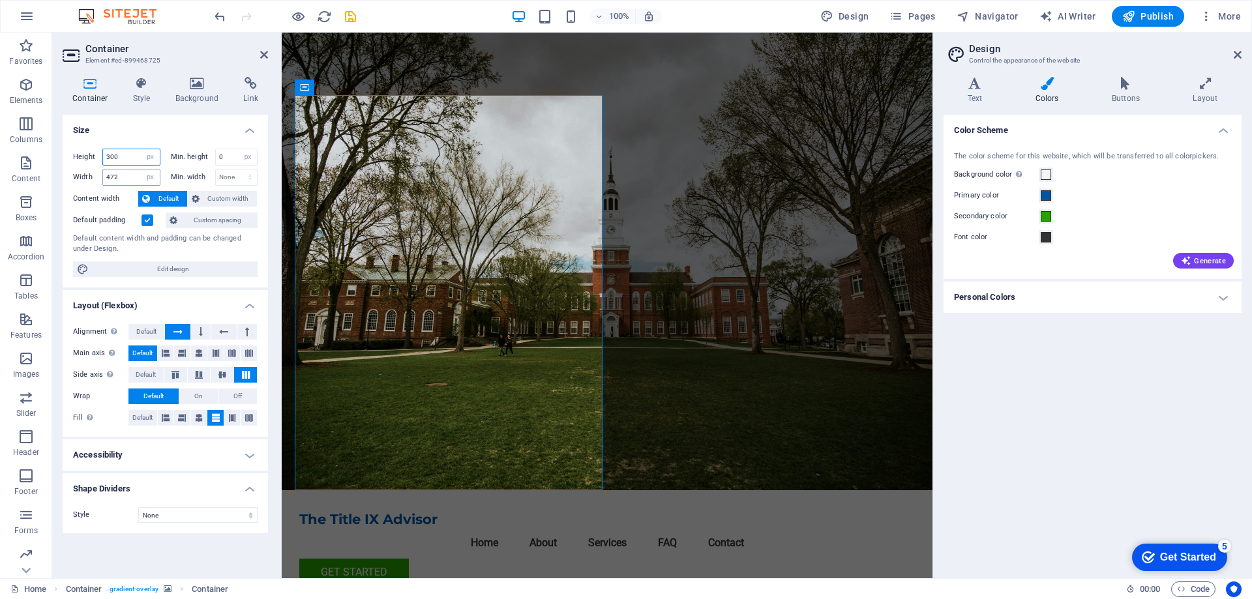
type input "300"
click at [140, 182] on input "472" at bounding box center [131, 178] width 57 height 16
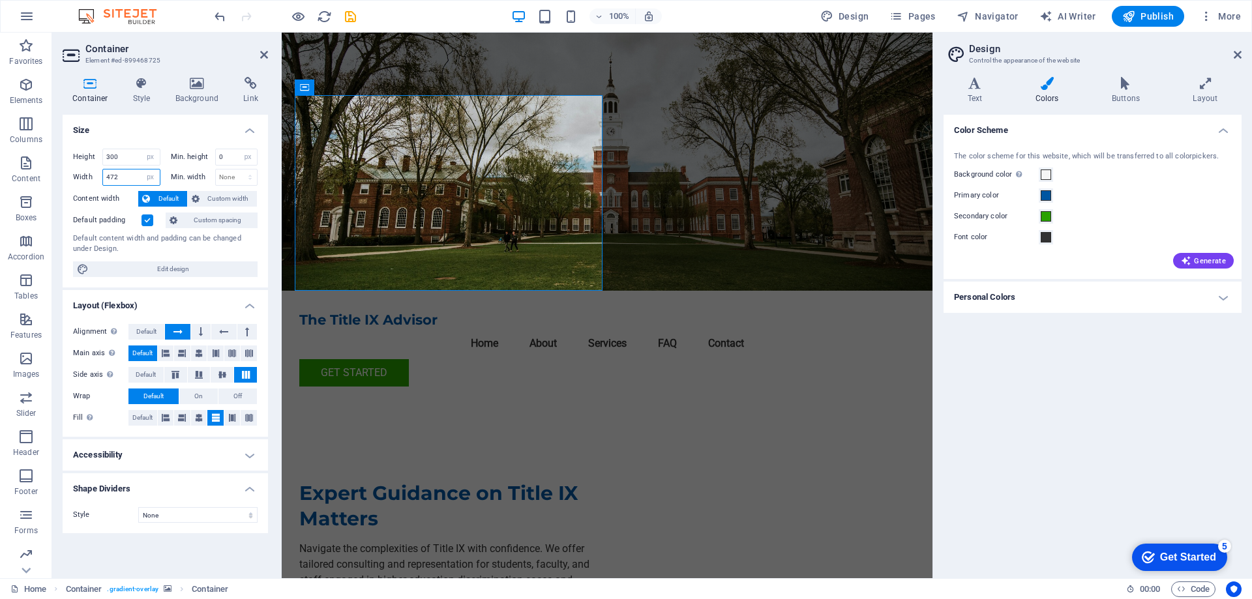
drag, startPoint x: 134, startPoint y: 175, endPoint x: 91, endPoint y: 178, distance: 43.1
click at [91, 178] on div "Width 472 Default px rem % em vh vw" at bounding box center [116, 177] width 87 height 17
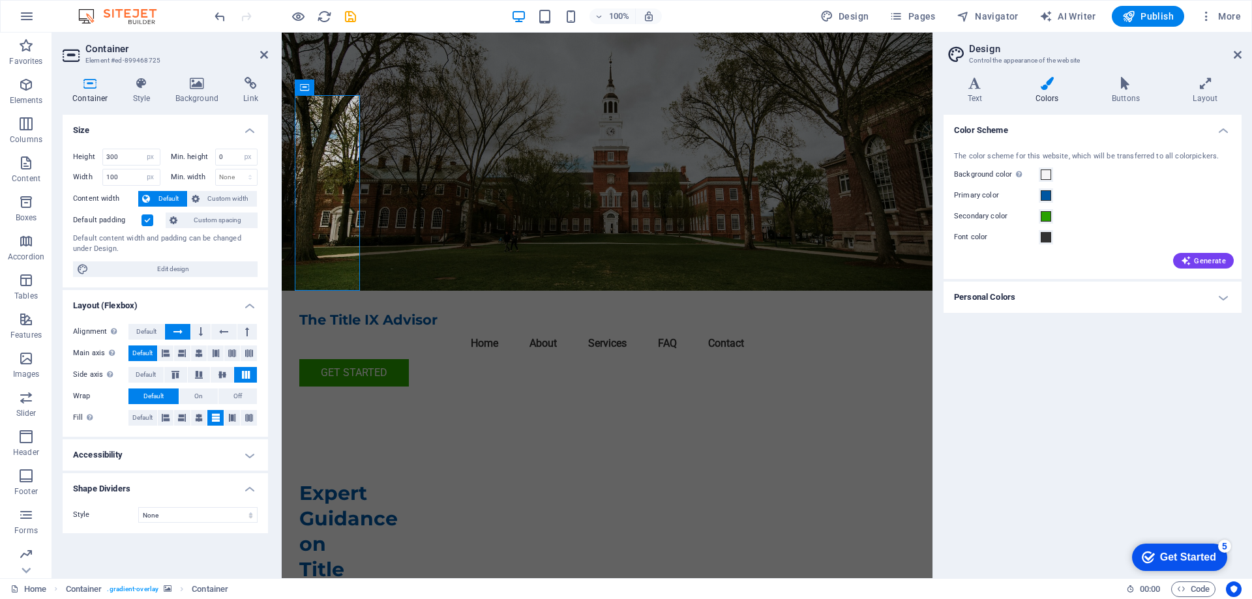
click at [230, 299] on h4 "Layout (Flexbox)" at bounding box center [165, 301] width 205 height 23
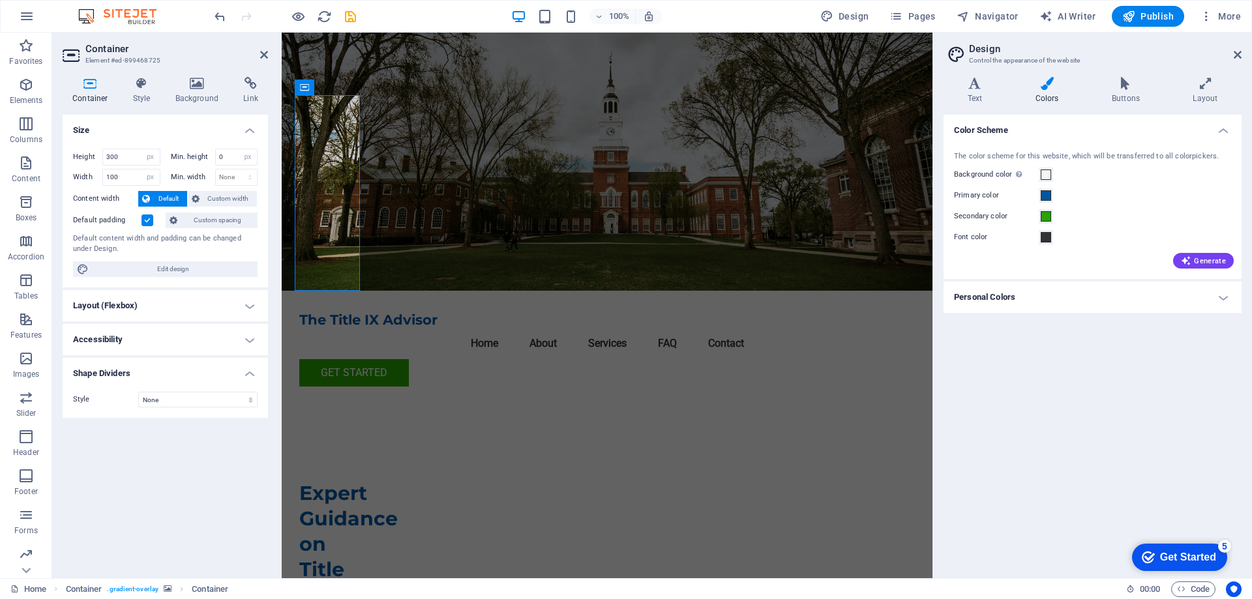
click at [213, 9] on div "100% Design Pages Navigator AI Writer Publish More" at bounding box center [626, 16] width 1251 height 31
click at [218, 13] on icon "undo" at bounding box center [220, 16] width 15 height 15
type input "472"
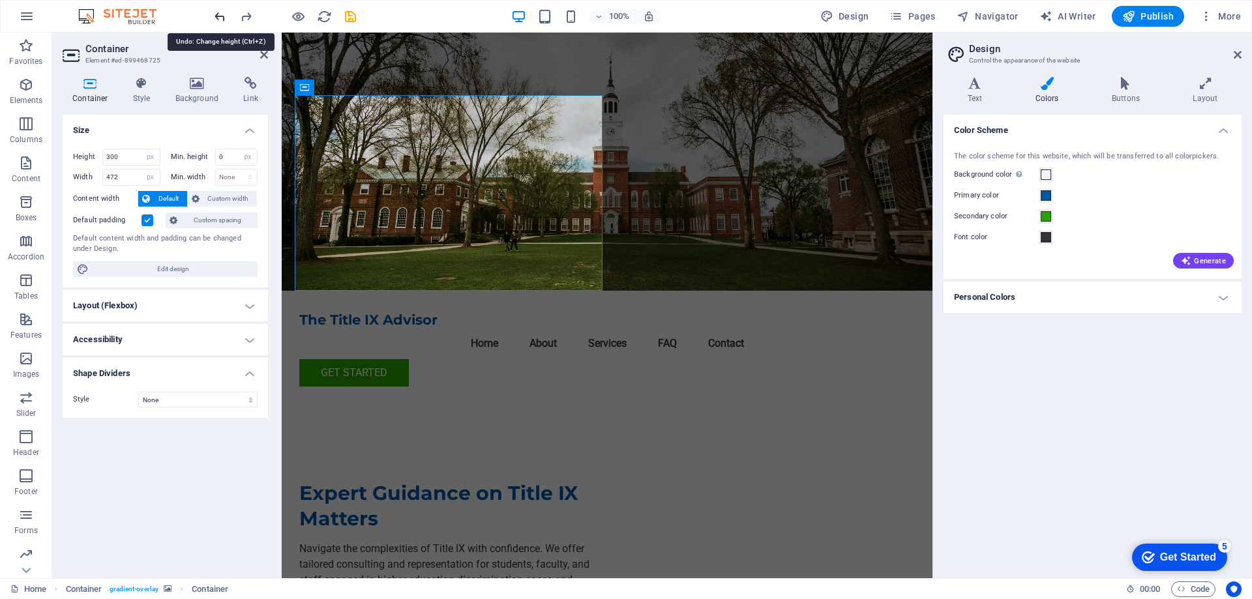
click at [223, 14] on icon "undo" at bounding box center [220, 16] width 15 height 15
type input "606"
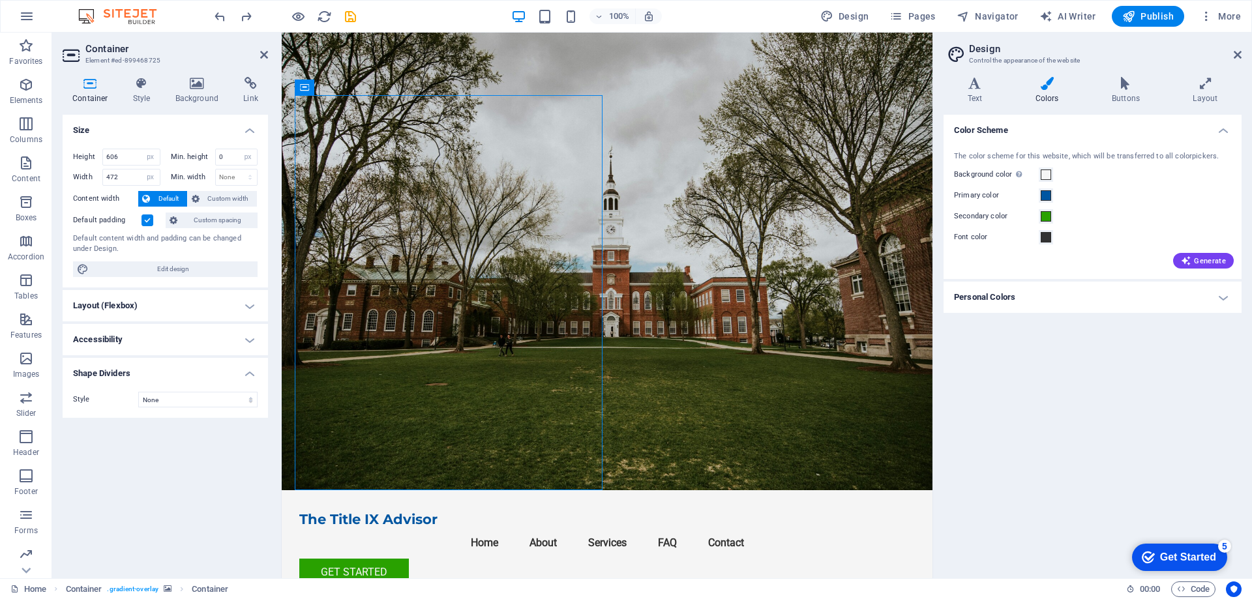
drag, startPoint x: 584, startPoint y: 119, endPoint x: 329, endPoint y: 141, distance: 255.3
click at [361, 87] on icon at bounding box center [361, 88] width 7 height 14
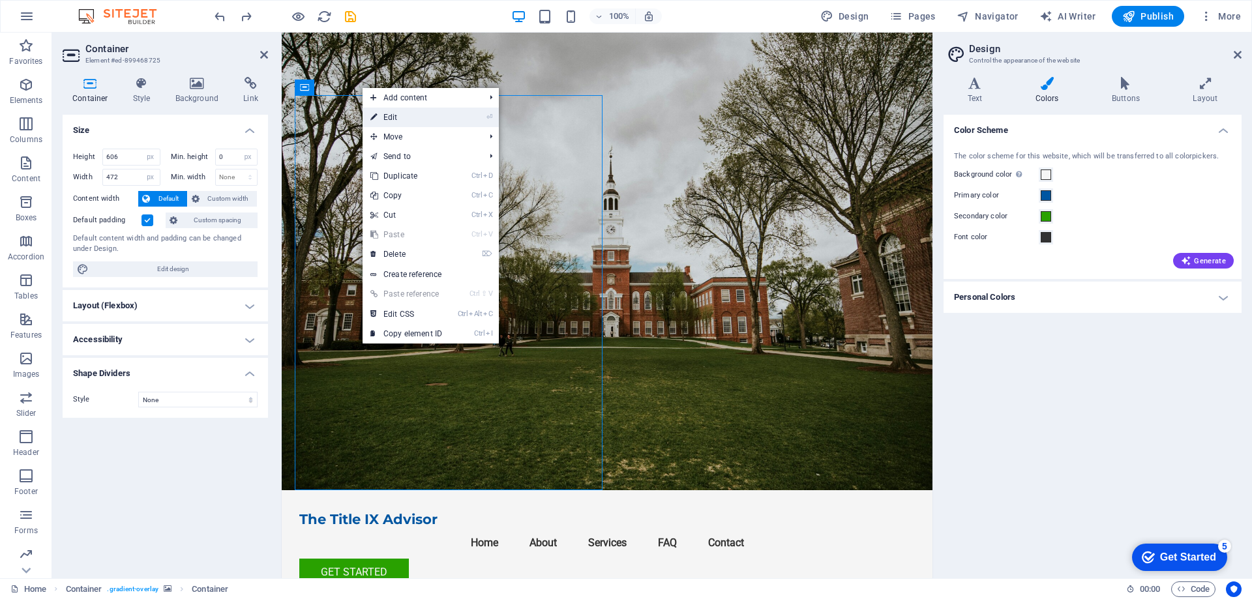
click at [434, 115] on link "⏎ Edit" at bounding box center [406, 118] width 87 height 20
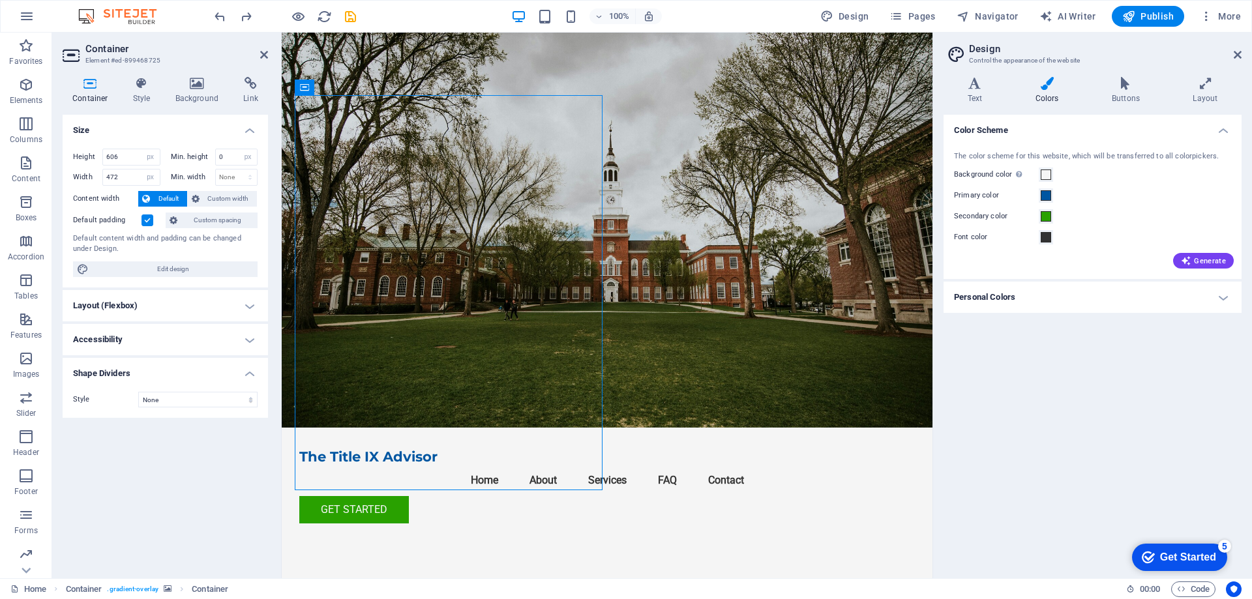
click at [209, 74] on div "Container Style Background Link Size Height 606 Default px rem % vh vw Min. hei…" at bounding box center [165, 323] width 226 height 512
click at [207, 79] on icon at bounding box center [197, 83] width 63 height 13
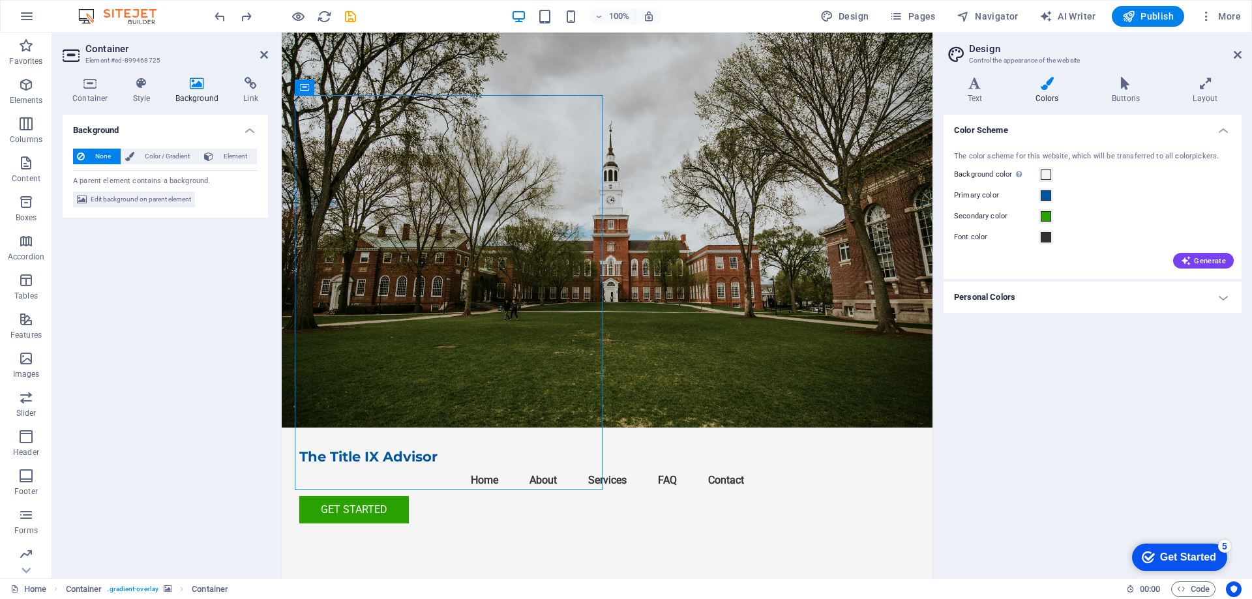
click at [201, 79] on icon at bounding box center [197, 83] width 63 height 13
click at [201, 78] on icon at bounding box center [197, 83] width 63 height 13
click at [692, 262] on figure at bounding box center [607, 230] width 651 height 395
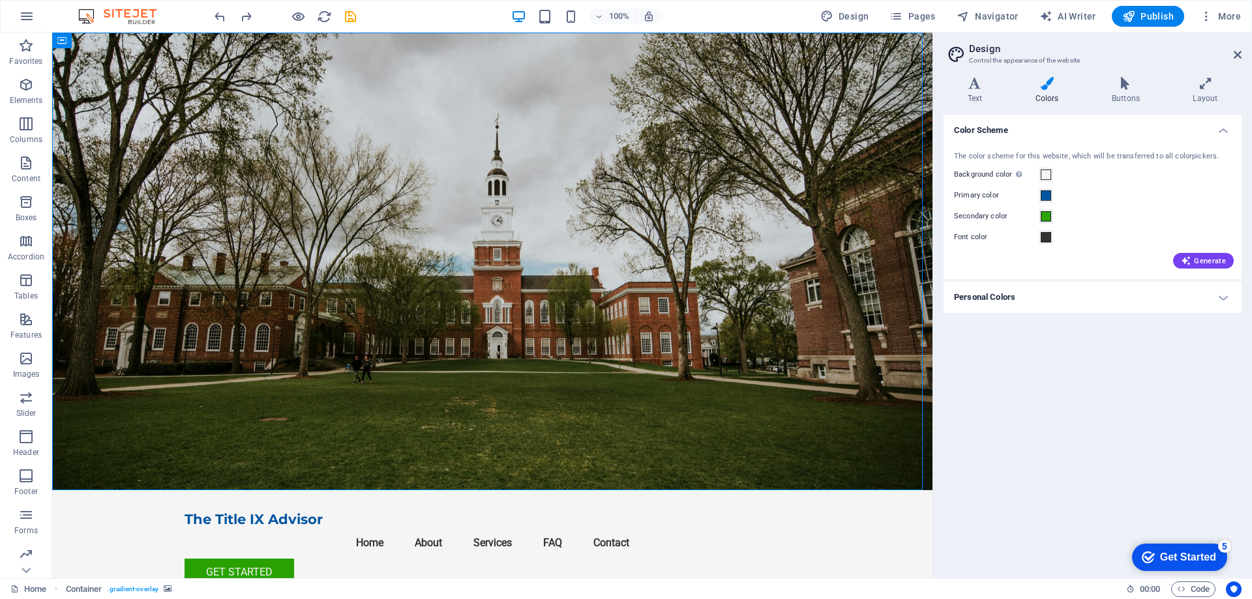
click at [692, 262] on figure at bounding box center [492, 262] width 880 height 458
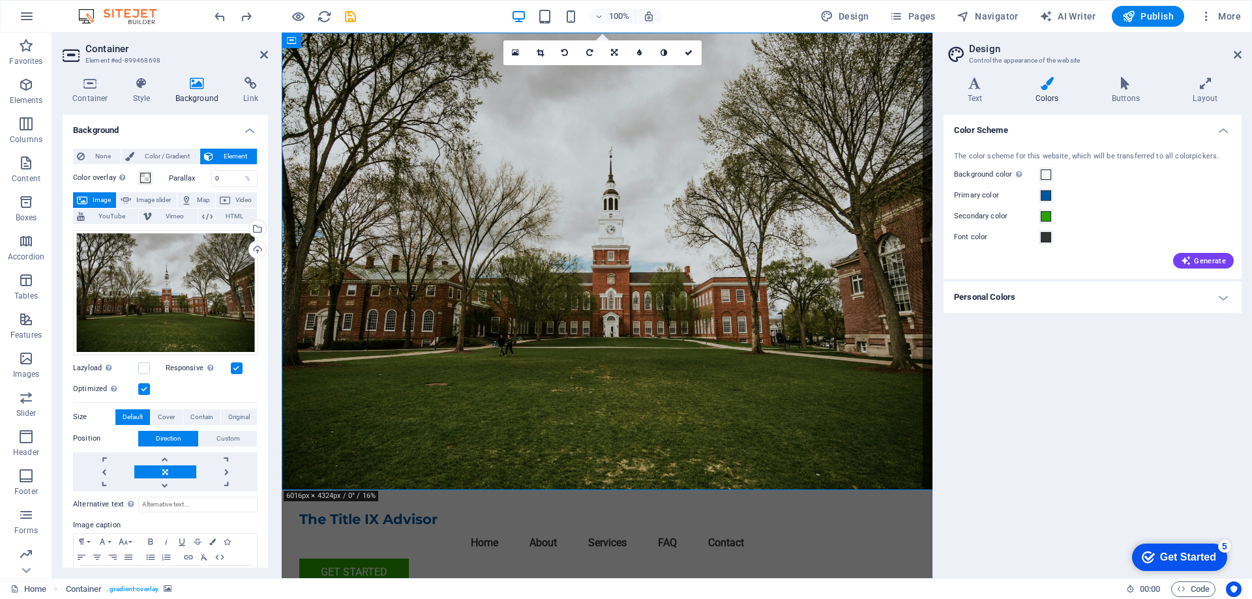
click at [692, 261] on figure at bounding box center [607, 262] width 651 height 458
click at [1046, 214] on span at bounding box center [1046, 216] width 10 height 10
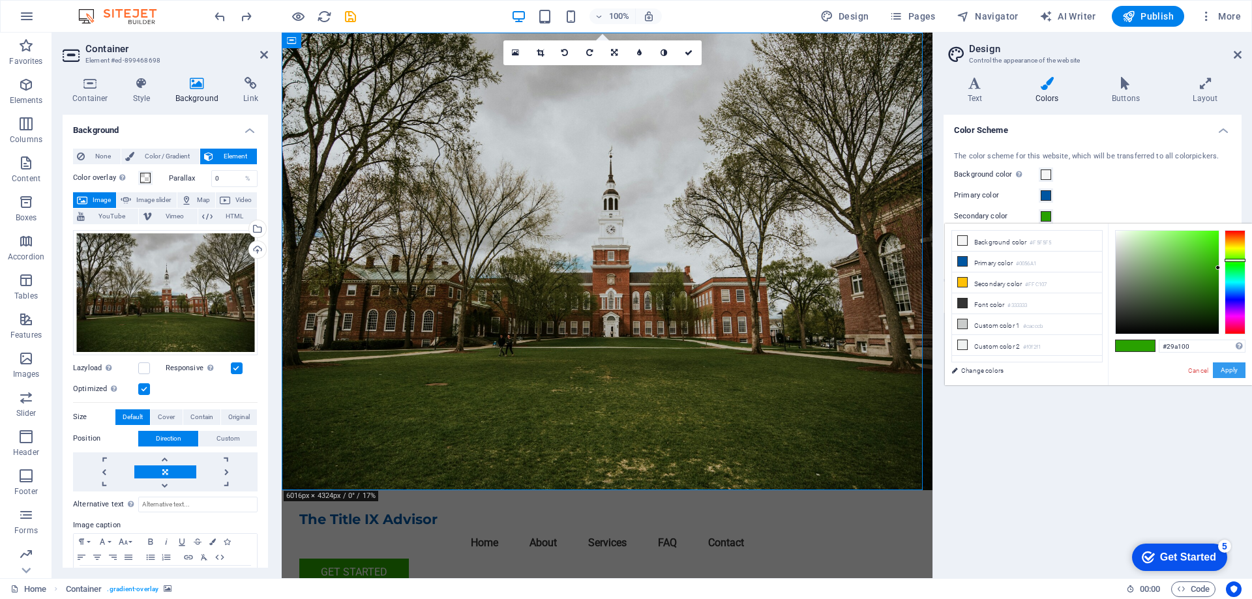
click at [1238, 368] on button "Apply" at bounding box center [1229, 371] width 33 height 16
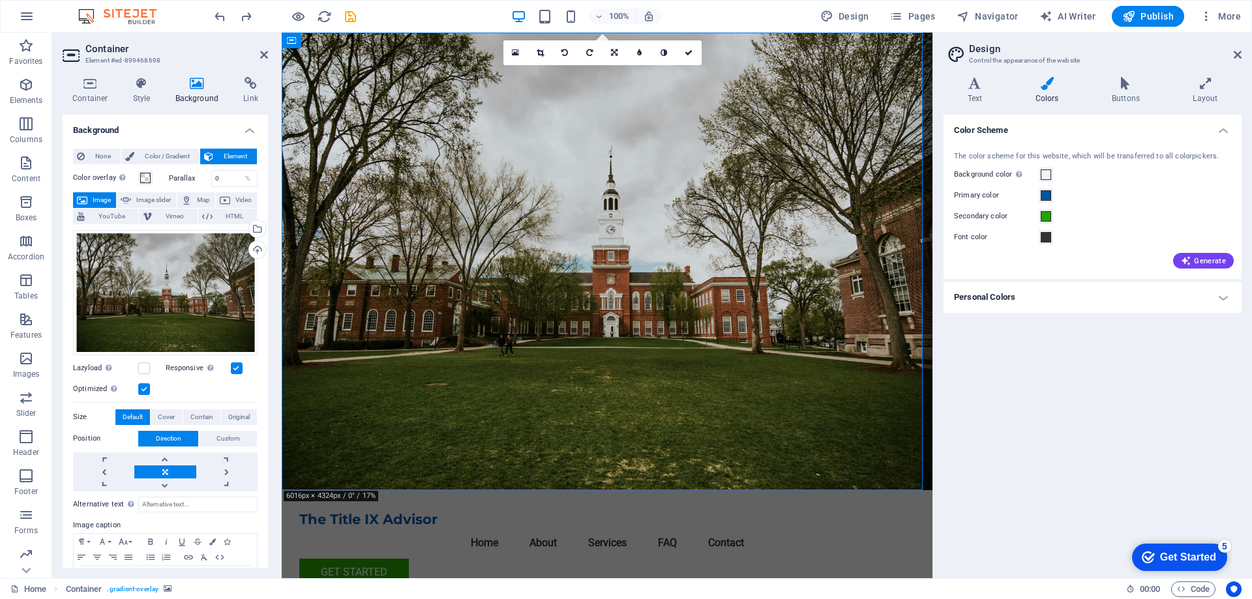
click at [1125, 364] on div "Color Scheme The color scheme for this website, which will be transferred to al…" at bounding box center [1092, 341] width 298 height 453
click at [1195, 265] on span "Generate" at bounding box center [1203, 261] width 45 height 10
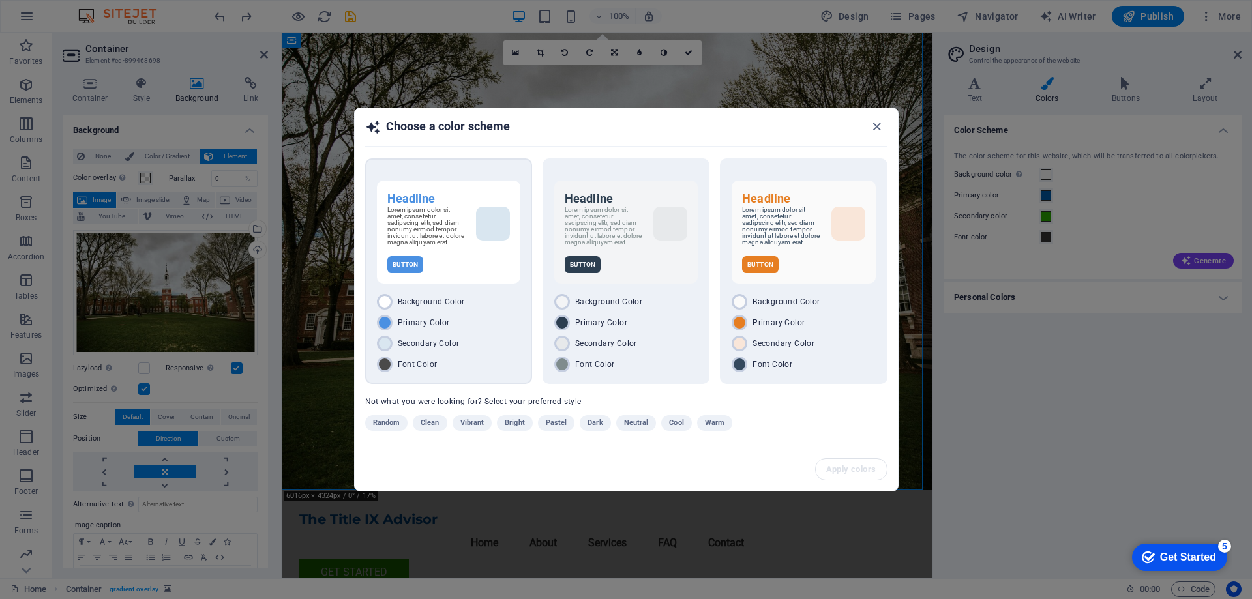
click at [421, 324] on span "Primary Color" at bounding box center [424, 323] width 52 height 10
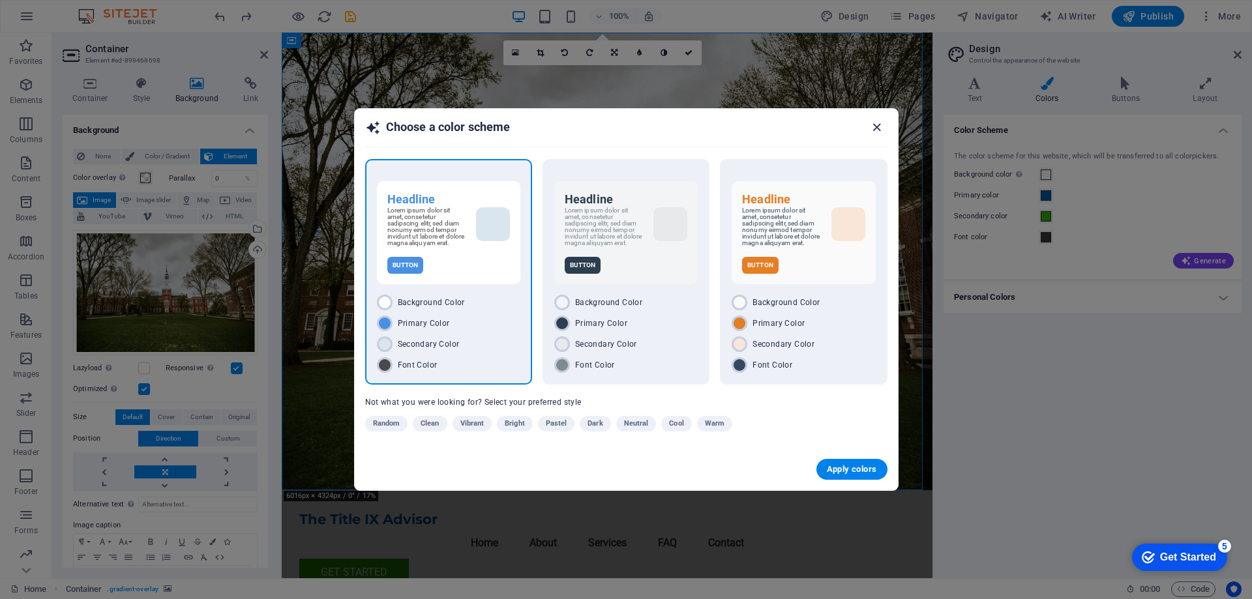
click at [874, 124] on icon "button" at bounding box center [876, 127] width 15 height 15
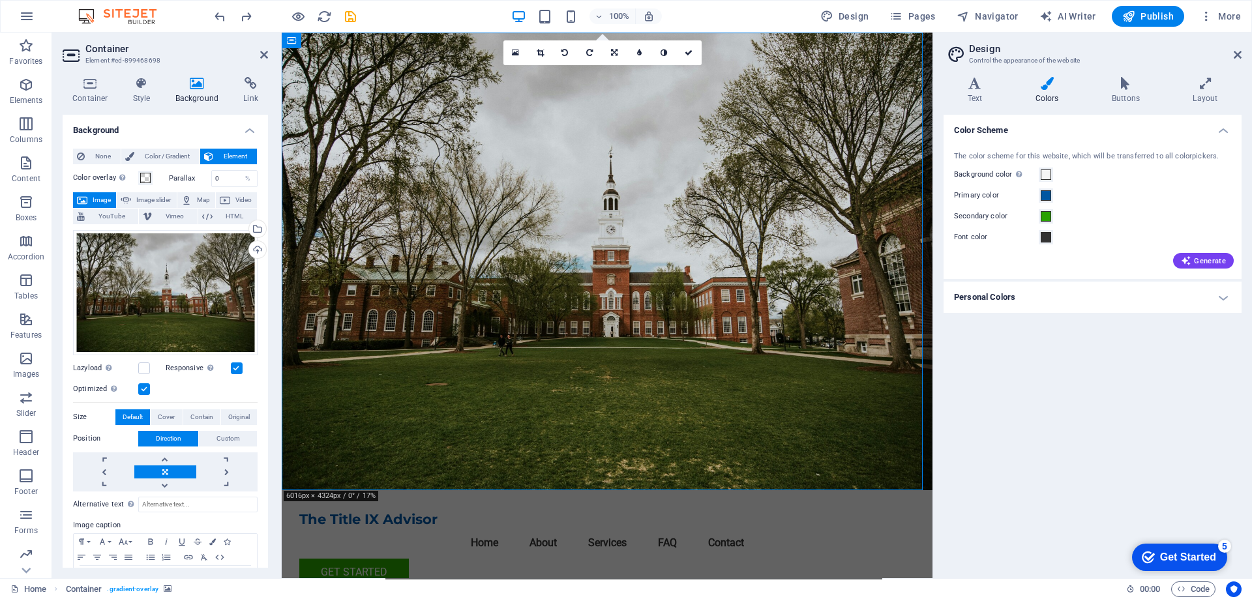
click at [1038, 197] on label "Primary color" at bounding box center [996, 196] width 85 height 16
click at [1039, 197] on button "Primary color" at bounding box center [1046, 195] width 14 height 14
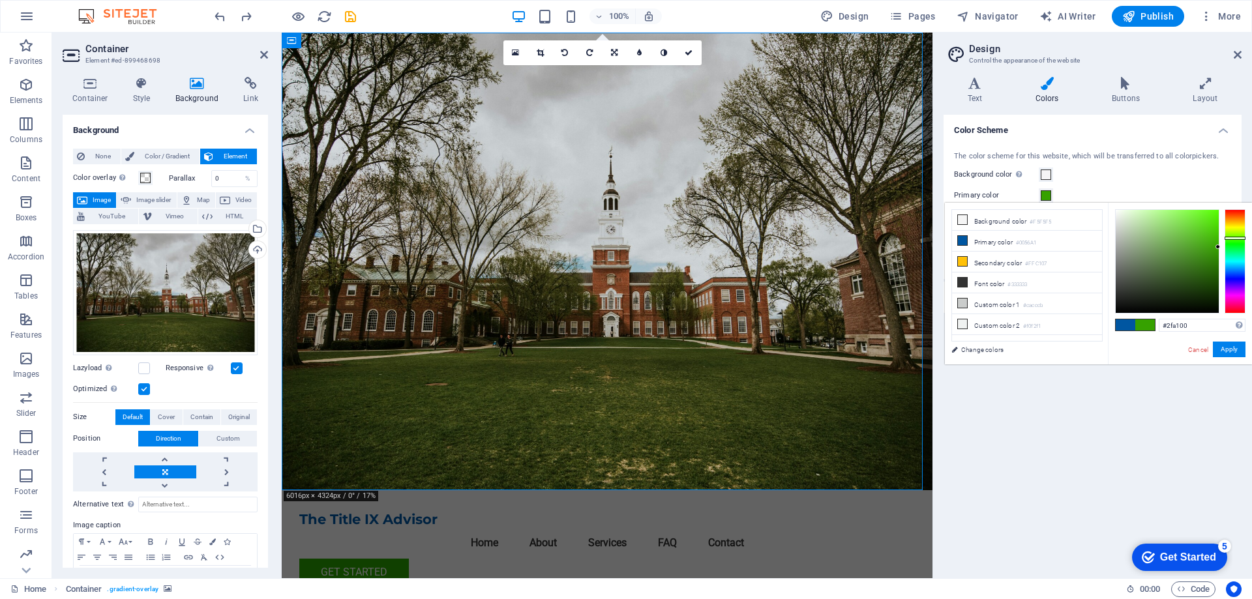
type input "#29a100"
drag, startPoint x: 1232, startPoint y: 265, endPoint x: 1235, endPoint y: 239, distance: 26.2
click at [1235, 239] on div at bounding box center [1234, 261] width 21 height 104
drag, startPoint x: 1227, startPoint y: 348, endPoint x: 1223, endPoint y: 353, distance: 6.9
click at [1228, 348] on button "Apply" at bounding box center [1229, 350] width 33 height 16
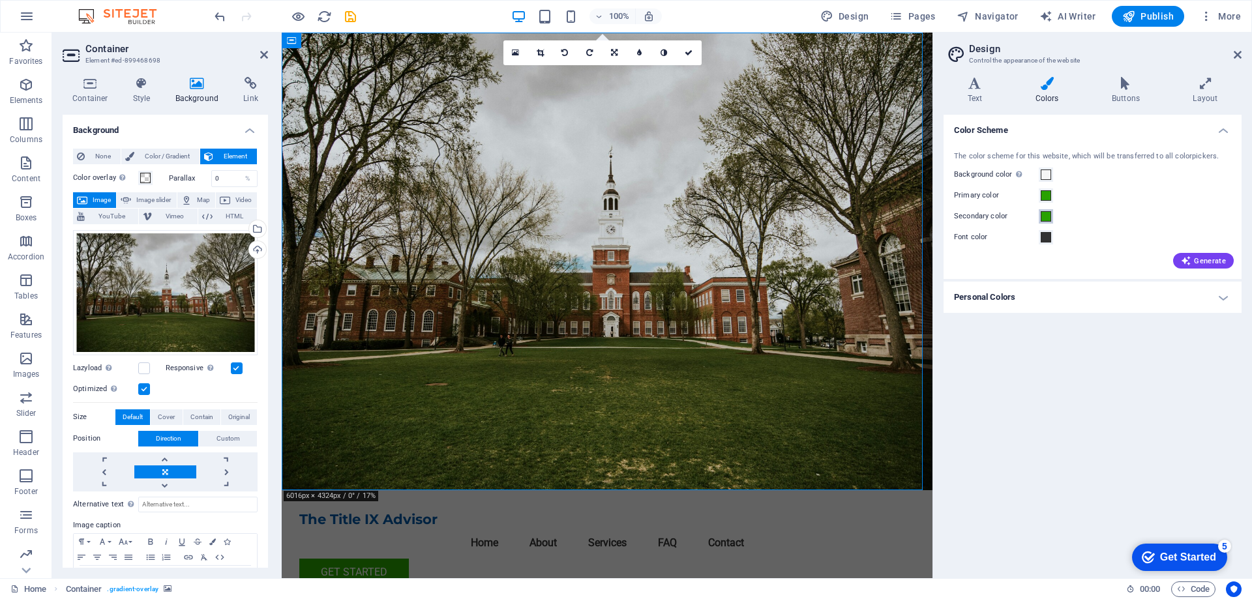
click at [1045, 218] on span at bounding box center [1046, 216] width 10 height 10
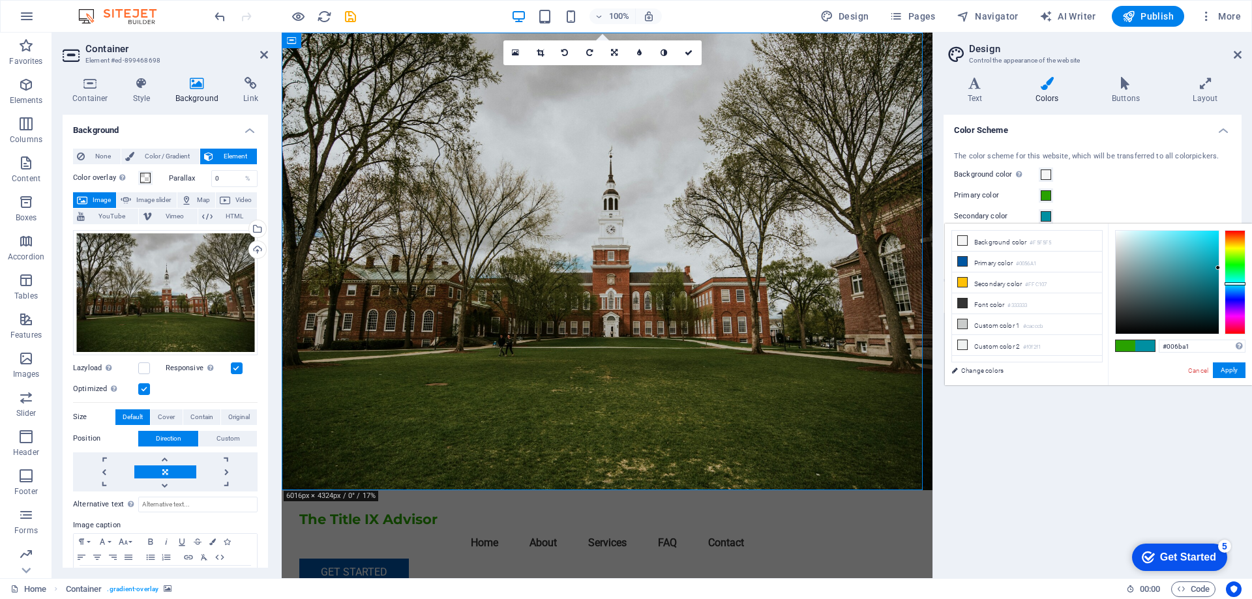
type input "#0064a1"
drag, startPoint x: 1232, startPoint y: 259, endPoint x: 1236, endPoint y: 288, distance: 29.5
click at [1236, 288] on div at bounding box center [1234, 288] width 21 height 3
click at [1230, 370] on button "Apply" at bounding box center [1229, 371] width 33 height 16
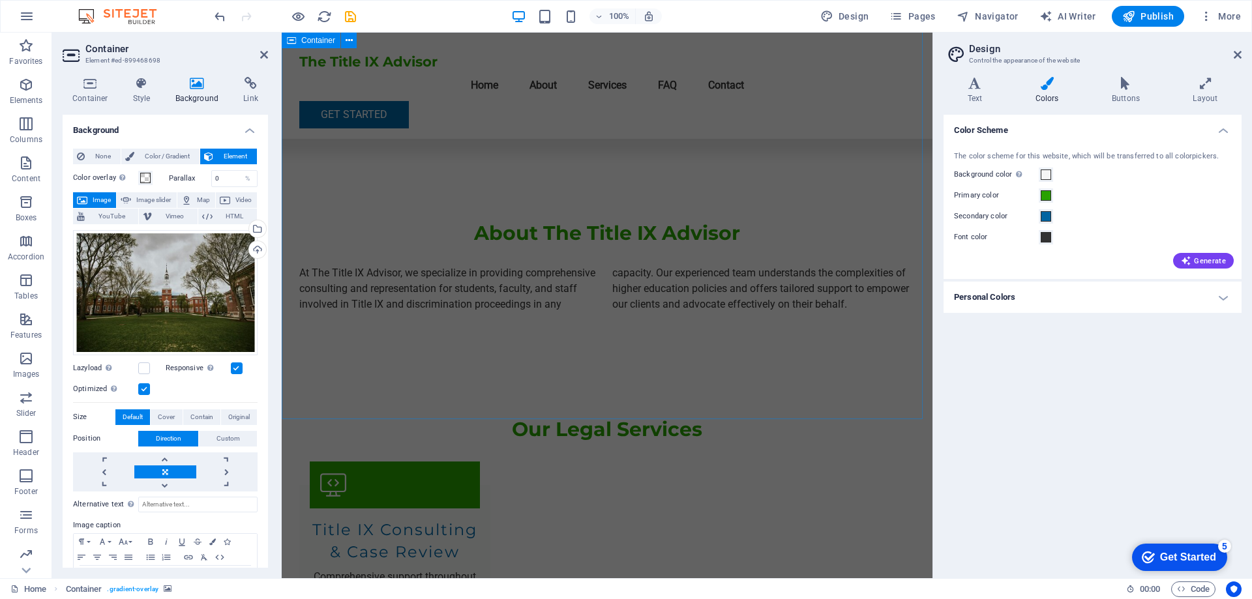
scroll to position [848, 0]
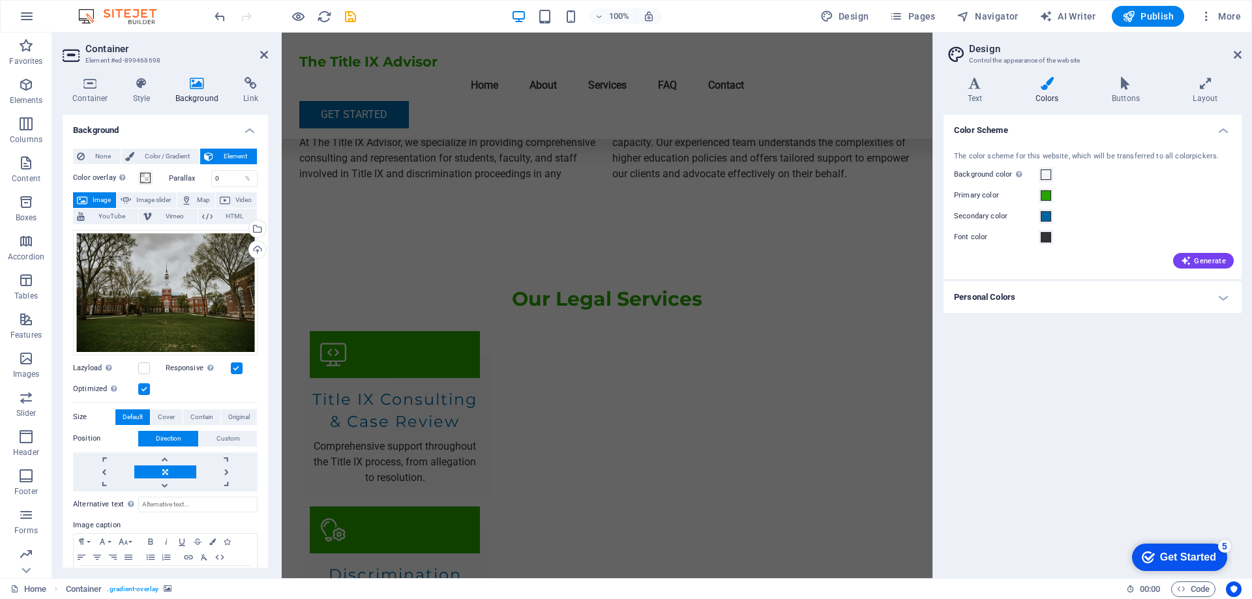
click at [1092, 458] on div "Color Scheme The color scheme for this website, which will be transferred to al…" at bounding box center [1092, 341] width 298 height 453
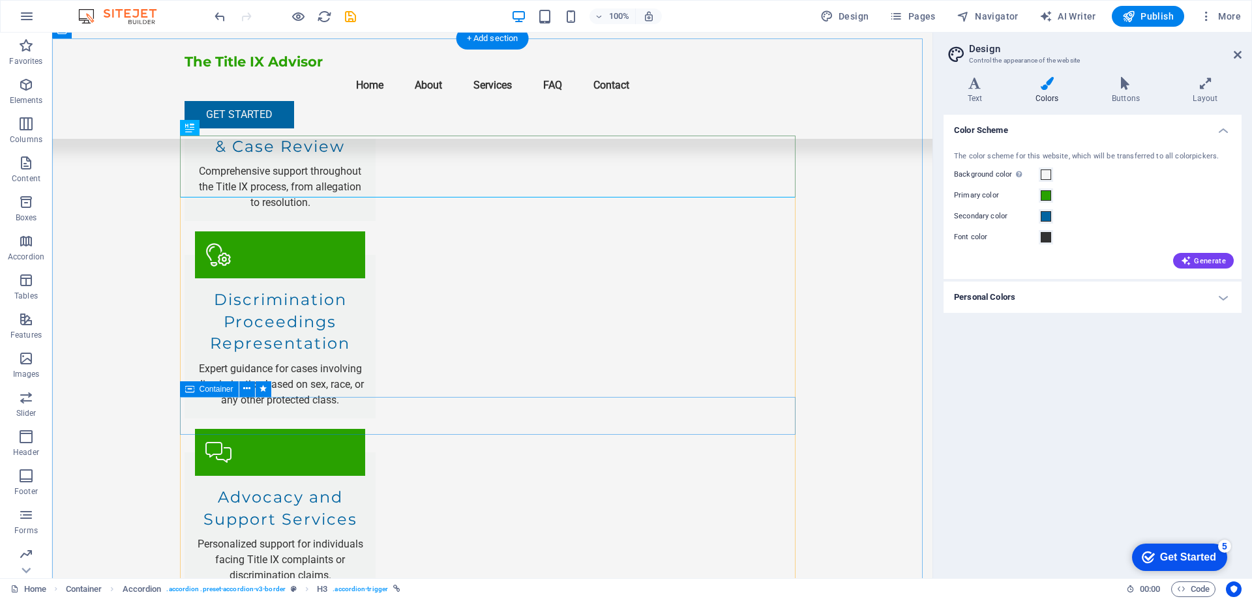
scroll to position [1108, 0]
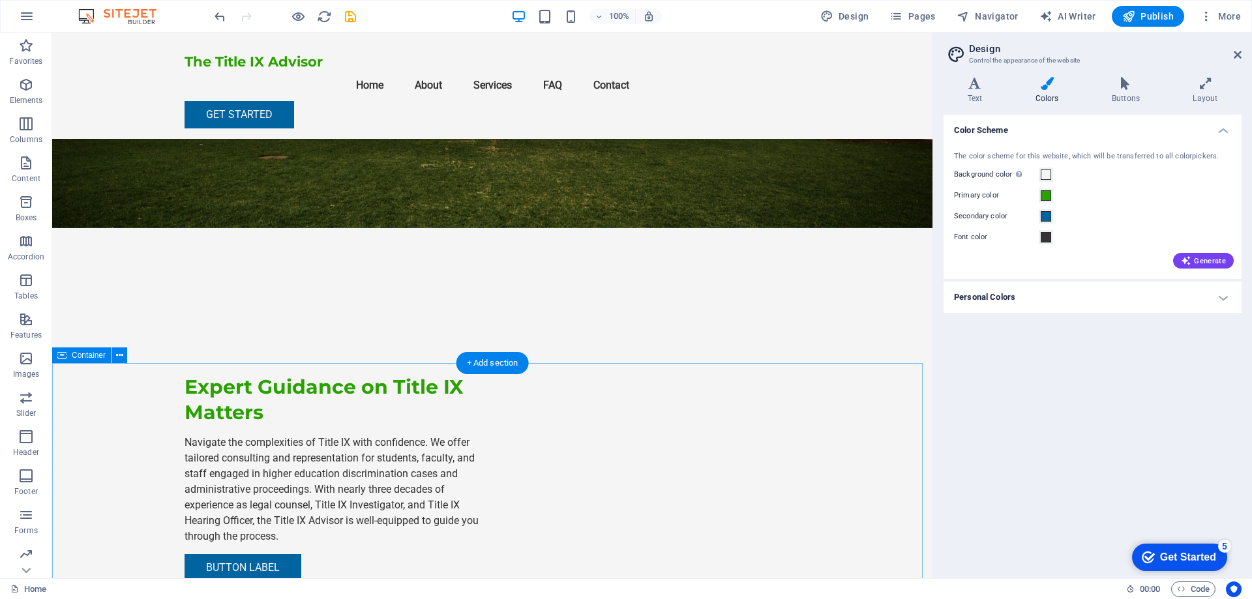
scroll to position [261, 0]
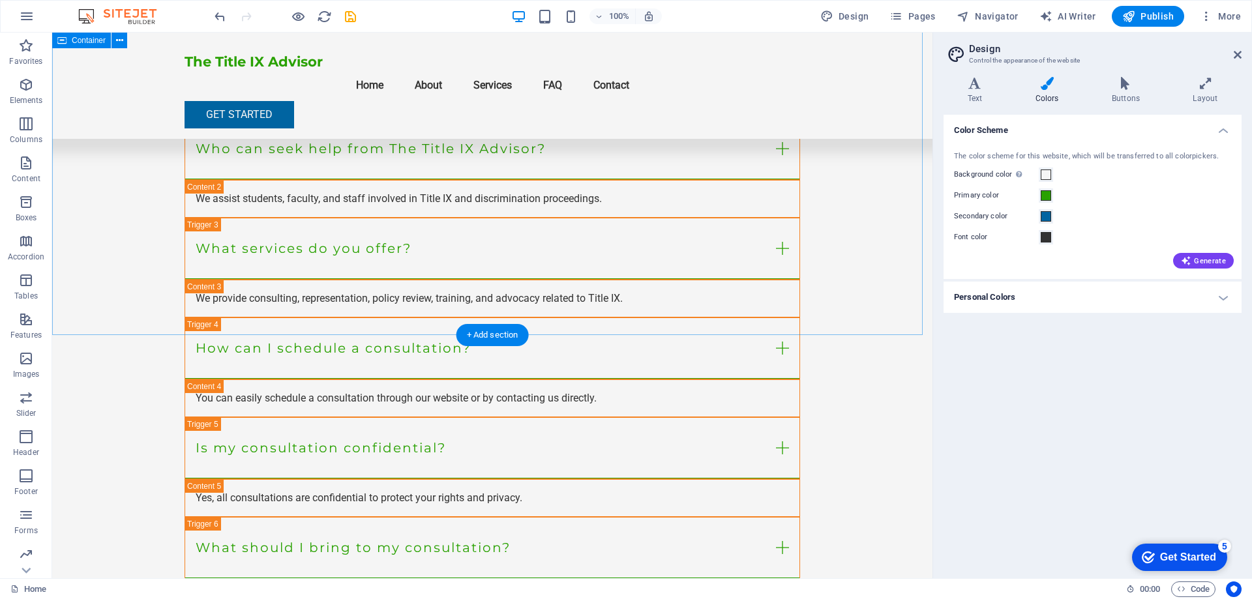
scroll to position [2032, 0]
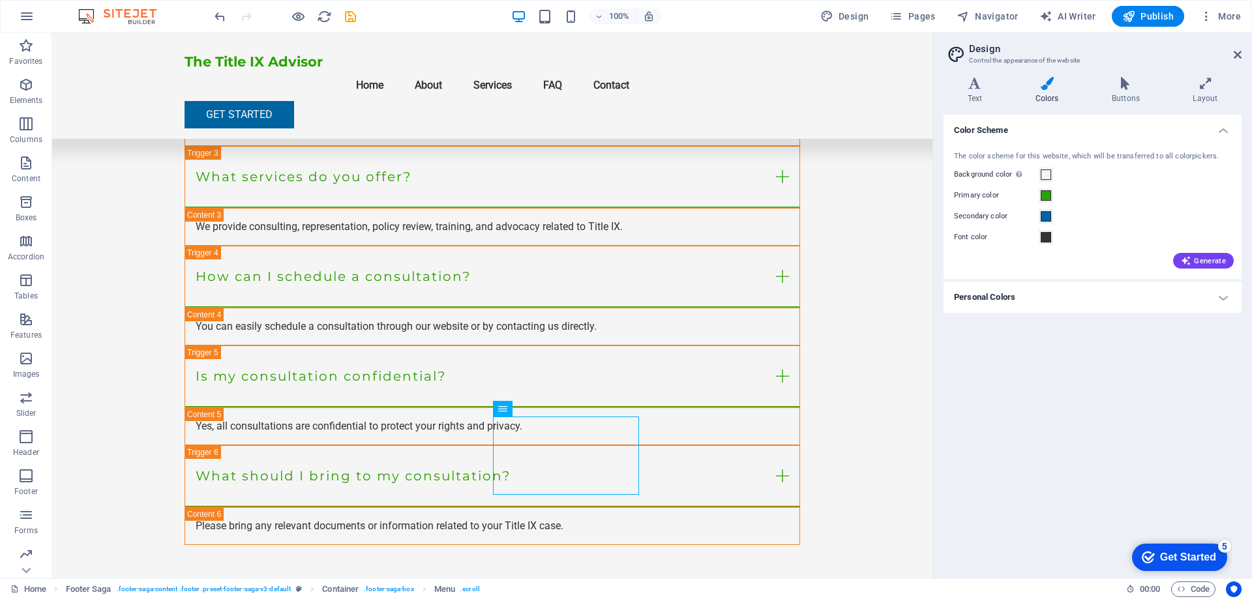
click at [1013, 430] on div "Color Scheme The color scheme for this website, which will be transferred to al…" at bounding box center [1092, 341] width 298 height 453
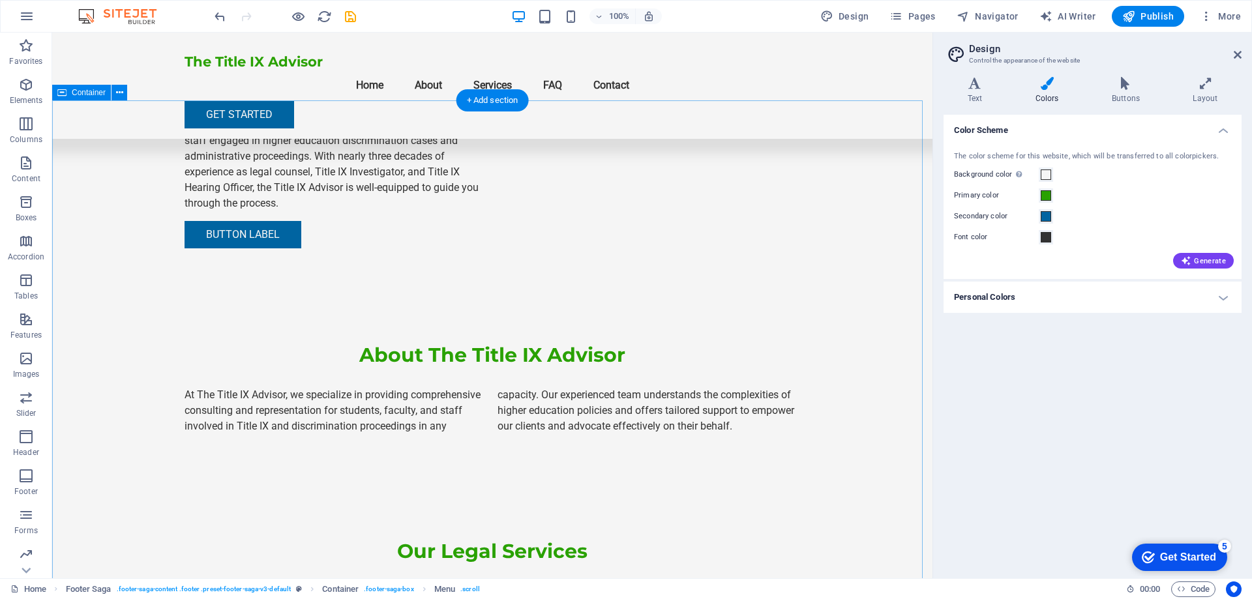
scroll to position [141, 0]
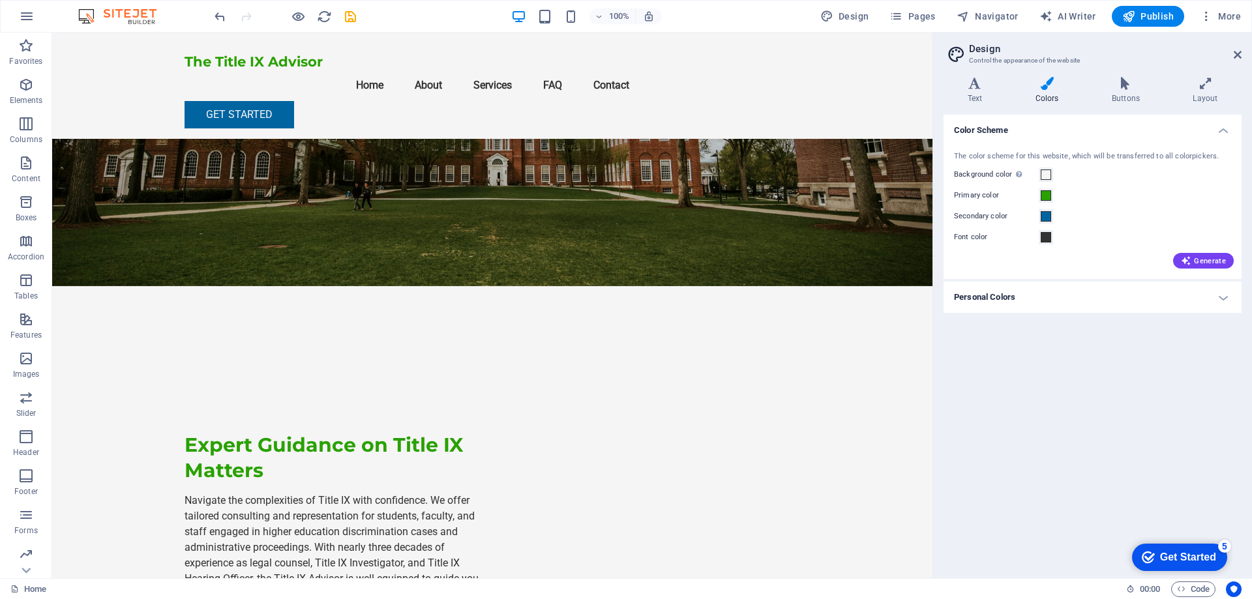
drag, startPoint x: 1049, startPoint y: 441, endPoint x: 1002, endPoint y: 223, distance: 223.6
click at [1045, 439] on div "Color Scheme The color scheme for this website, which will be transferred to al…" at bounding box center [1092, 341] width 298 height 453
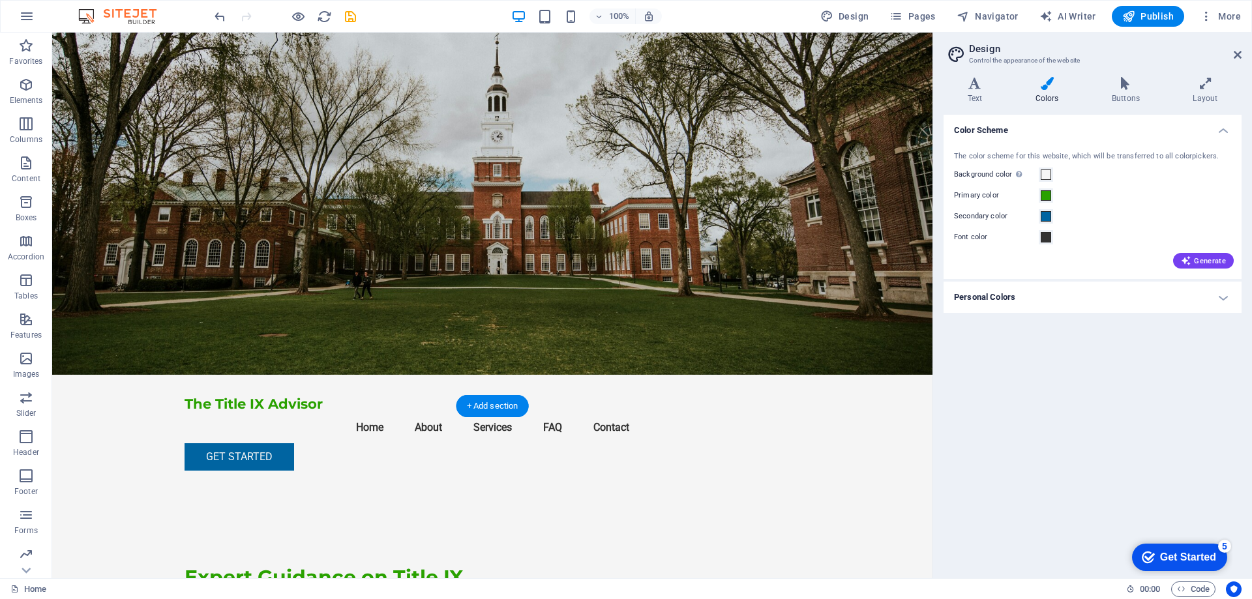
scroll to position [0, 0]
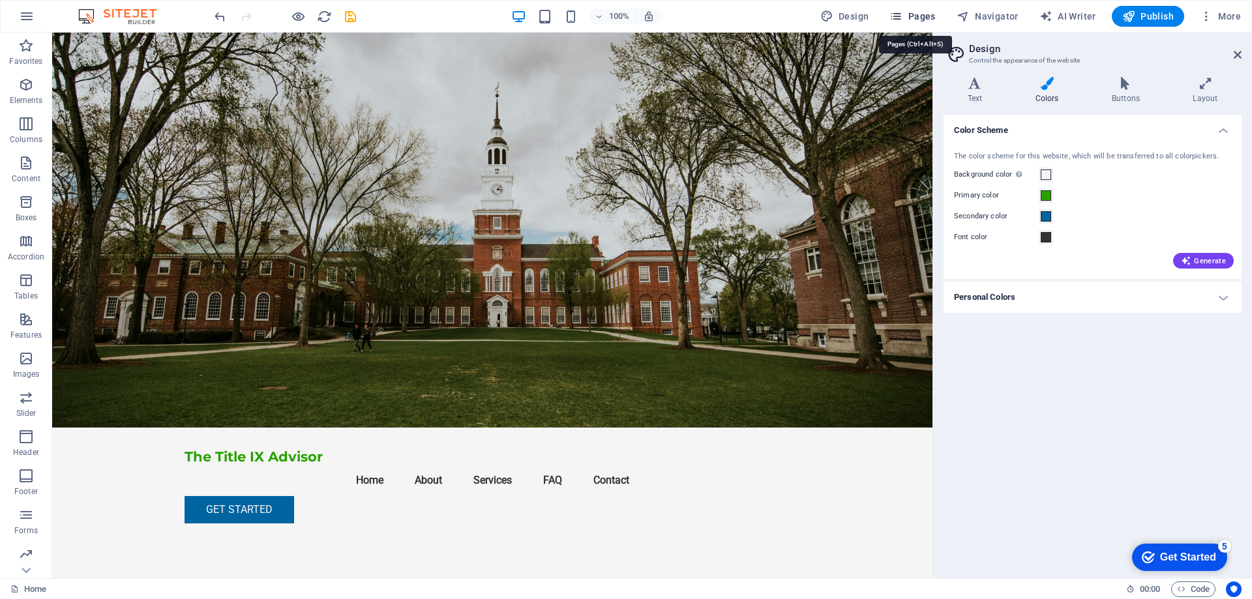
click at [912, 10] on span "Pages" at bounding box center [912, 16] width 46 height 13
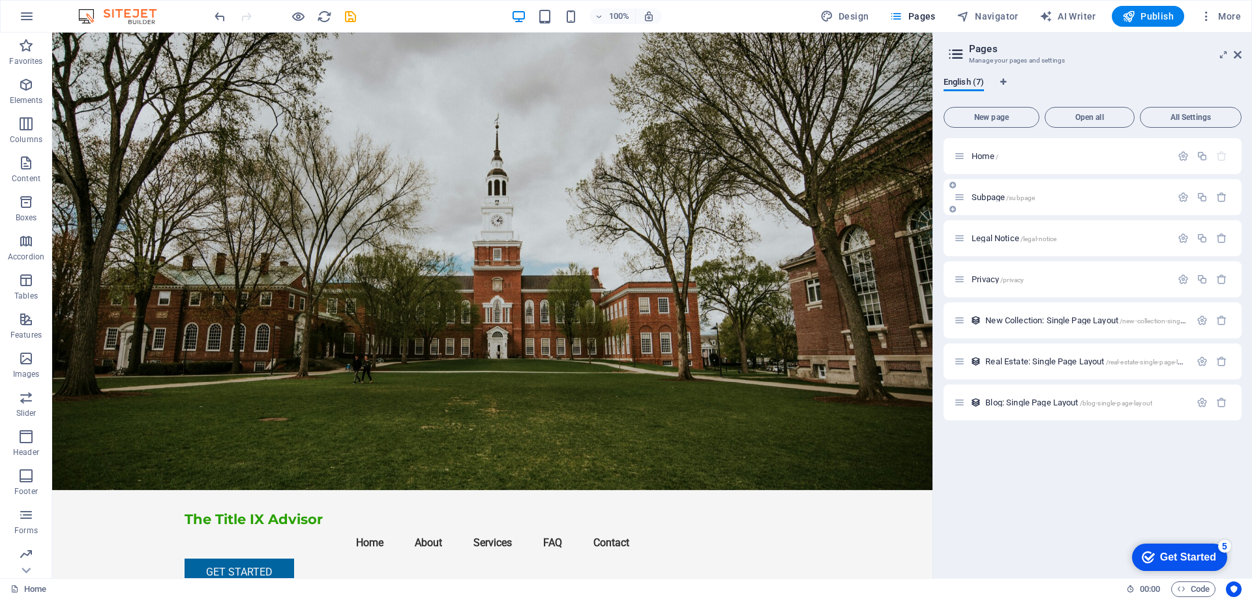
click at [1014, 200] on span "/subpage" at bounding box center [1020, 197] width 29 height 7
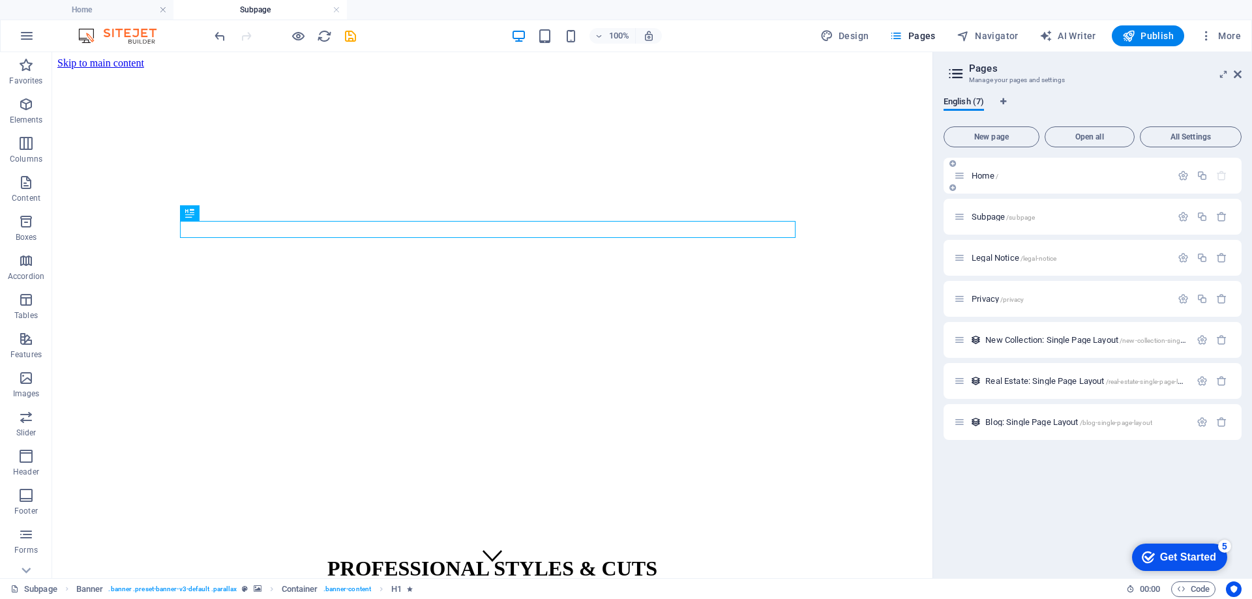
click at [1054, 180] on div "Home /" at bounding box center [1062, 175] width 217 height 15
click at [984, 170] on div "Home /" at bounding box center [1062, 175] width 217 height 15
click at [984, 174] on span "Home /" at bounding box center [985, 176] width 27 height 10
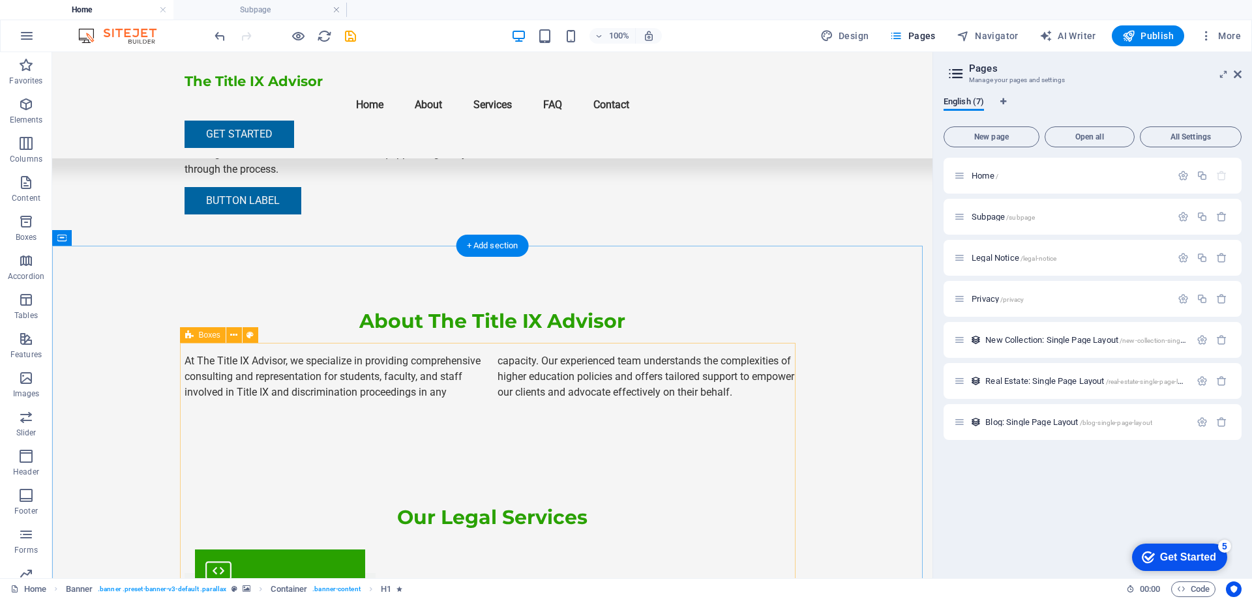
scroll to position [391, 0]
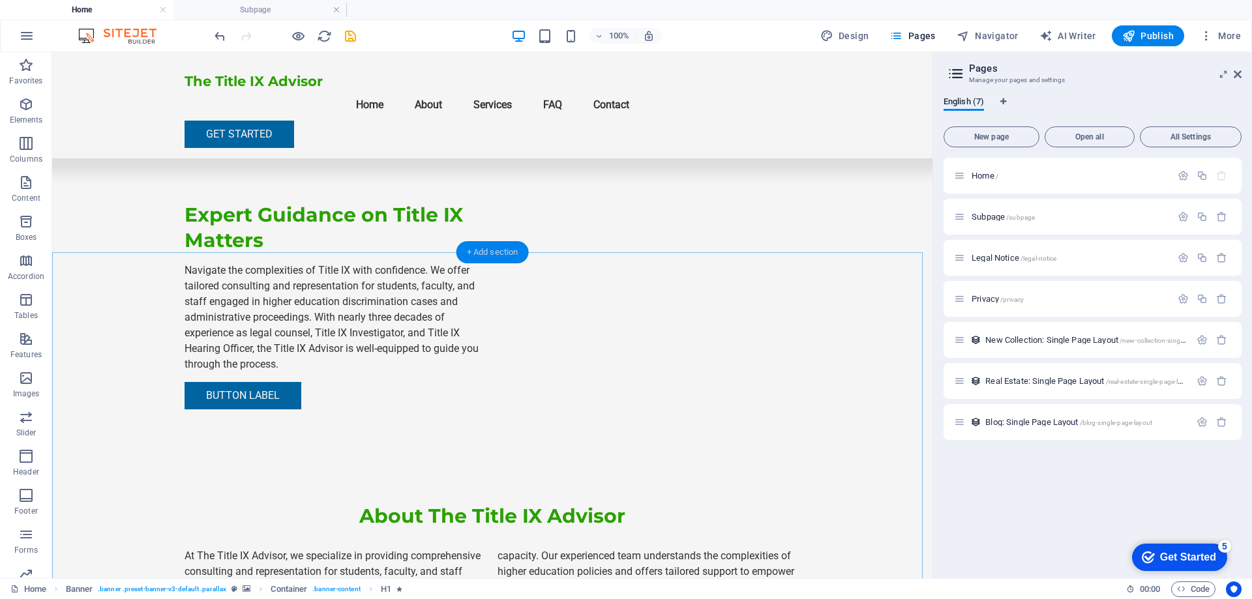
click at [490, 254] on div "+ Add section" at bounding box center [492, 252] width 72 height 22
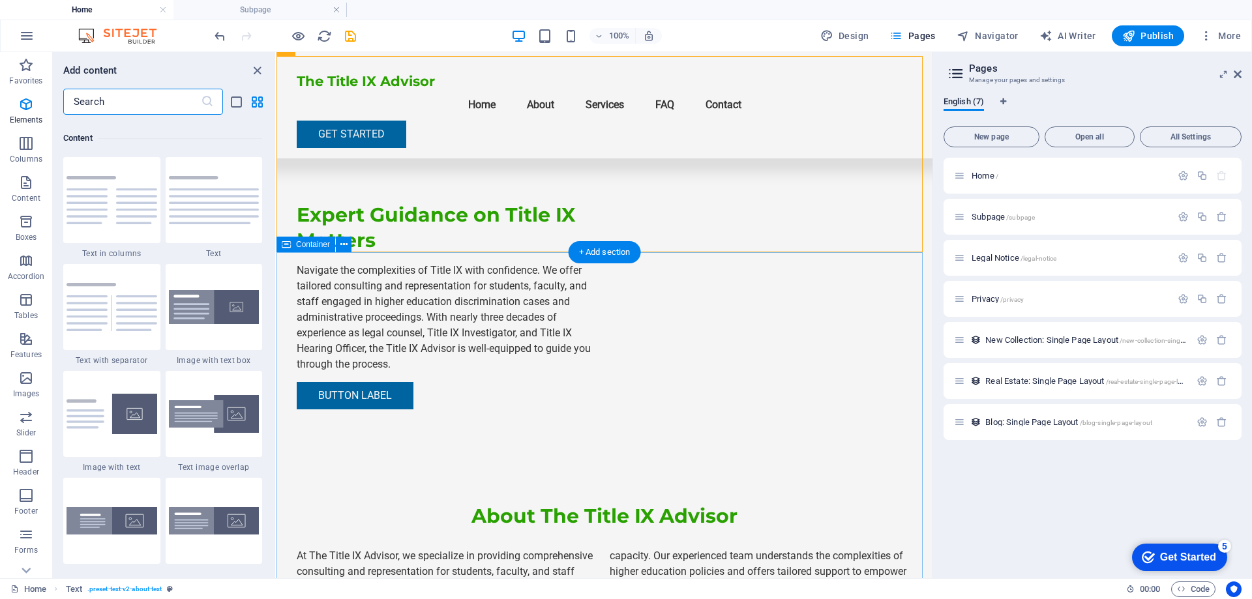
scroll to position [2281, 0]
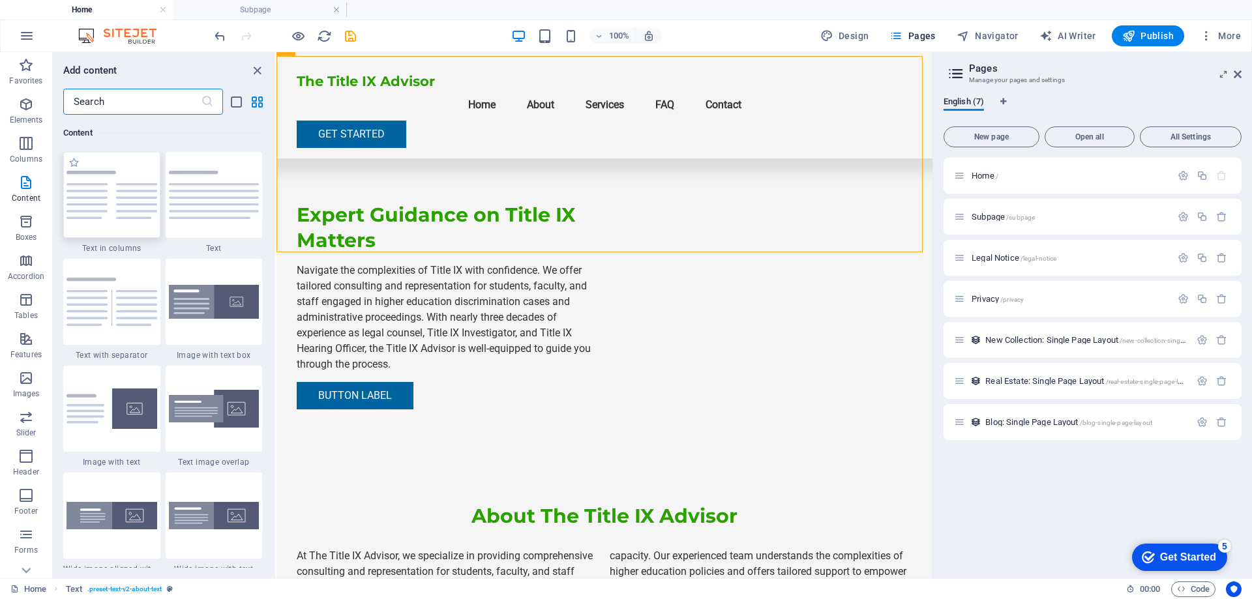
click at [117, 212] on img at bounding box center [112, 195] width 91 height 48
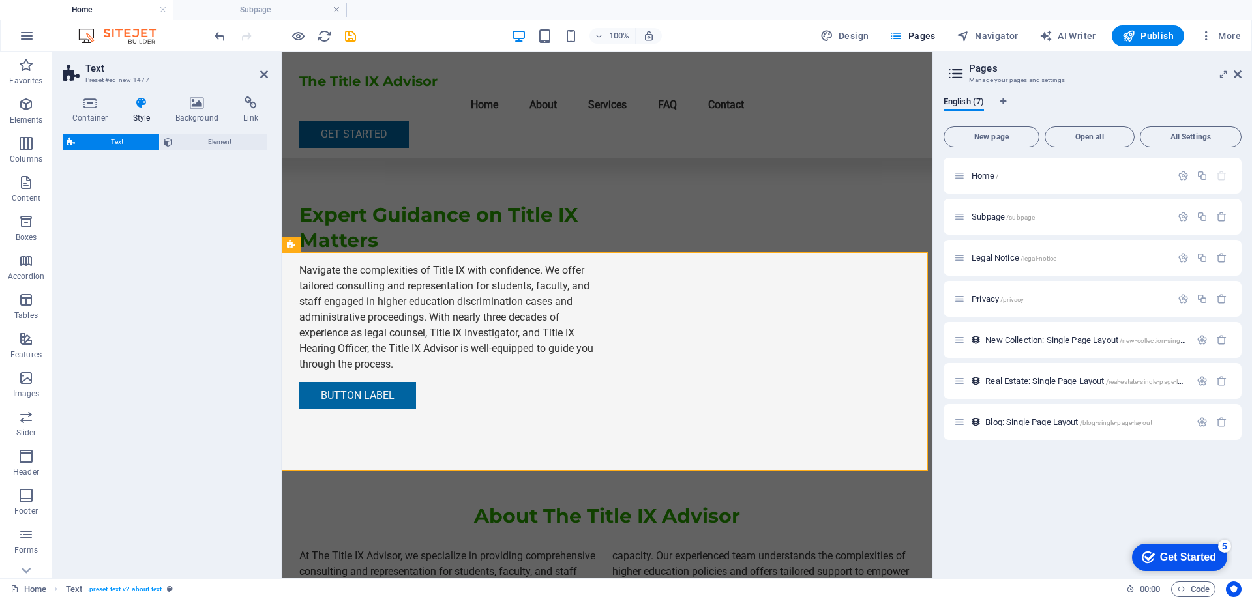
select select "rem"
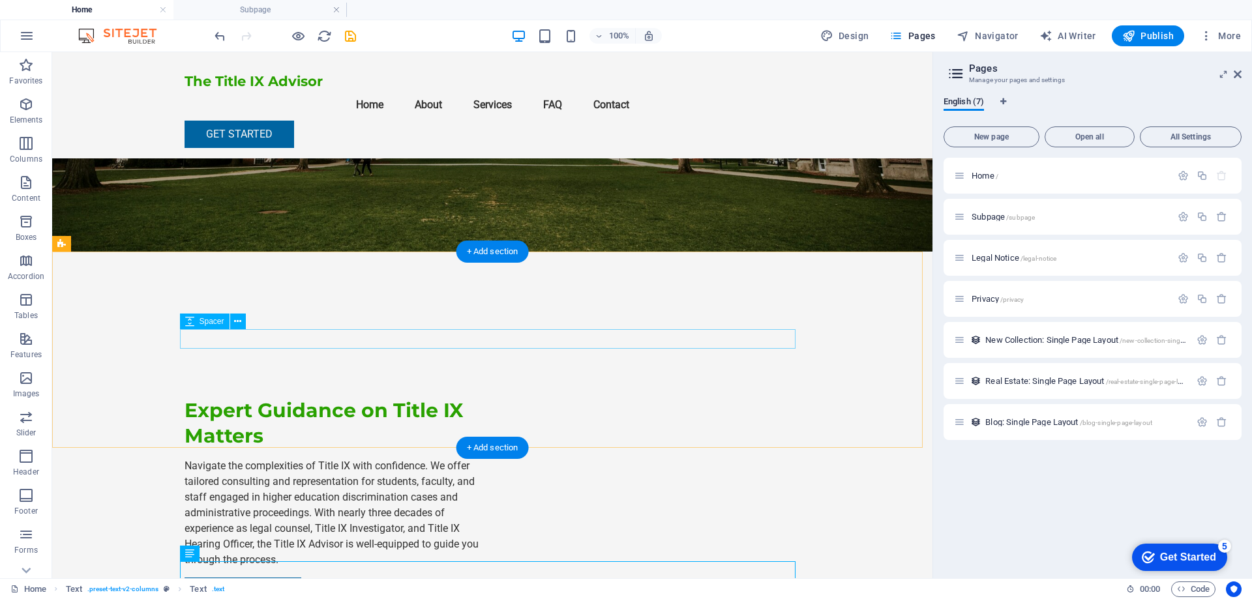
scroll to position [0, 0]
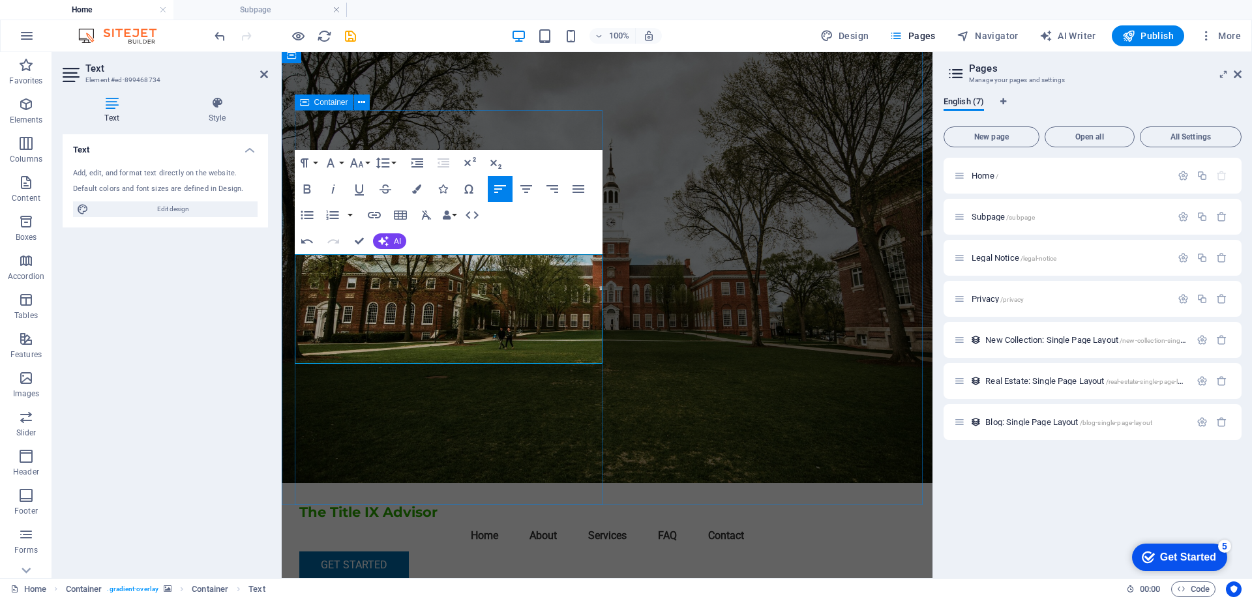
scroll to position [65, 0]
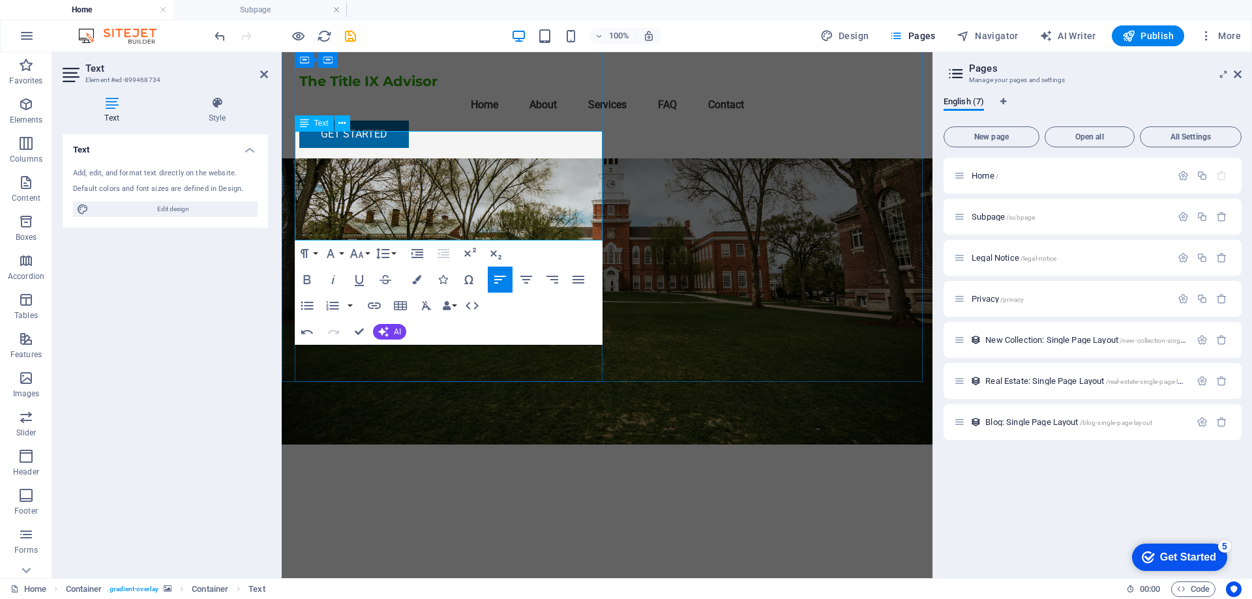
drag, startPoint x: 396, startPoint y: 229, endPoint x: 574, endPoint y: 226, distance: 178.7
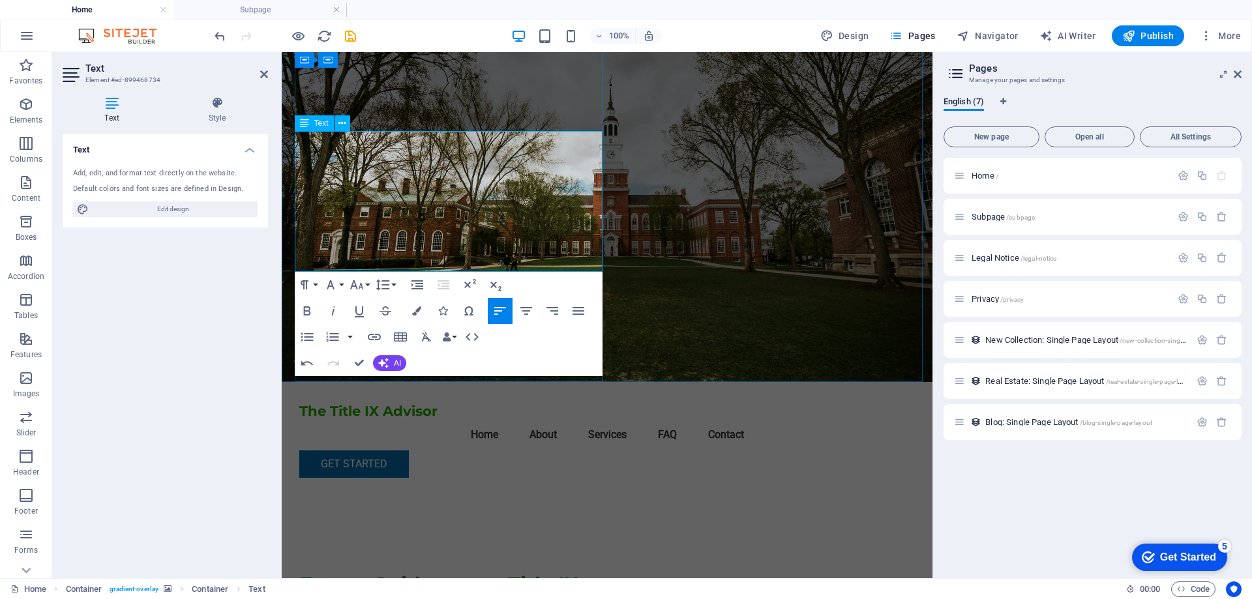
scroll to position [0, 0]
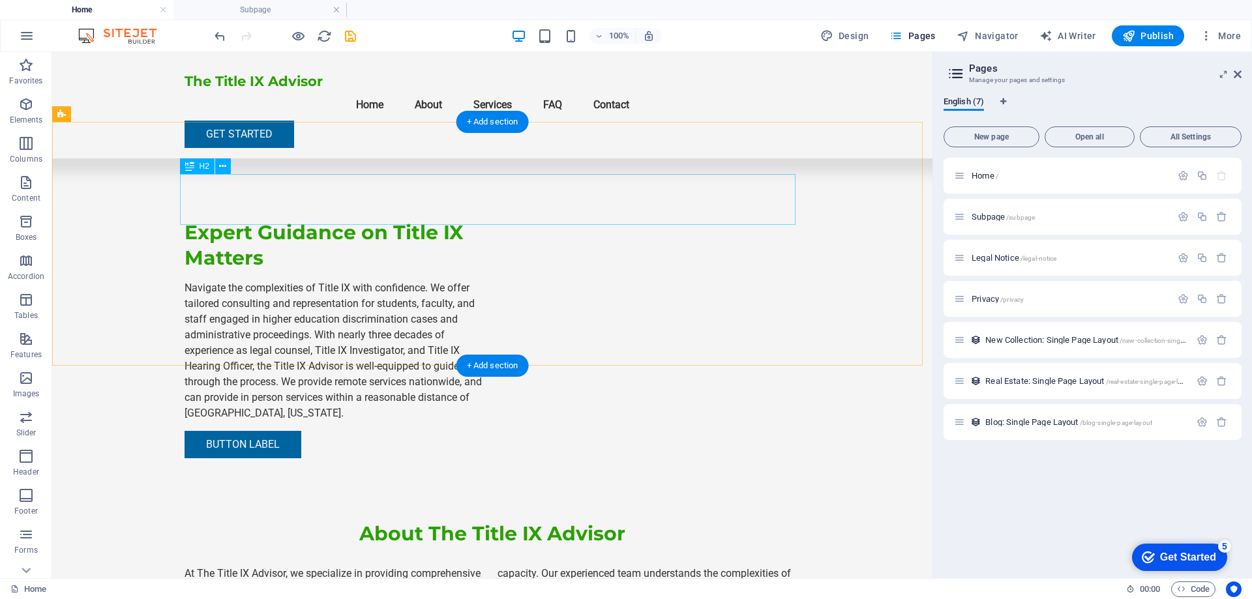
scroll to position [391, 0]
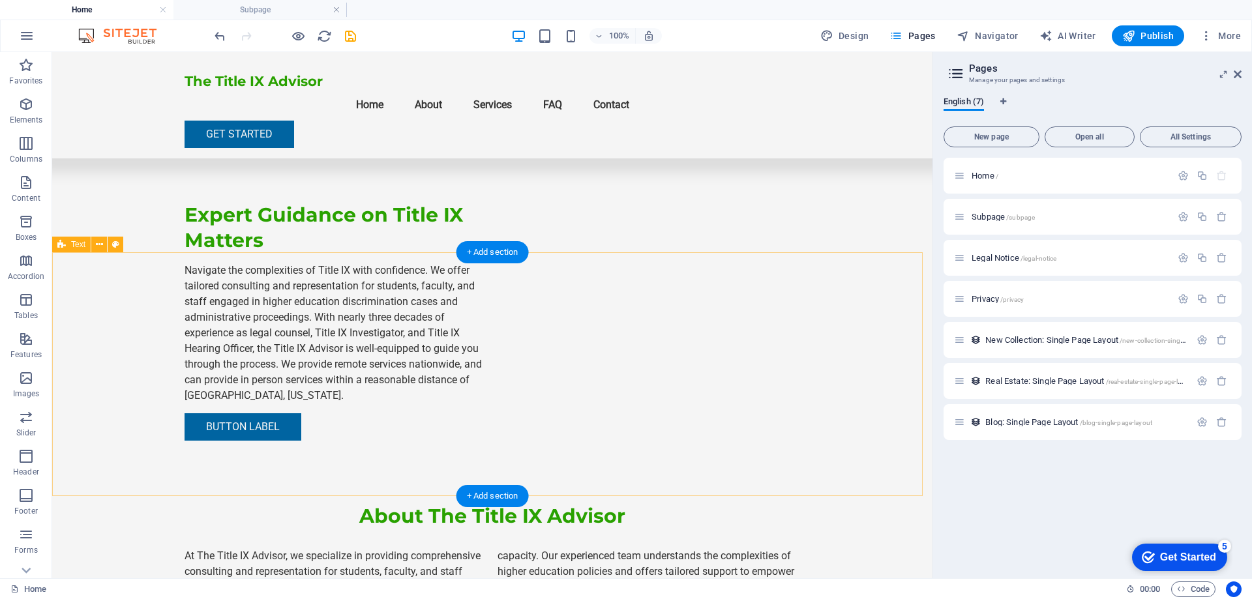
select select "rem"
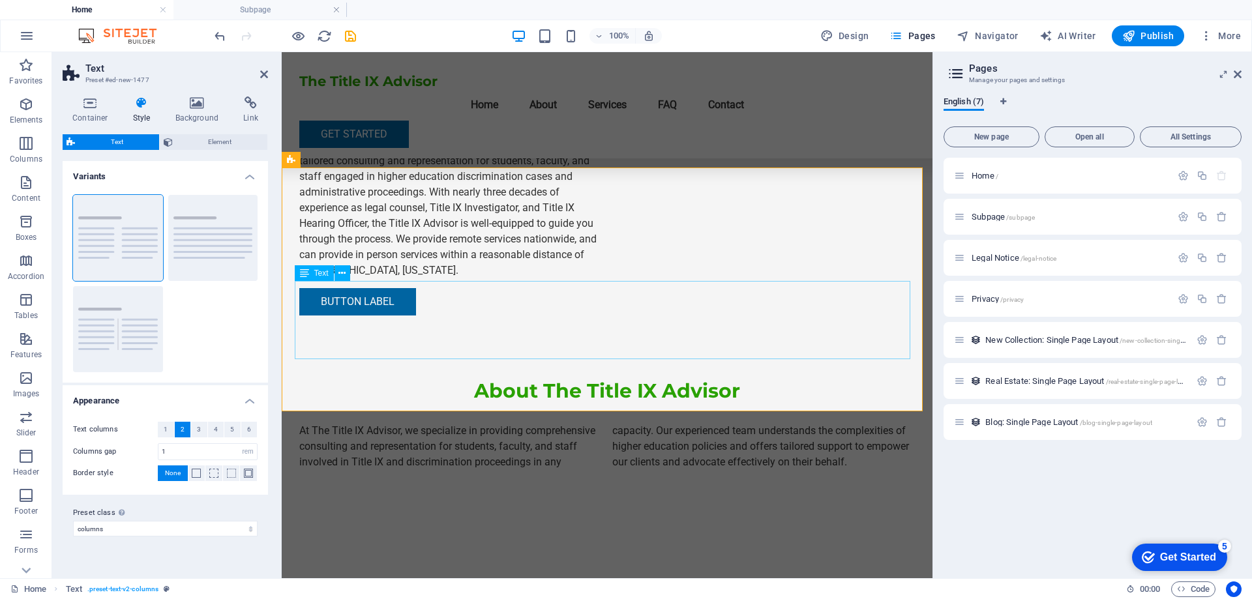
scroll to position [522, 0]
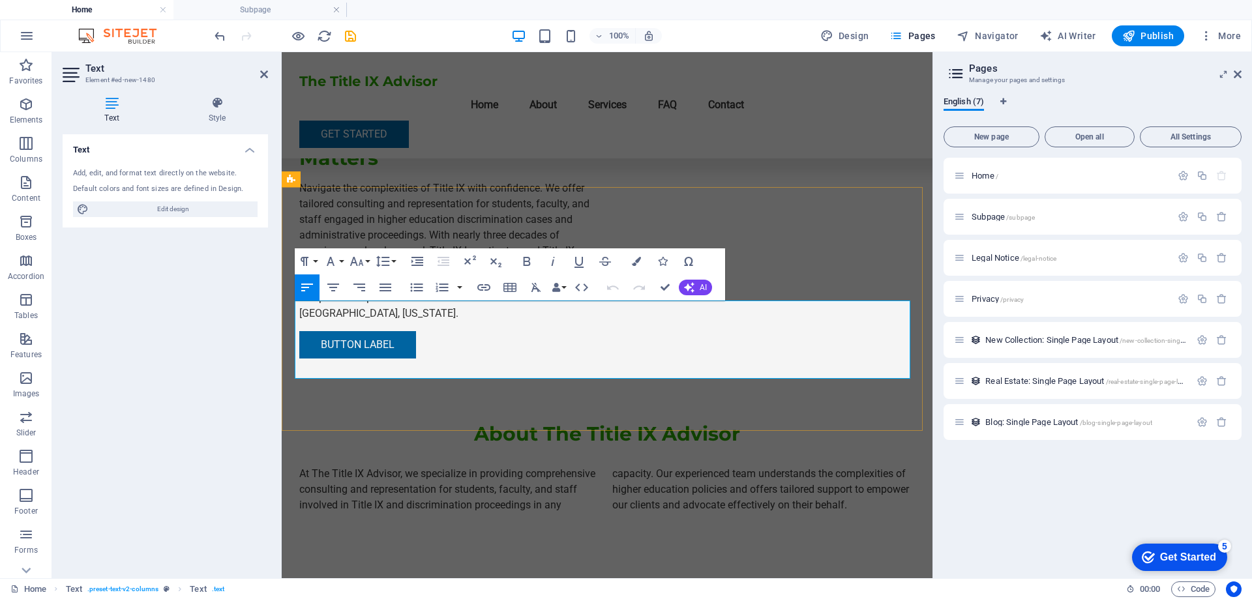
scroll to position [456, 0]
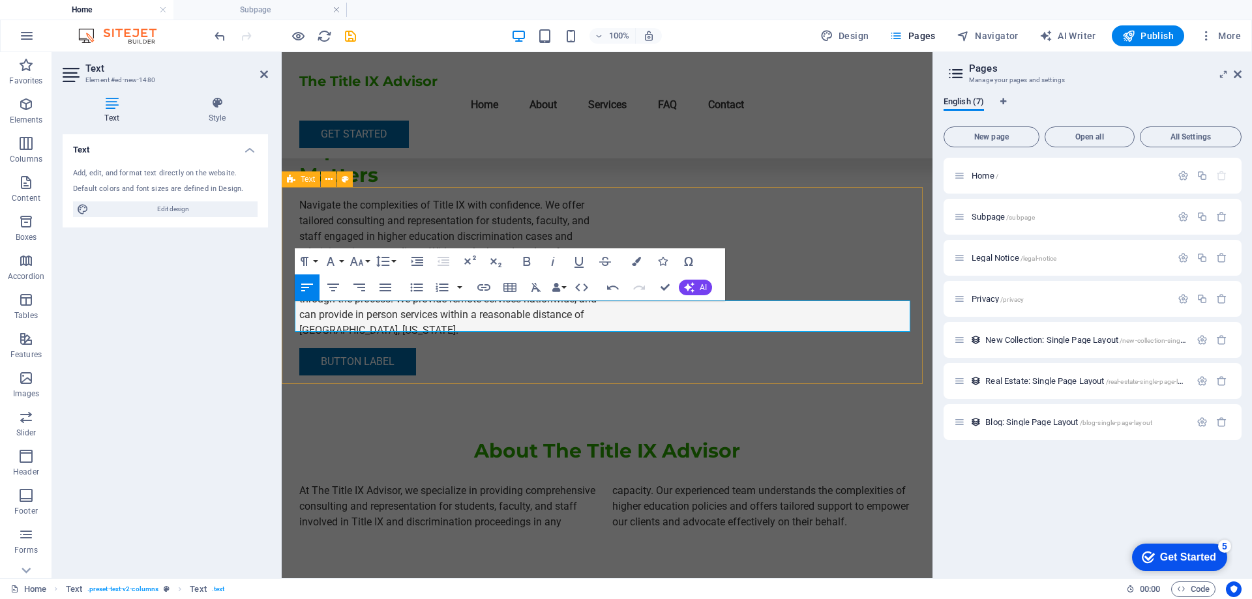
drag, startPoint x: 409, startPoint y: 318, endPoint x: 304, endPoint y: 327, distance: 106.0
drag, startPoint x: 346, startPoint y: 304, endPoint x: 364, endPoint y: 304, distance: 18.3
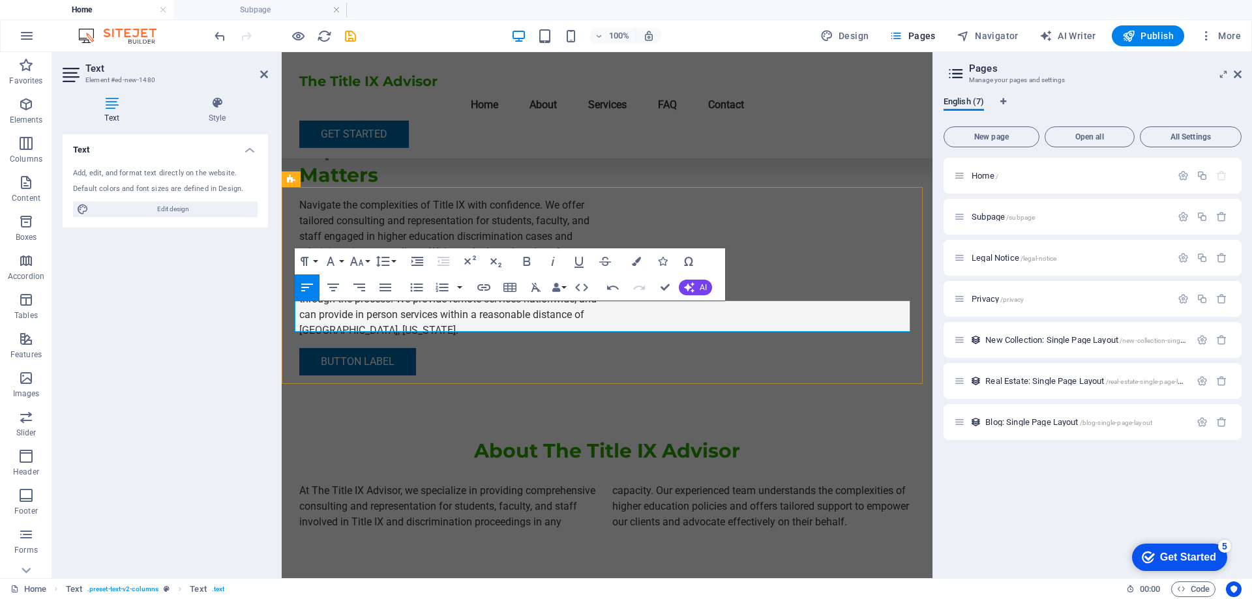
drag, startPoint x: 645, startPoint y: 315, endPoint x: 615, endPoint y: 327, distance: 32.5
drag, startPoint x: 620, startPoint y: 323, endPoint x: 618, endPoint y: 335, distance: 11.9
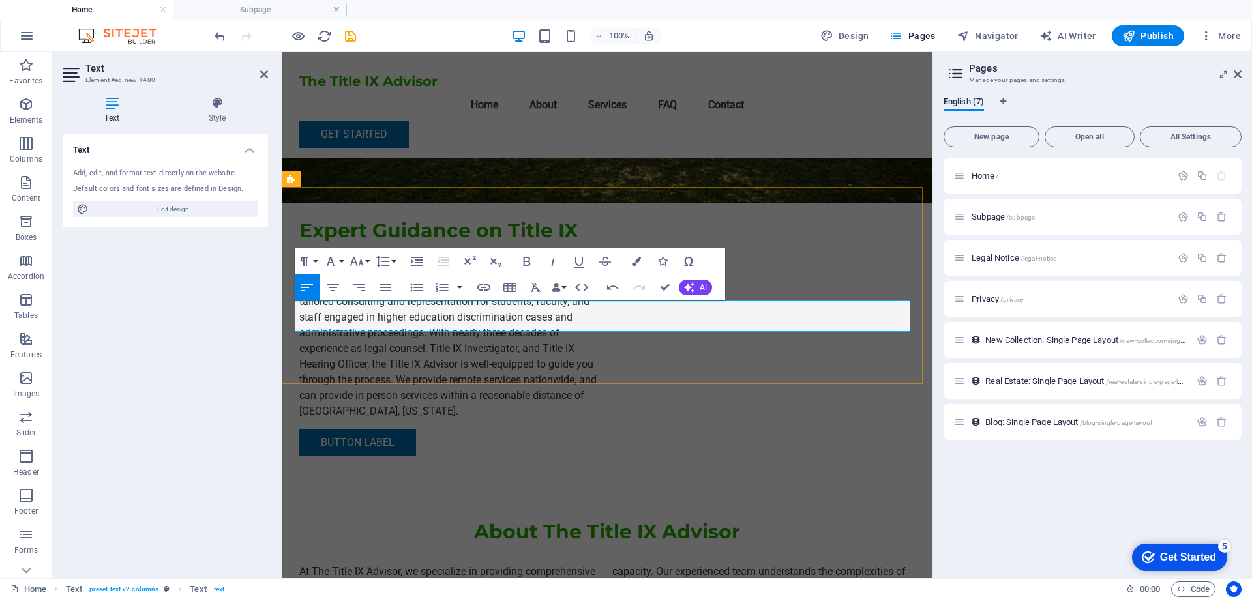
scroll to position [326, 0]
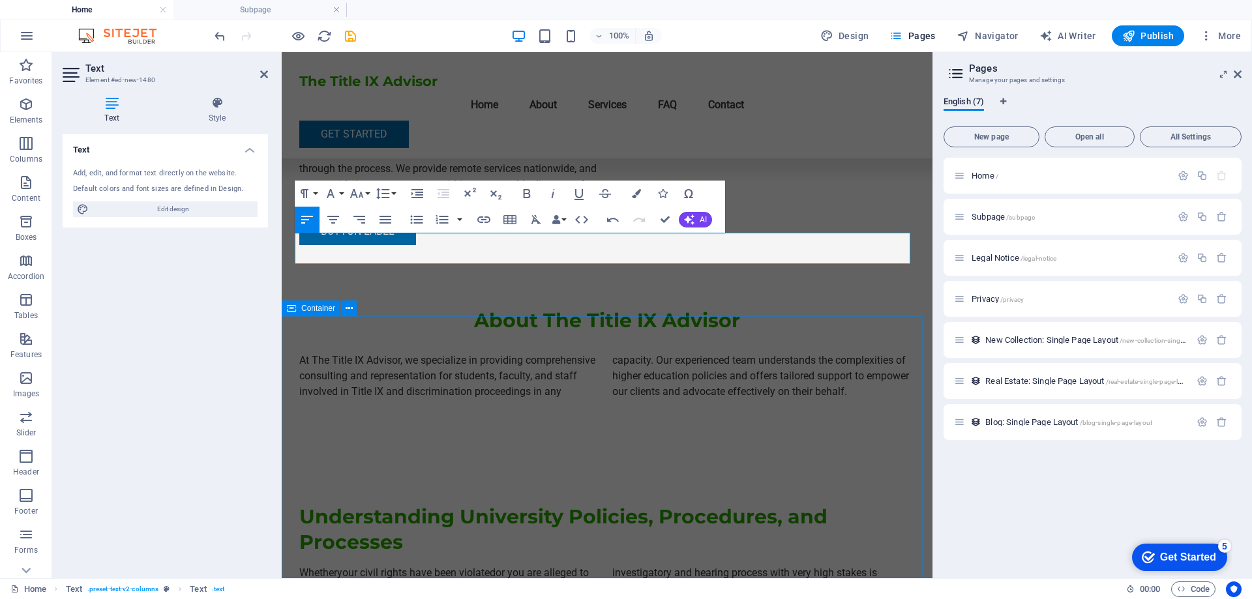
scroll to position [391, 0]
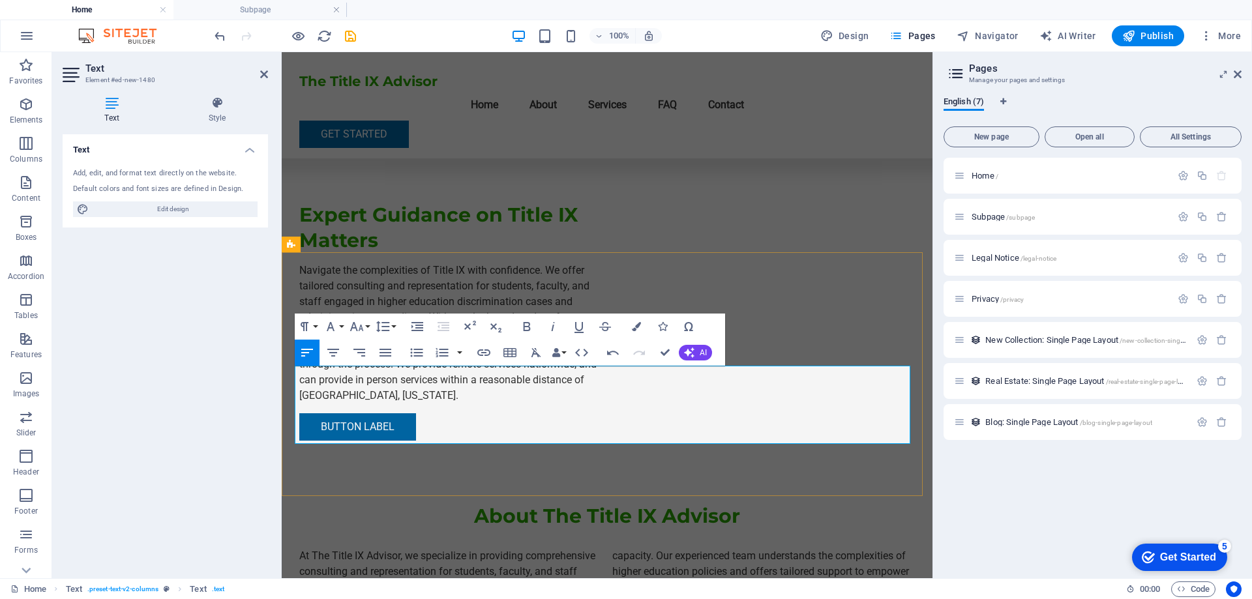
click at [738, 548] on div "At The Title IX Advisor, we specialize in providing comprehensive consulting an…" at bounding box center [607, 571] width 616 height 47
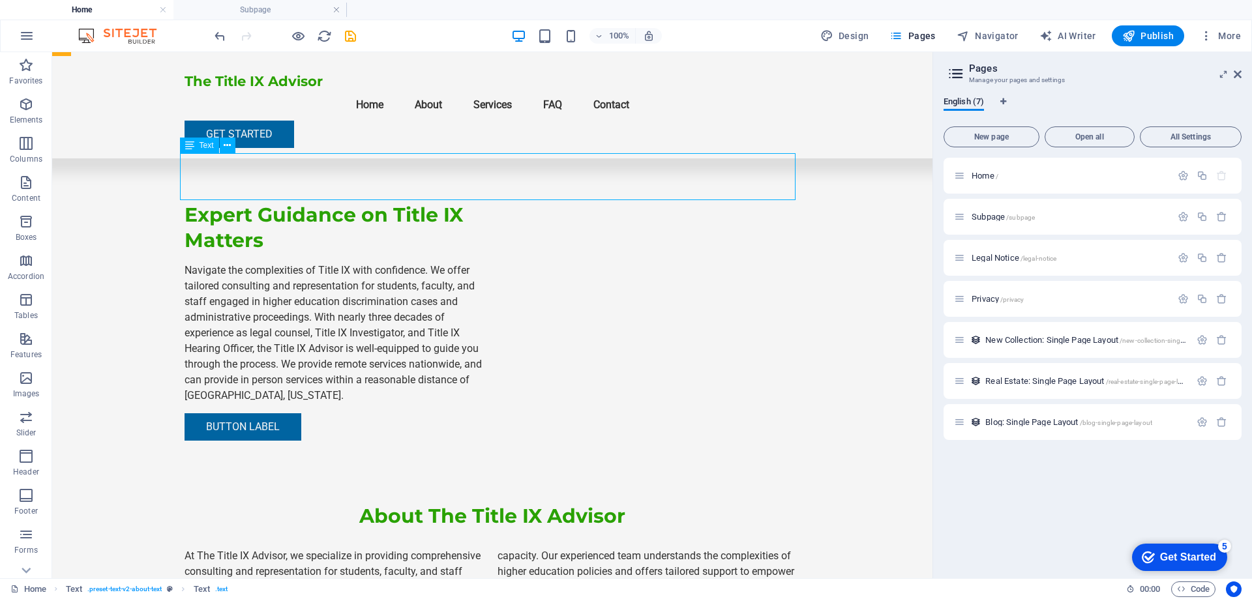
click at [741, 548] on div "At The Title IX Advisor, we specialize in providing comprehensive consulting an…" at bounding box center [493, 571] width 616 height 47
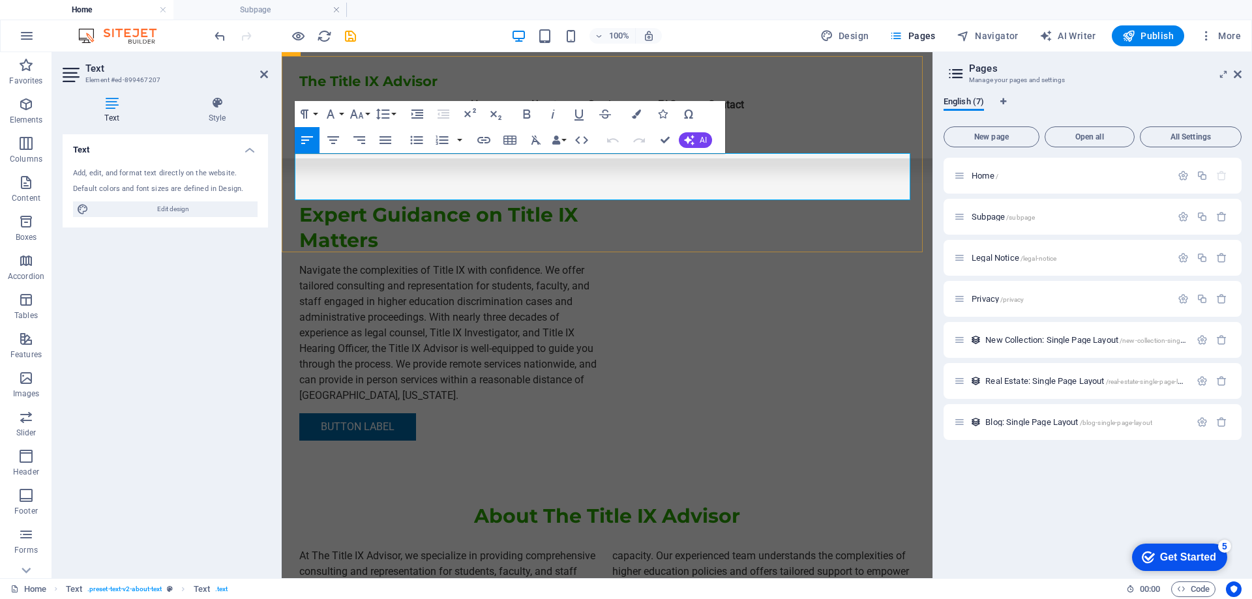
click at [883, 548] on p "At The Title IX Advisor, we specialize in providing comprehensive consulting an…" at bounding box center [607, 571] width 616 height 47
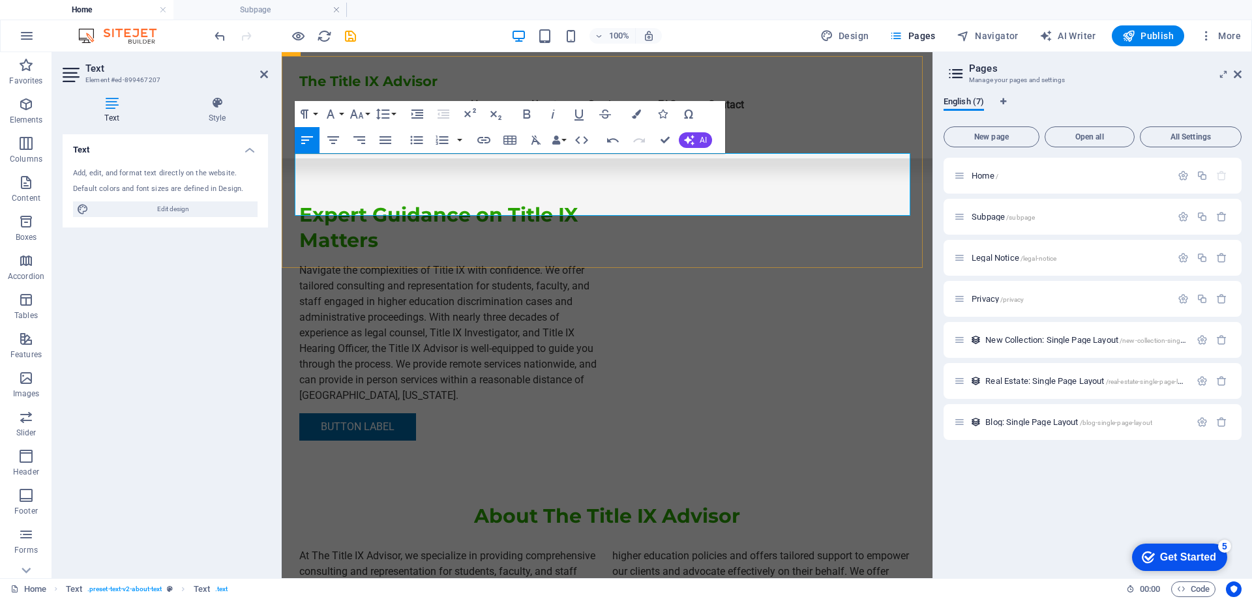
click at [829, 548] on p "At The Title IX Advisor, we specialize in providing comprehensive consulting an…" at bounding box center [607, 579] width 616 height 63
click at [803, 548] on p "At The Title IX Advisor, we specialize in providing comprehensive consulting an…" at bounding box center [607, 579] width 616 height 63
click at [821, 451] on div "About The Title IX Advisor At The Title IX Advisor, we specialize in providing …" at bounding box center [607, 557] width 651 height 212
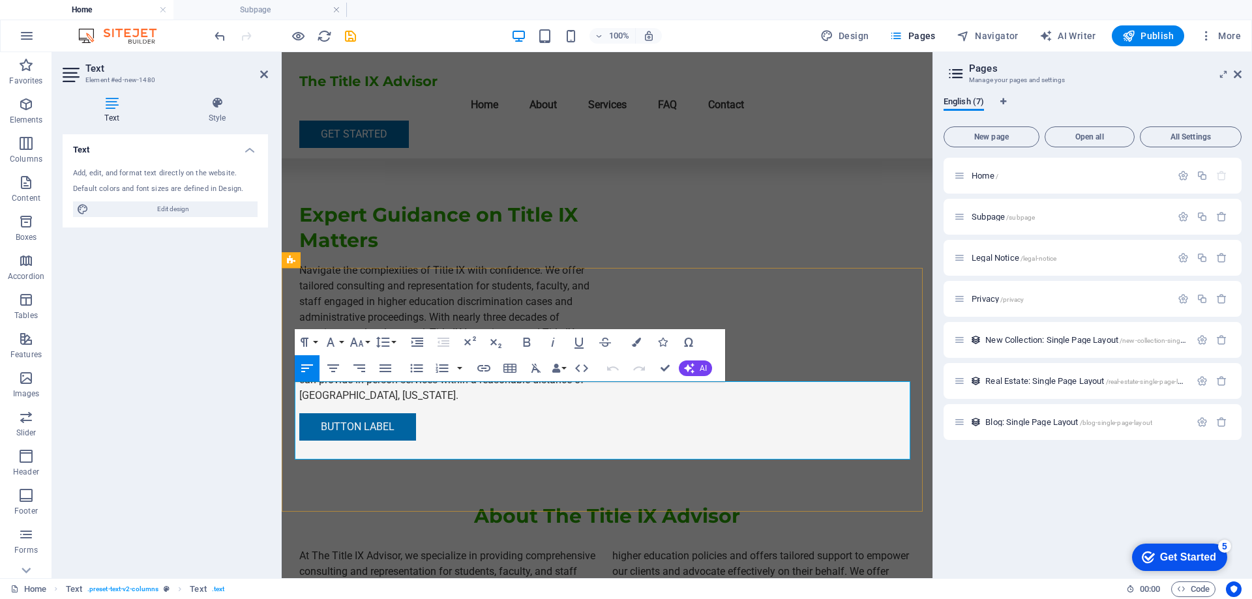
drag, startPoint x: 672, startPoint y: 448, endPoint x: 647, endPoint y: 434, distance: 29.2
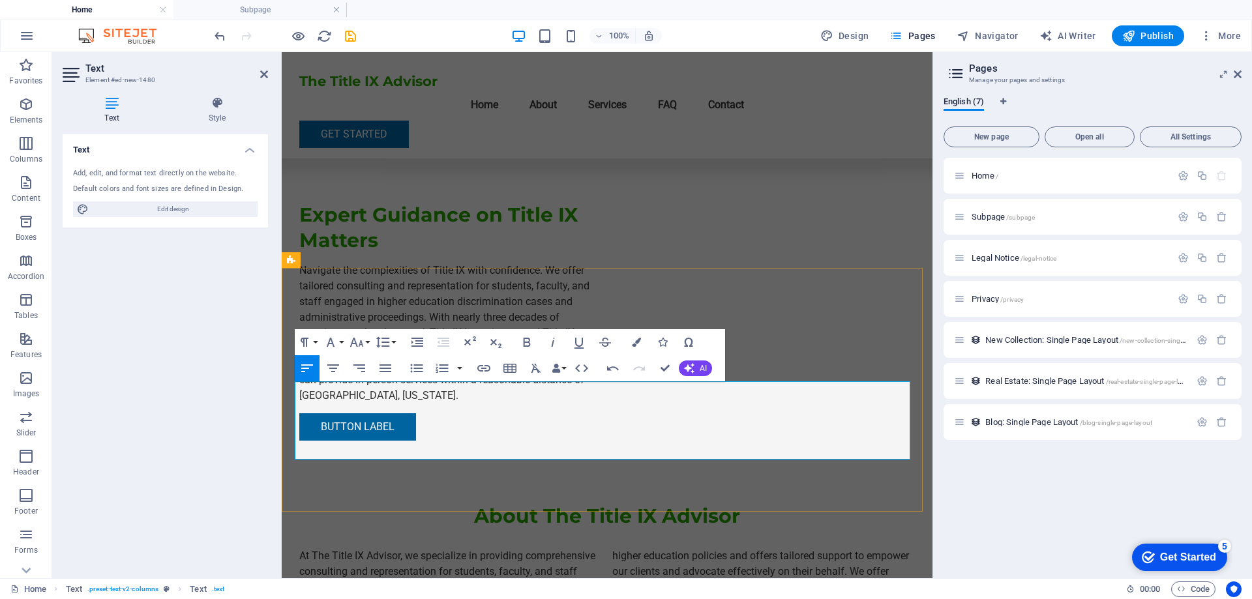
drag, startPoint x: 663, startPoint y: 453, endPoint x: 895, endPoint y: 453, distance: 231.5
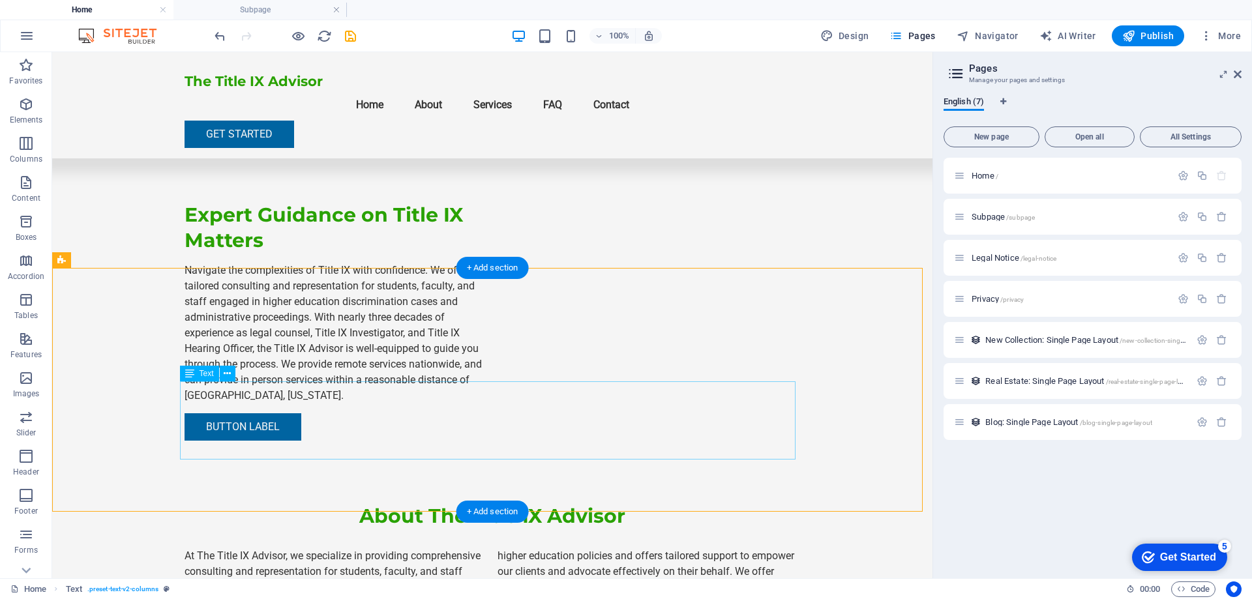
drag, startPoint x: 667, startPoint y: 448, endPoint x: 703, endPoint y: 447, distance: 35.9
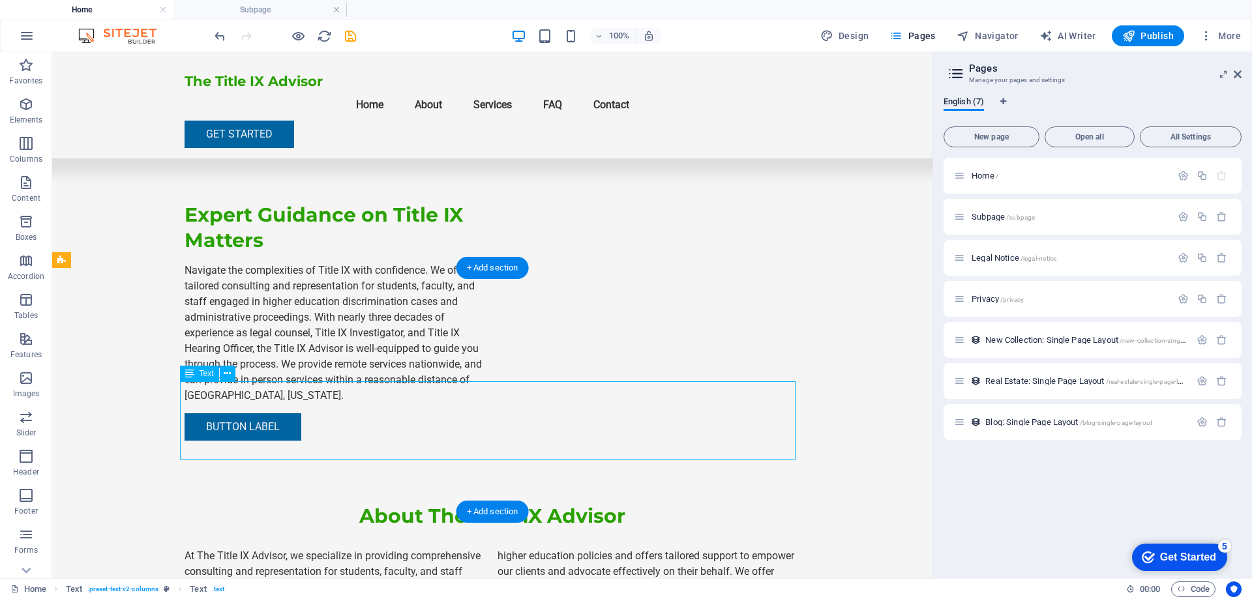
drag, startPoint x: 598, startPoint y: 413, endPoint x: 370, endPoint y: 417, distance: 227.6
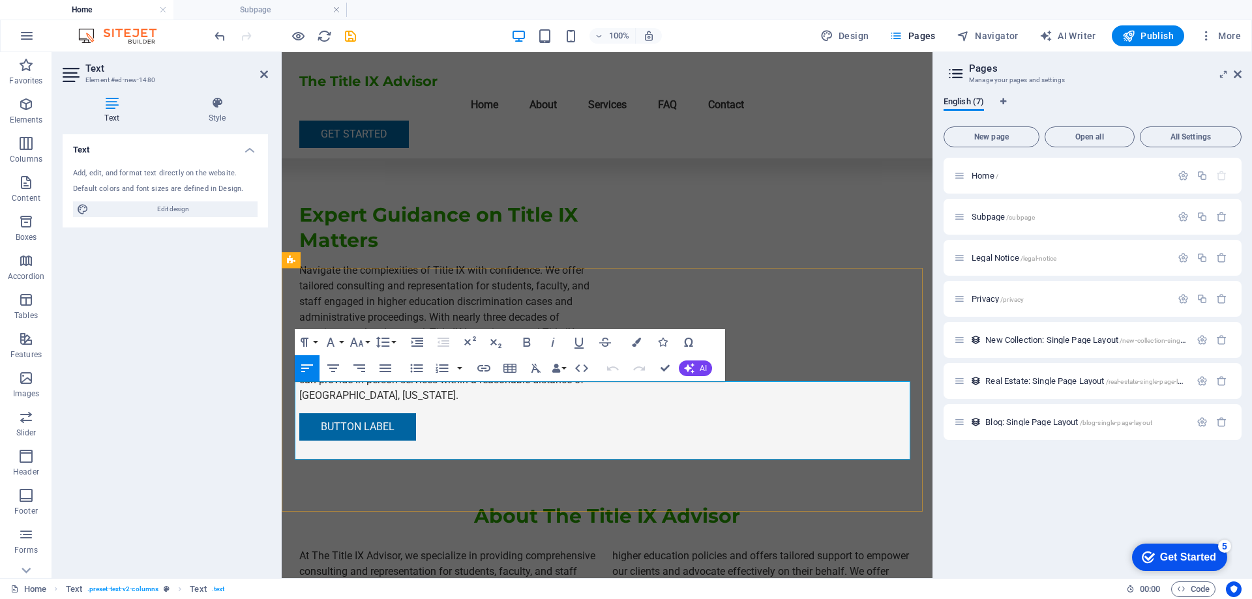
drag, startPoint x: 666, startPoint y: 449, endPoint x: 695, endPoint y: 439, distance: 31.1
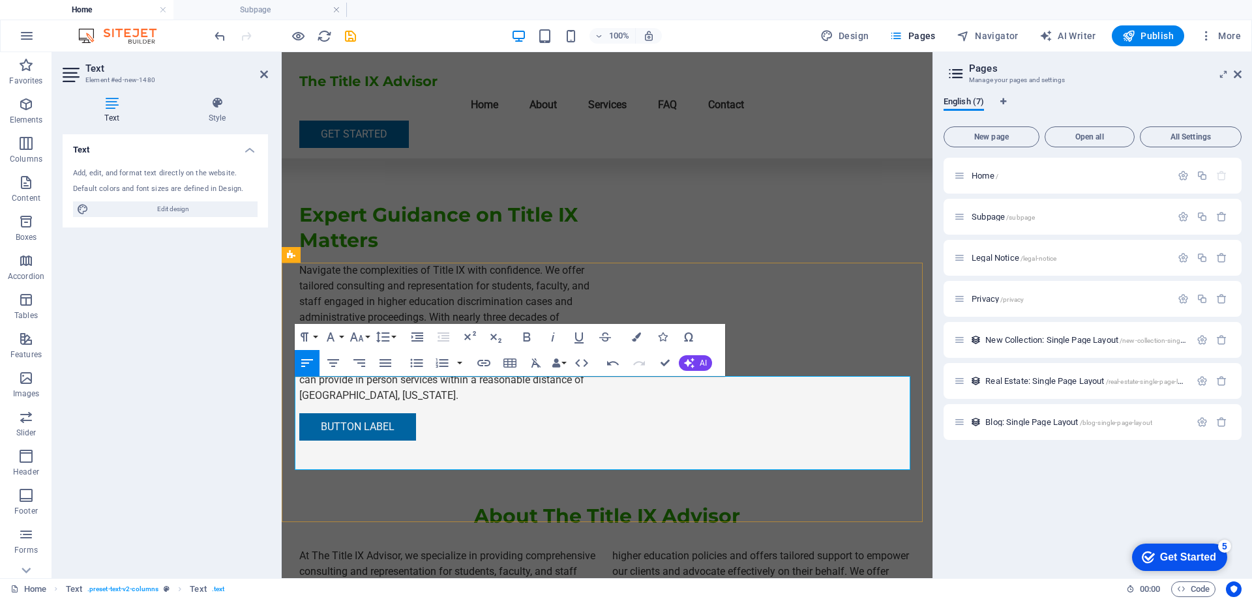
scroll to position [522, 0]
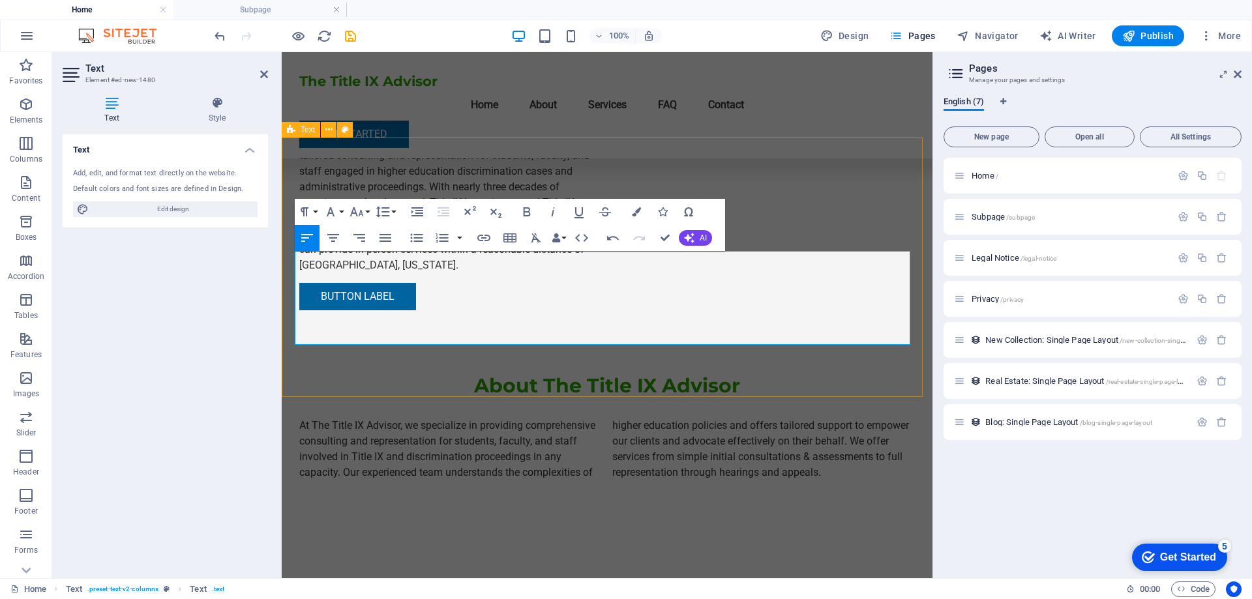
select select "rem"
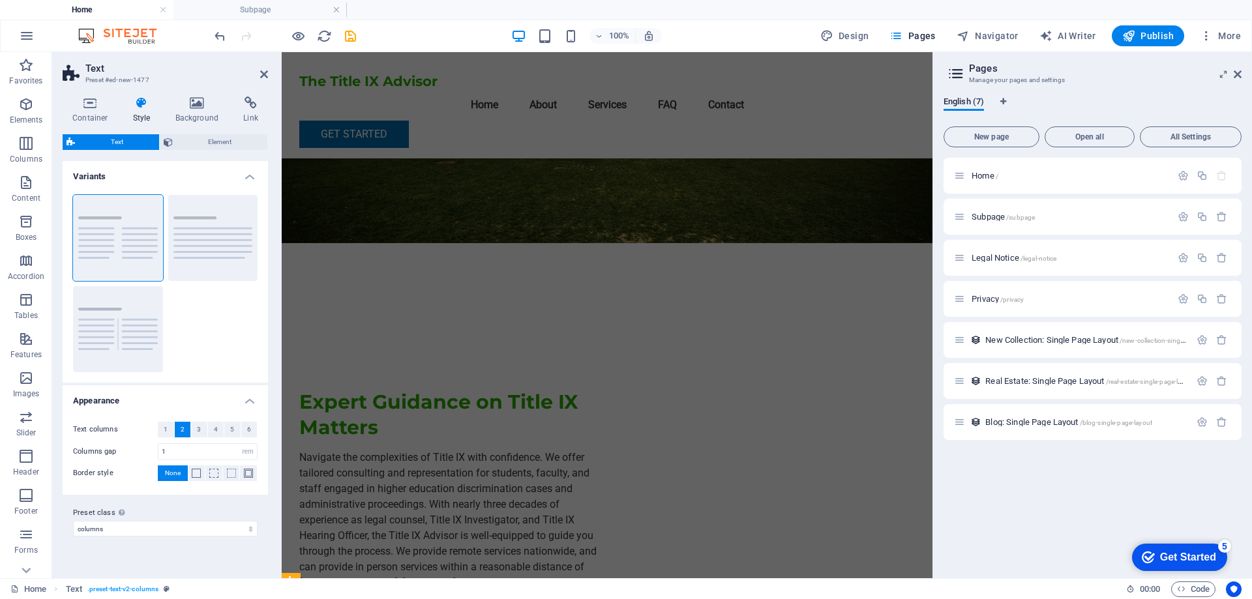
scroll to position [65, 0]
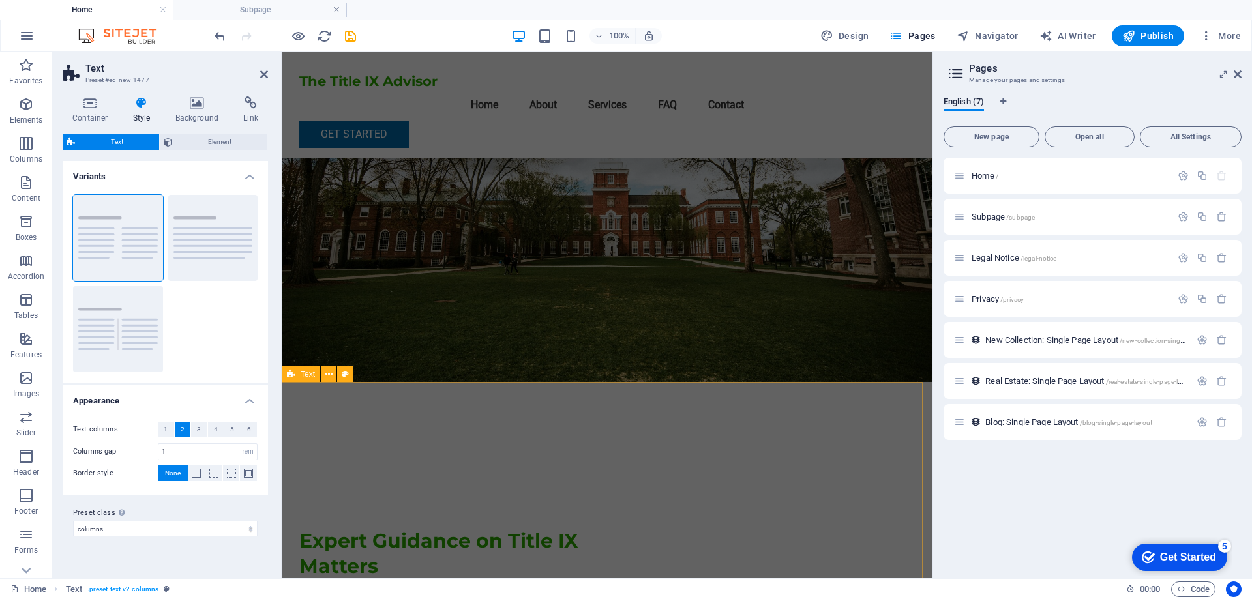
drag, startPoint x: 675, startPoint y: 395, endPoint x: 904, endPoint y: 394, distance: 228.9
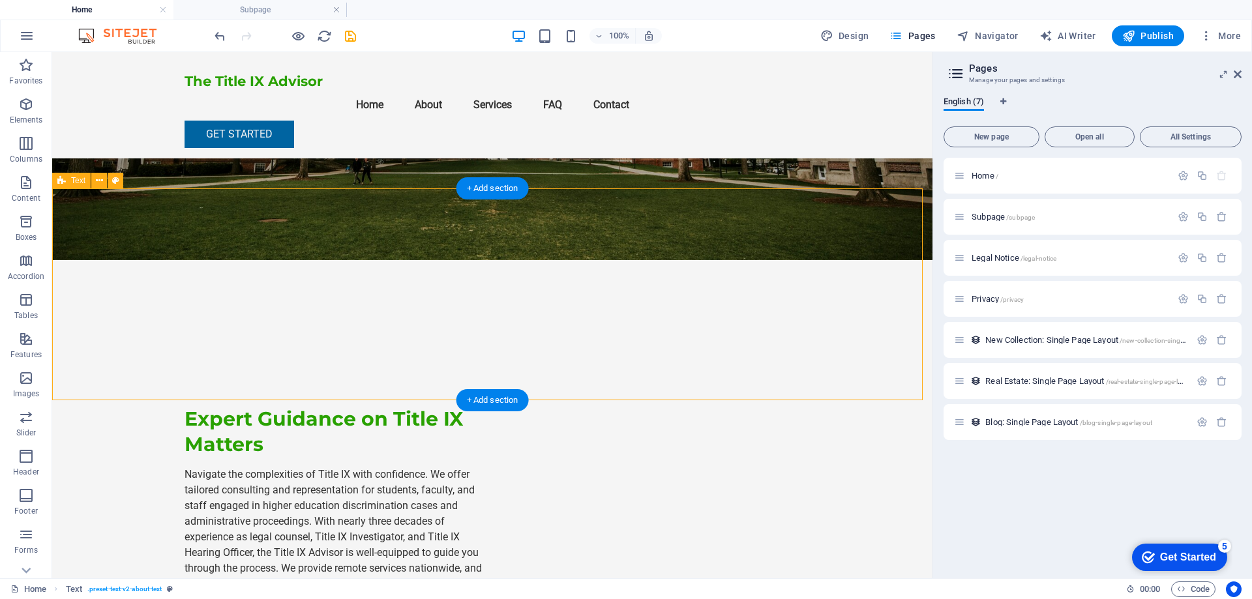
scroll to position [261, 0]
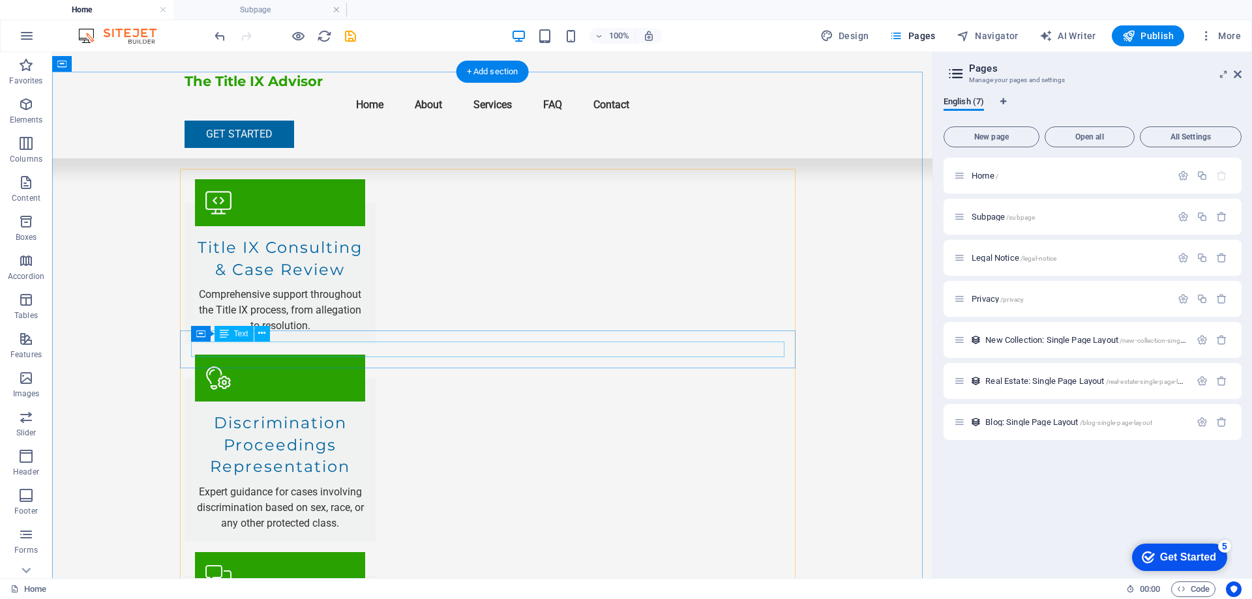
scroll to position [1369, 0]
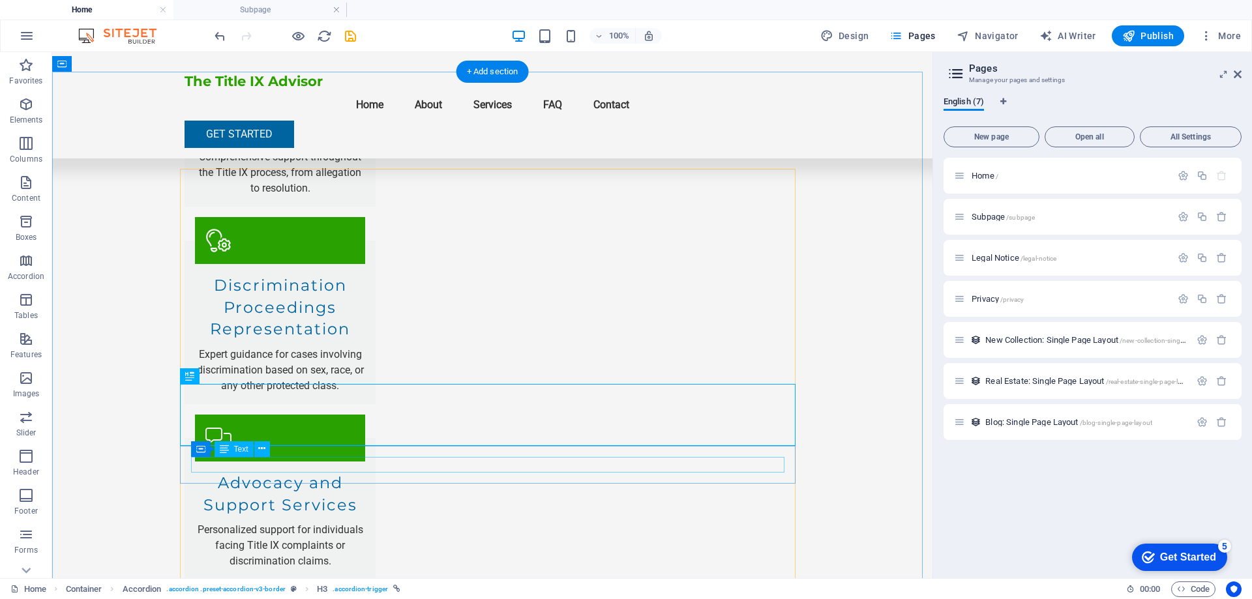
drag, startPoint x: 240, startPoint y: 462, endPoint x: 294, endPoint y: 514, distance: 75.2
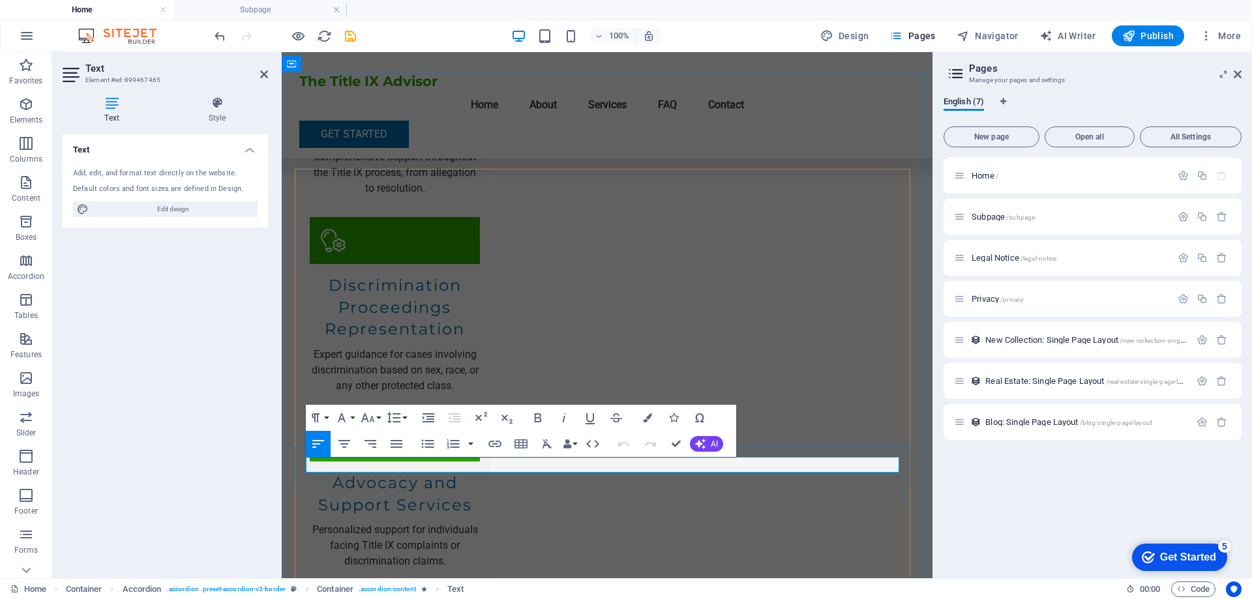
drag, startPoint x: 364, startPoint y: 466, endPoint x: 440, endPoint y: 458, distance: 76.6
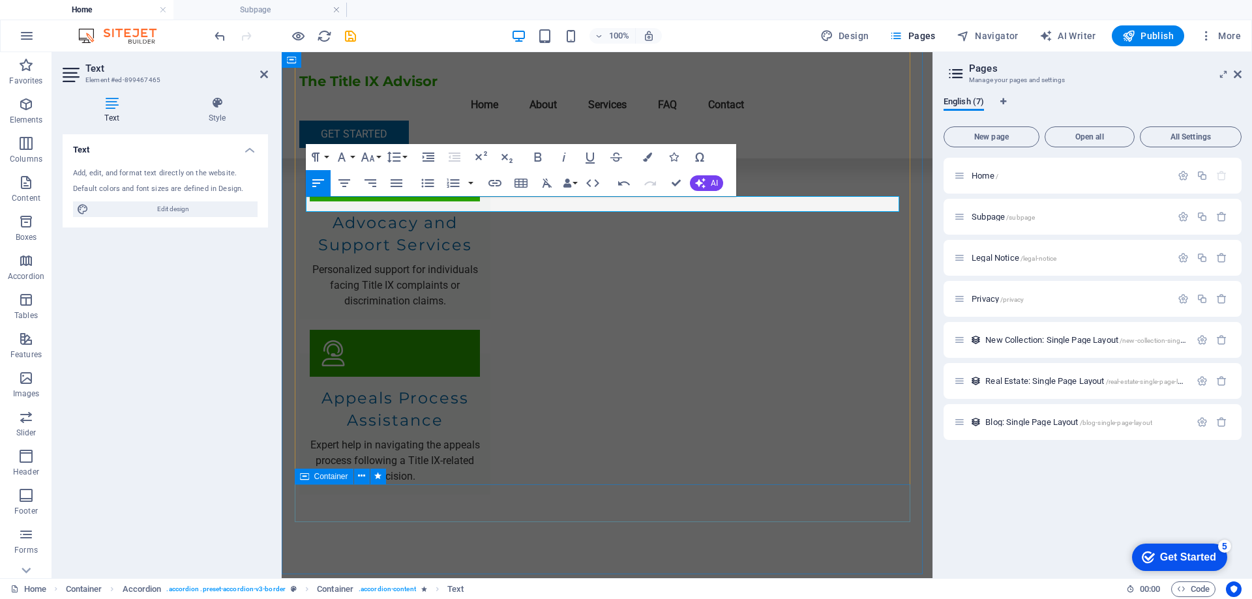
scroll to position [1630, 0]
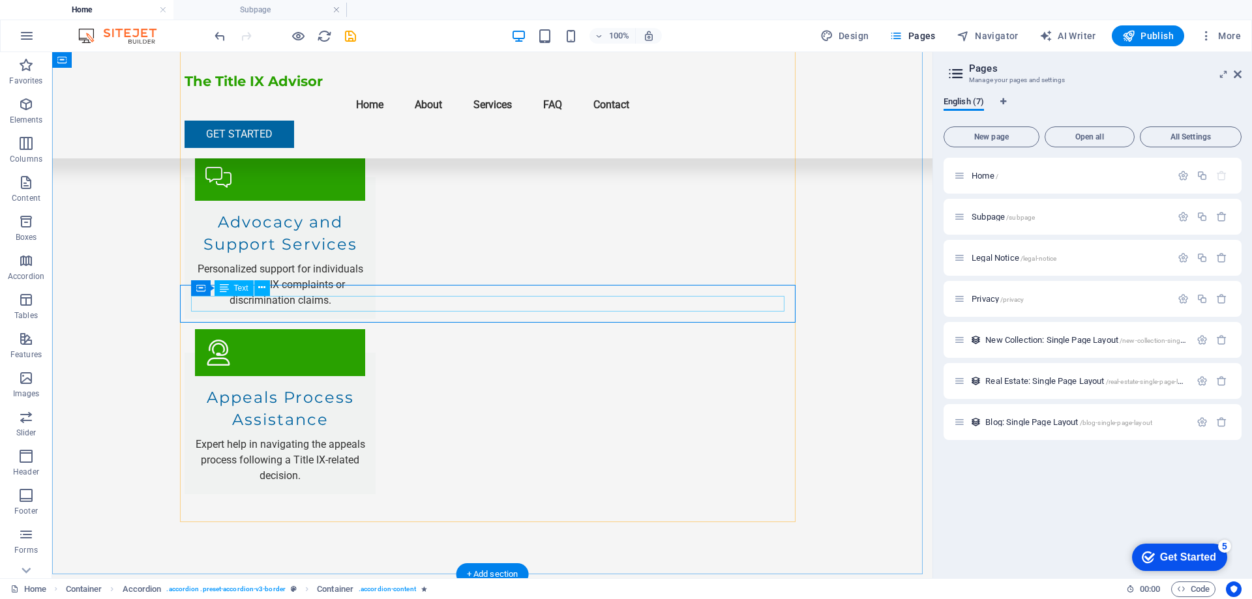
drag, startPoint x: 471, startPoint y: 301, endPoint x: 539, endPoint y: 301, distance: 67.8
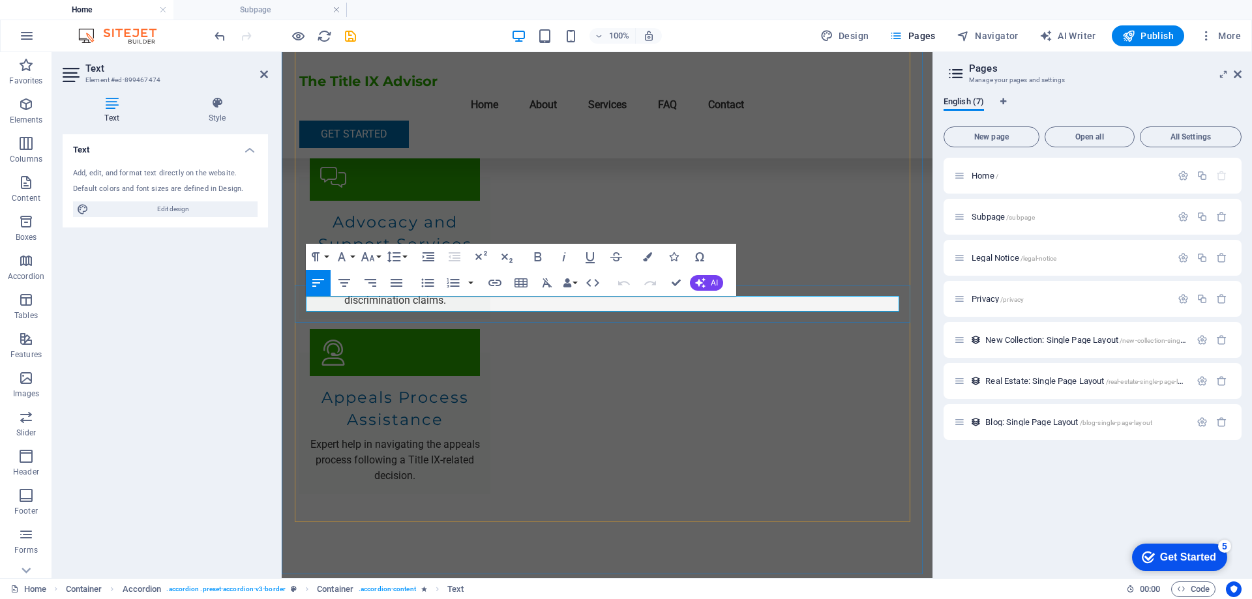
drag, startPoint x: 706, startPoint y: 303, endPoint x: 583, endPoint y: 304, distance: 123.2
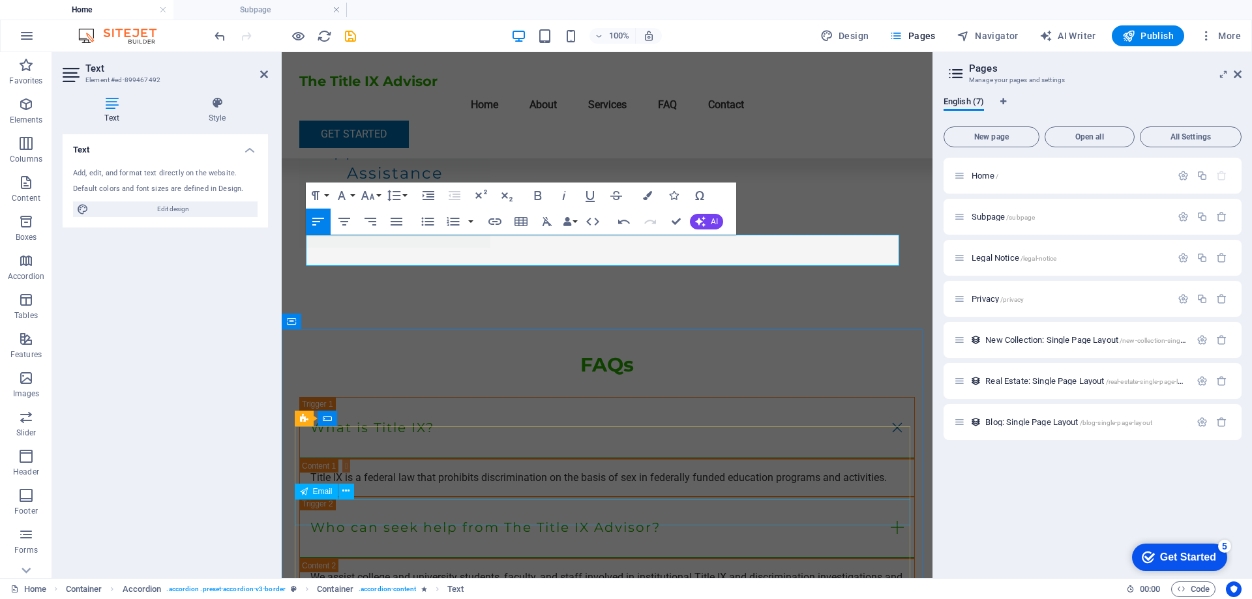
scroll to position [1891, 0]
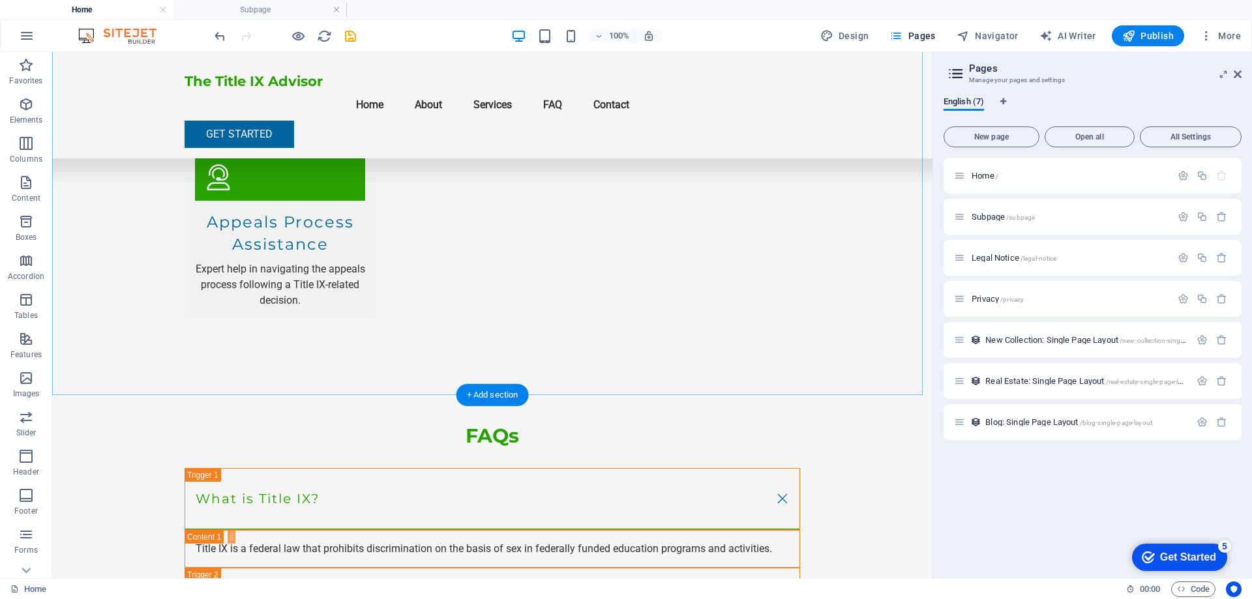
scroll to position [1826, 0]
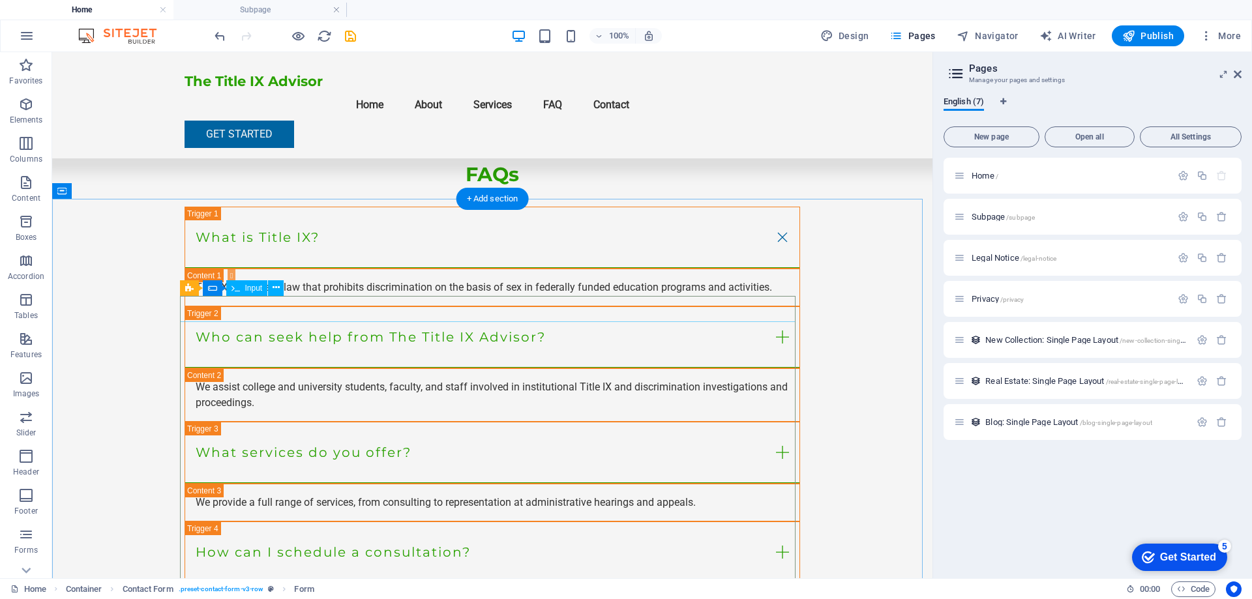
scroll to position [2021, 0]
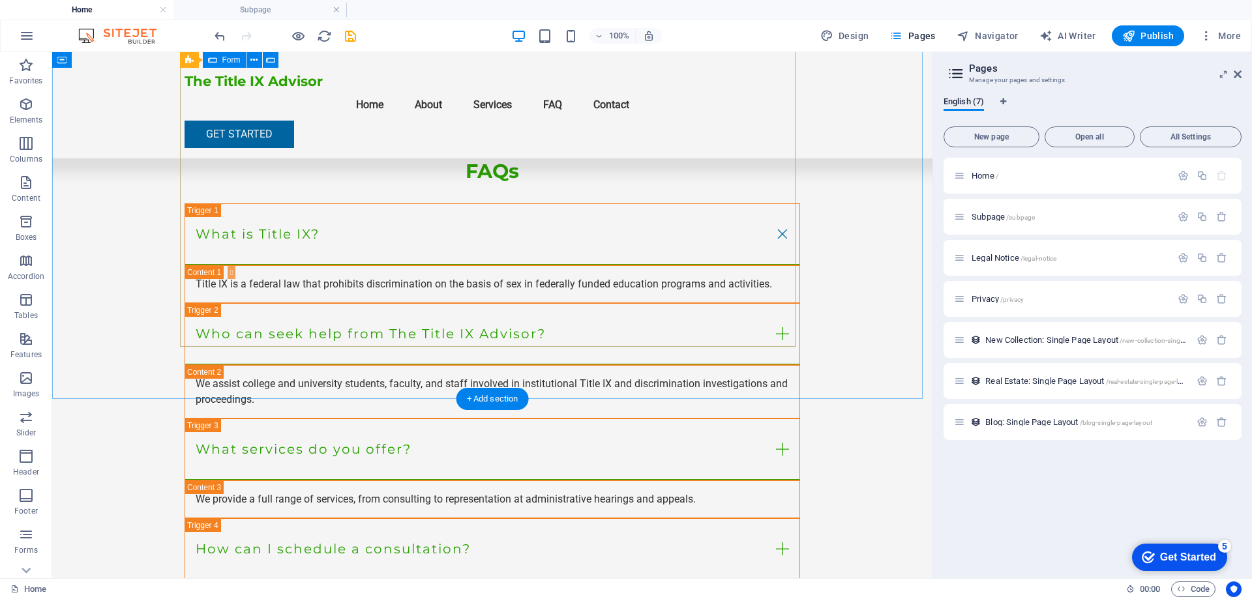
scroll to position [2358, 0]
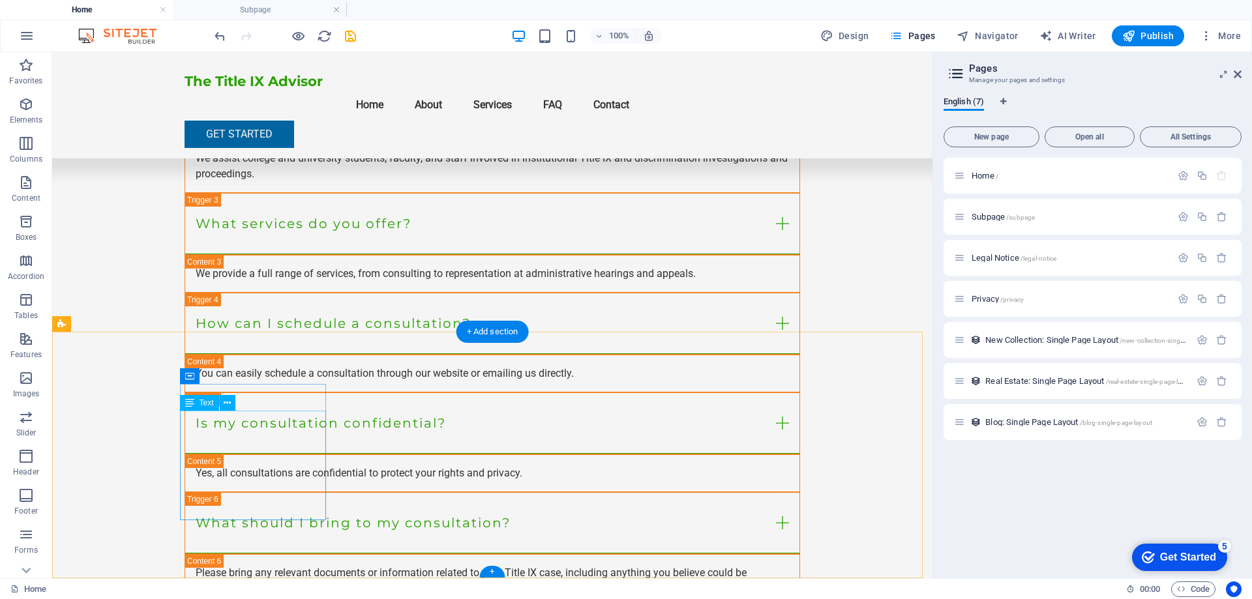
drag, startPoint x: 223, startPoint y: 464, endPoint x: 275, endPoint y: 518, distance: 74.7
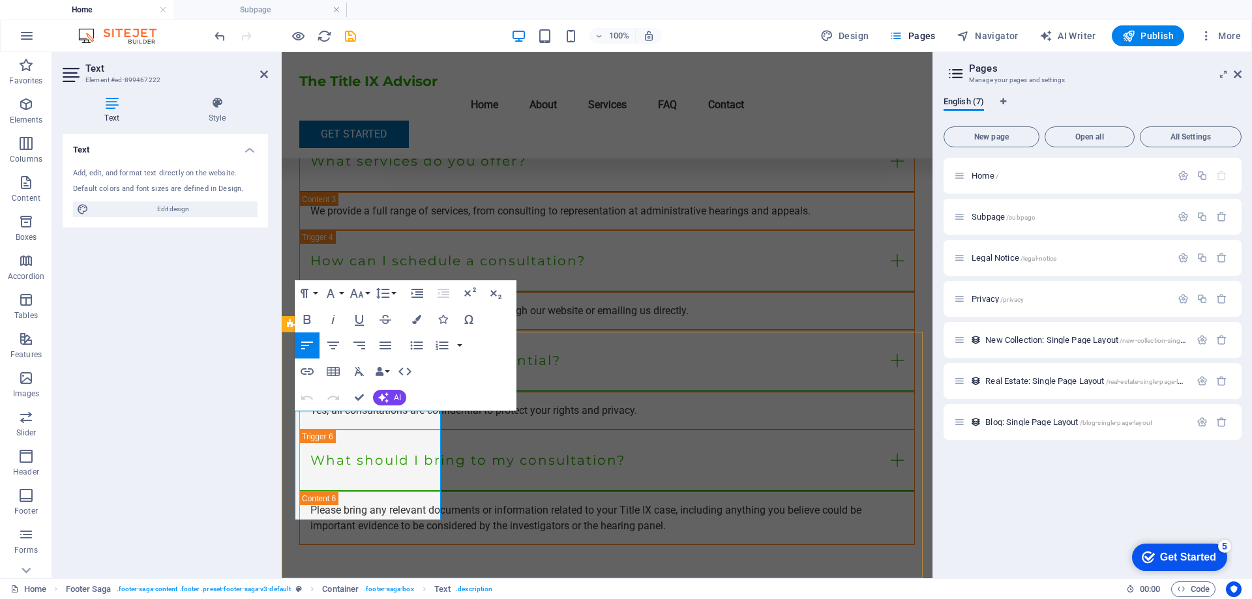
drag, startPoint x: 499, startPoint y: 548, endPoint x: 730, endPoint y: 550, distance: 230.8
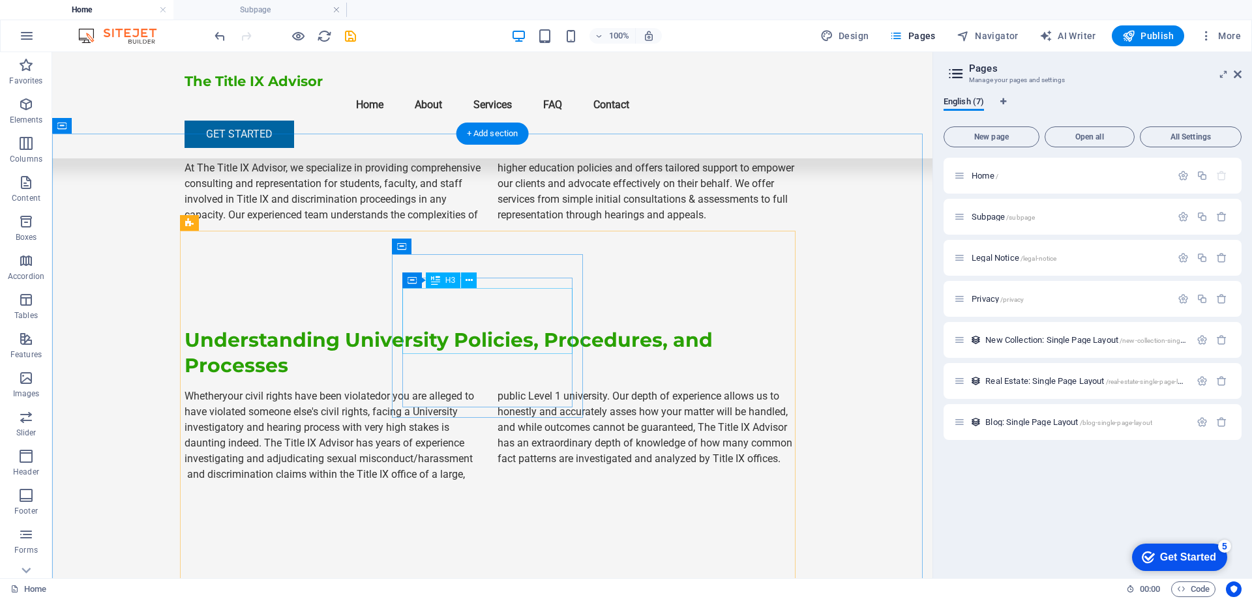
scroll to position [782, 0]
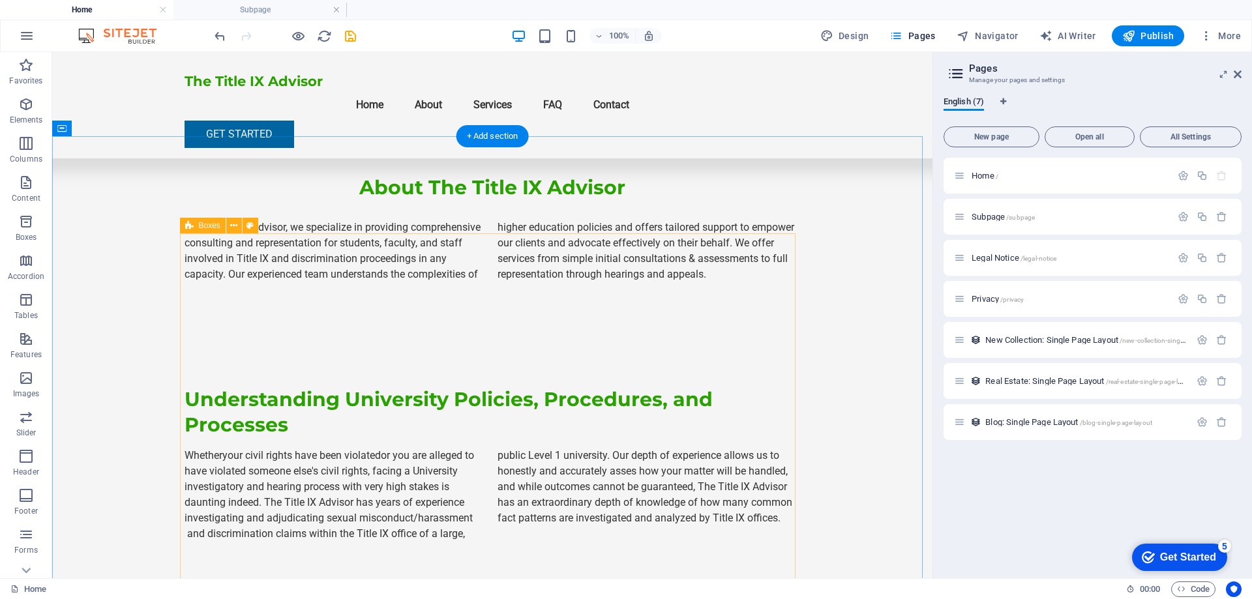
click at [205, 226] on span "Boxes" at bounding box center [210, 226] width 22 height 8
click at [203, 231] on div "Boxes" at bounding box center [203, 226] width 46 height 16
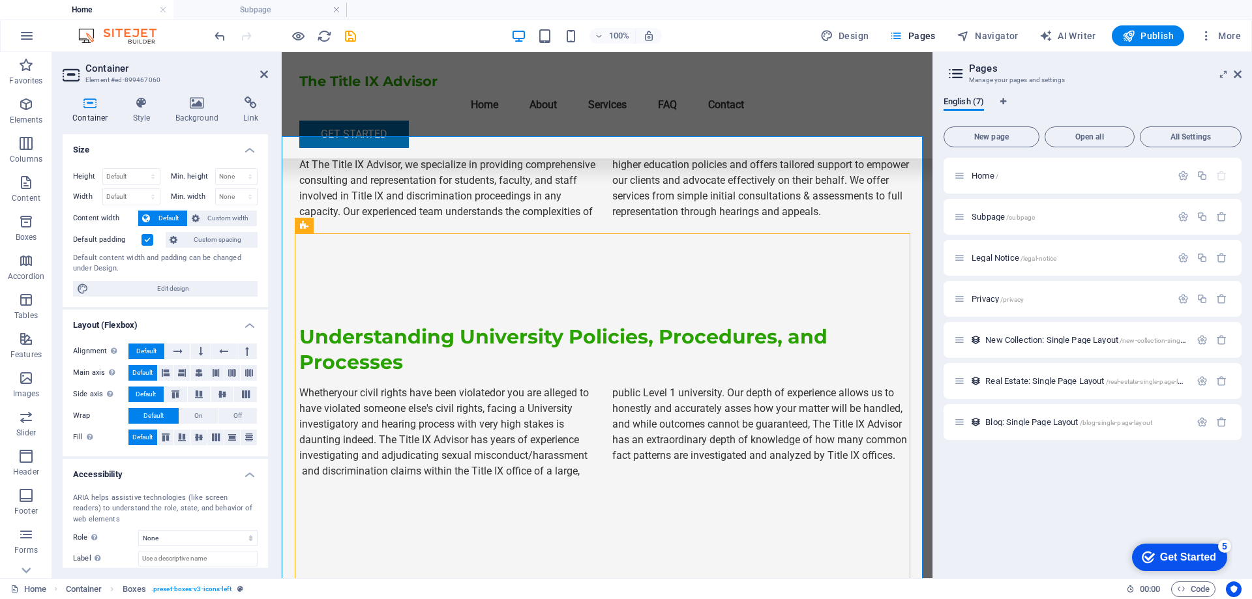
click at [143, 435] on span "Default" at bounding box center [142, 438] width 20 height 16
click at [233, 439] on icon at bounding box center [232, 438] width 16 height 8
click at [233, 438] on icon at bounding box center [232, 438] width 16 height 8
click at [234, 438] on icon at bounding box center [232, 438] width 16 height 8
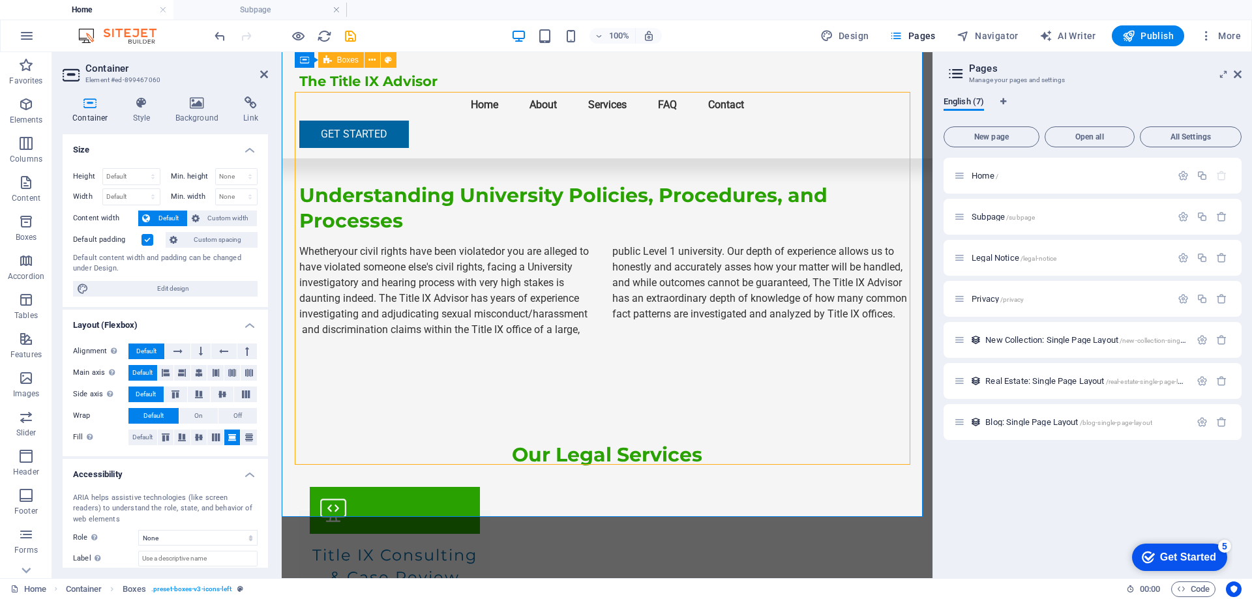
scroll to position [913, 0]
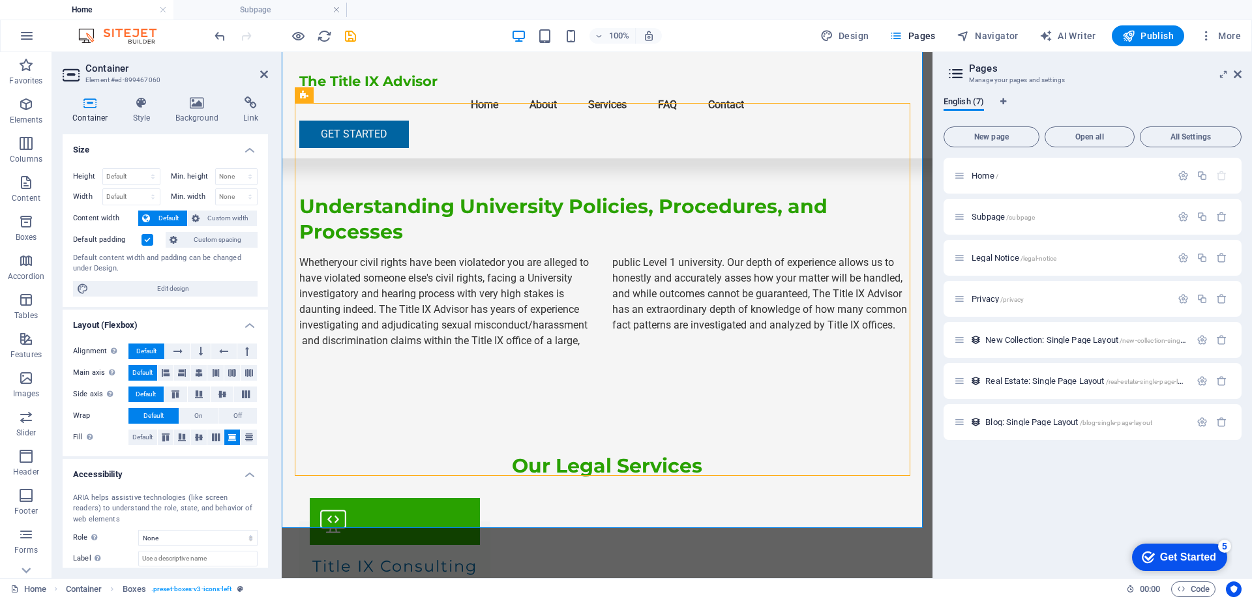
click at [199, 474] on h4 "Accessibility" at bounding box center [165, 470] width 205 height 23
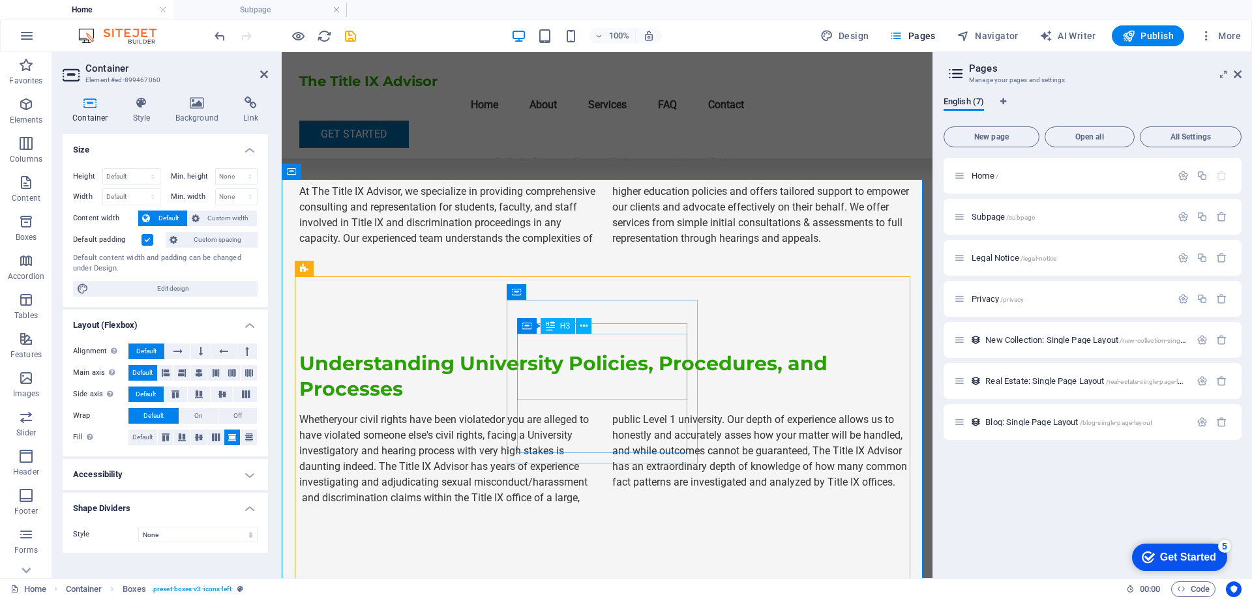
scroll to position [717, 0]
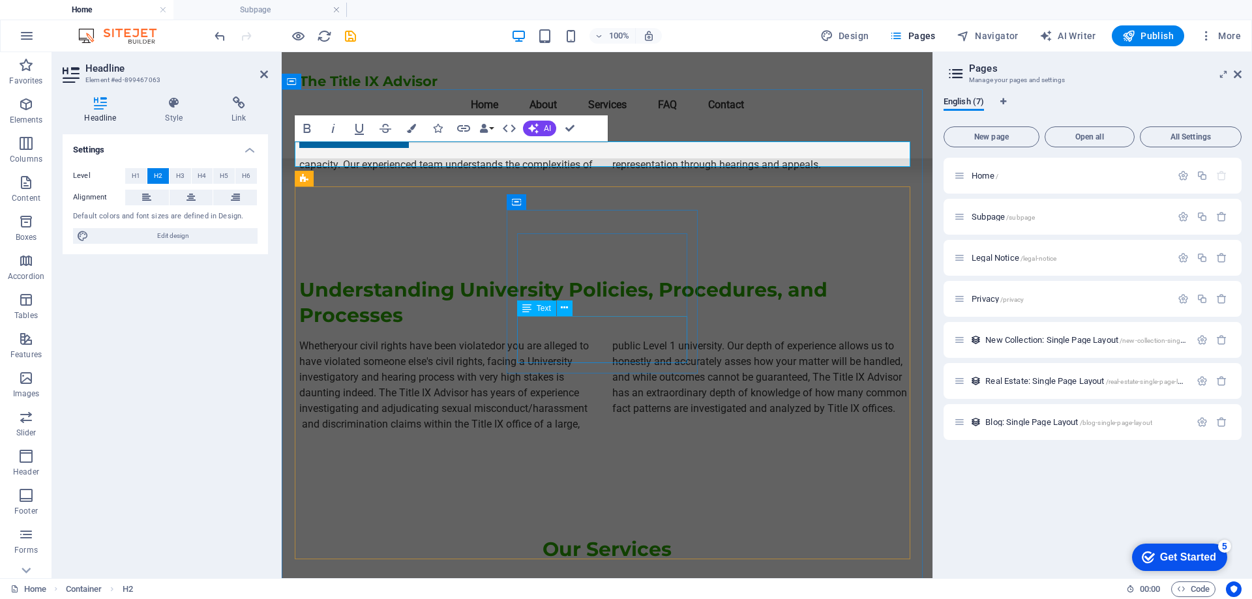
scroll to position [913, 0]
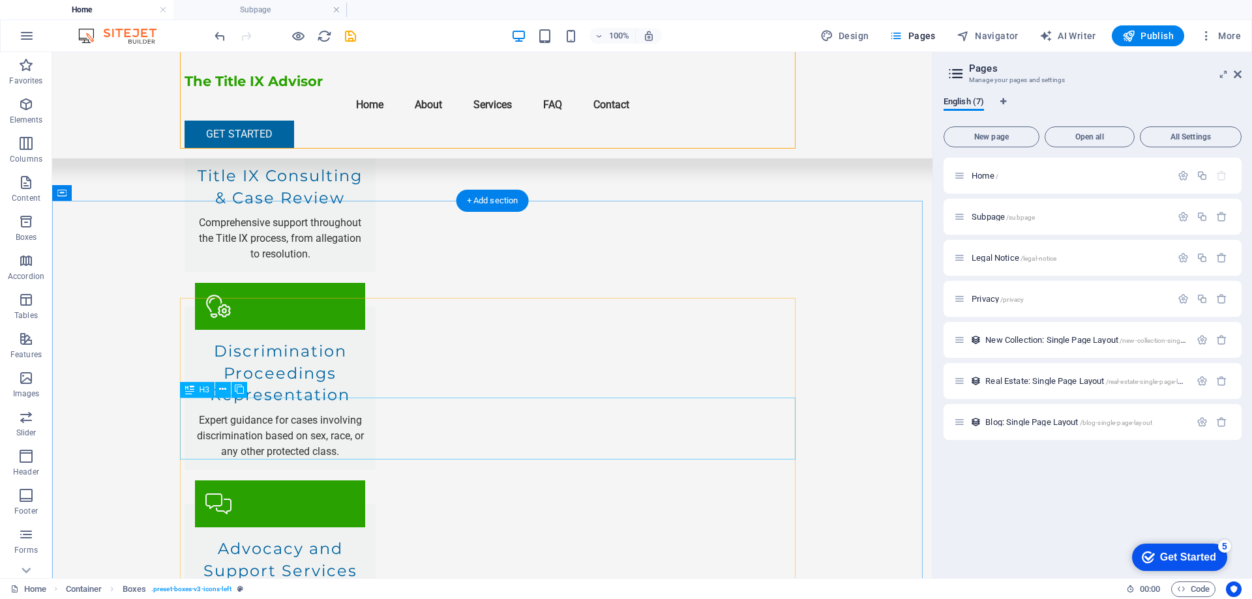
scroll to position [1304, 0]
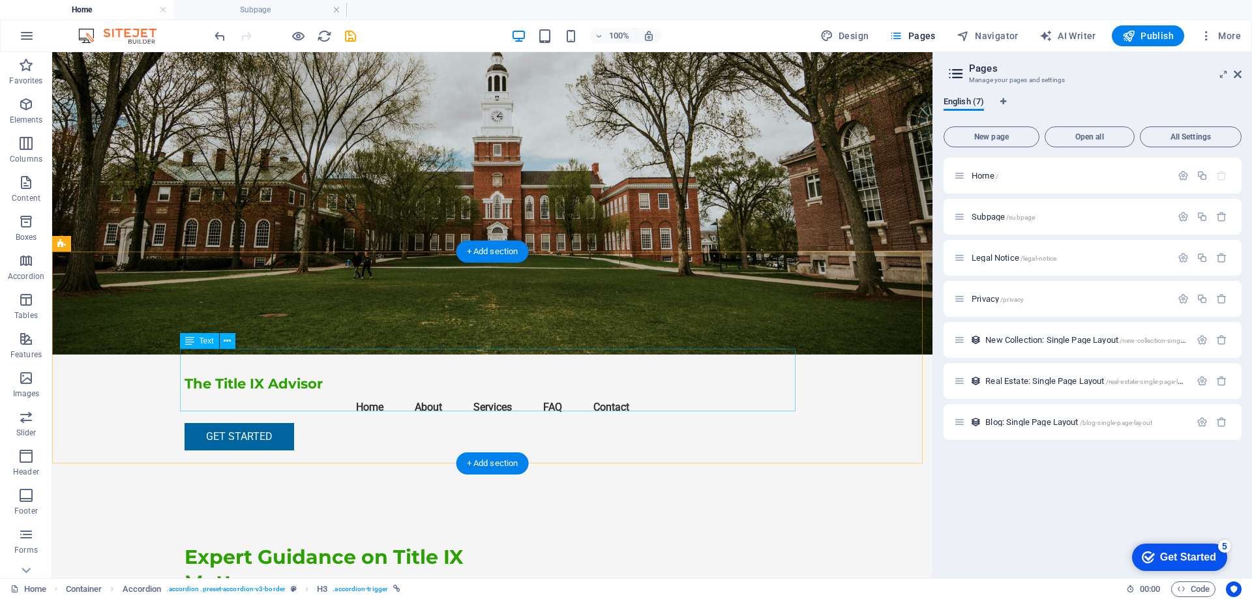
scroll to position [0, 0]
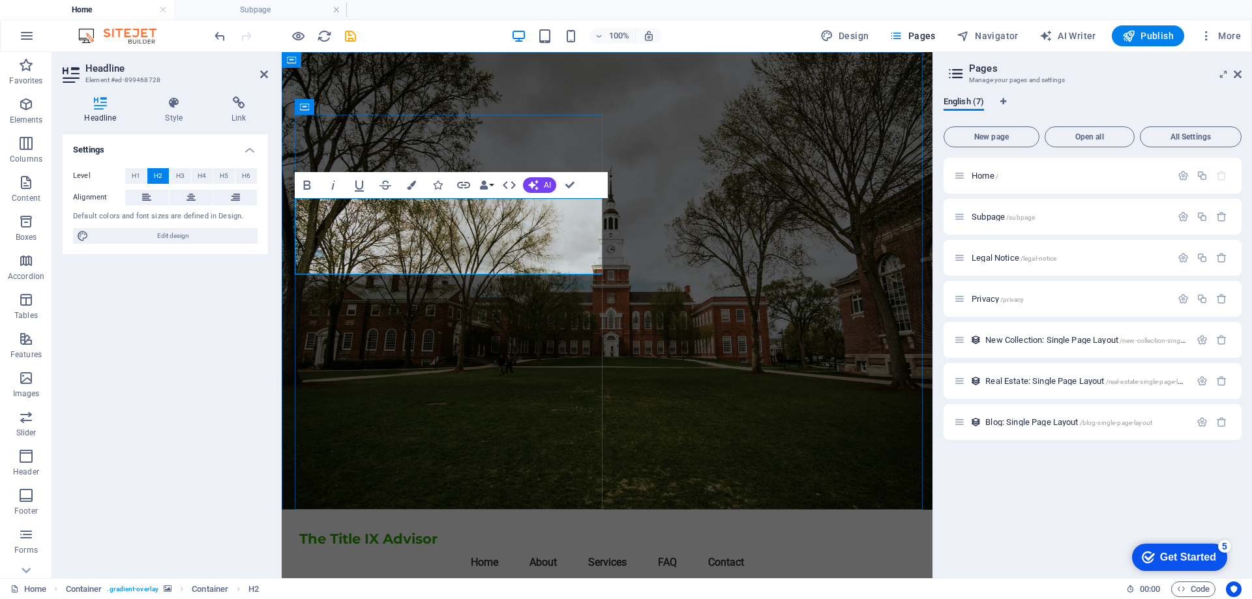
drag, startPoint x: 593, startPoint y: 202, endPoint x: 478, endPoint y: 518, distance: 336.0
drag, startPoint x: 397, startPoint y: 545, endPoint x: 628, endPoint y: 545, distance: 230.8
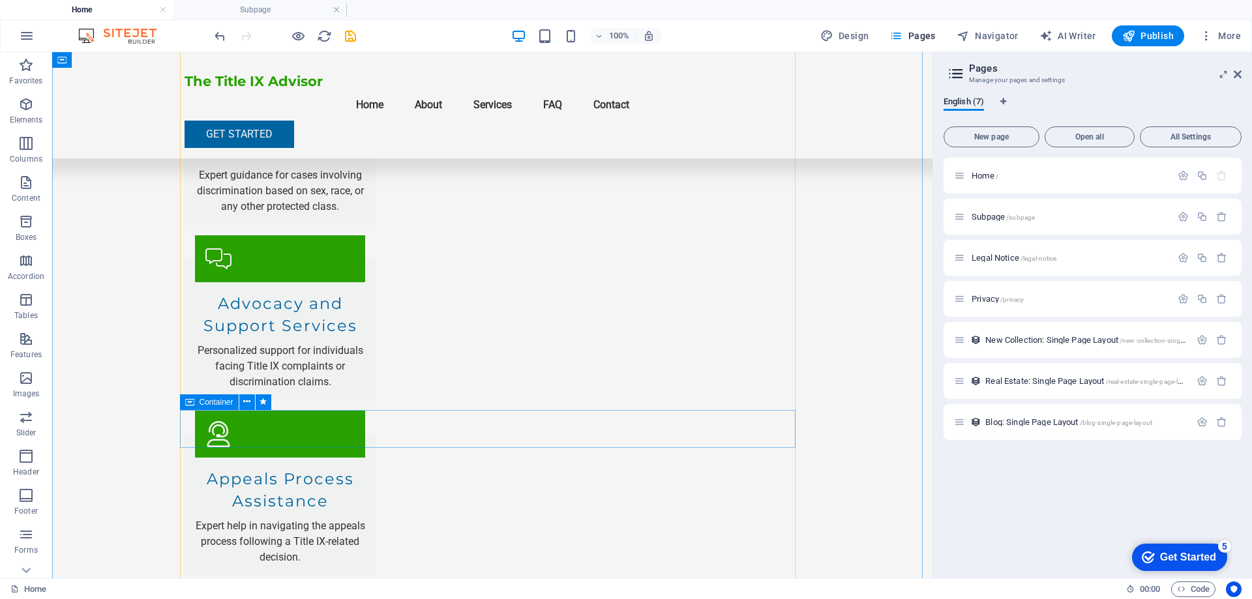
scroll to position [1500, 0]
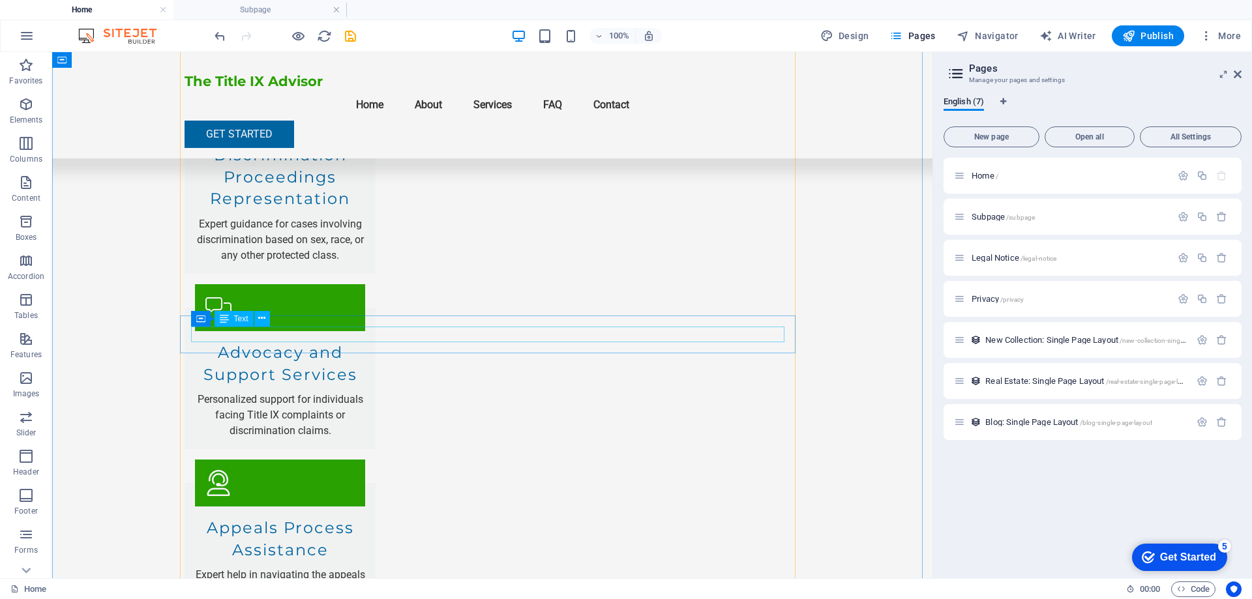
drag, startPoint x: 394, startPoint y: 333, endPoint x: 165, endPoint y: 332, distance: 229.5
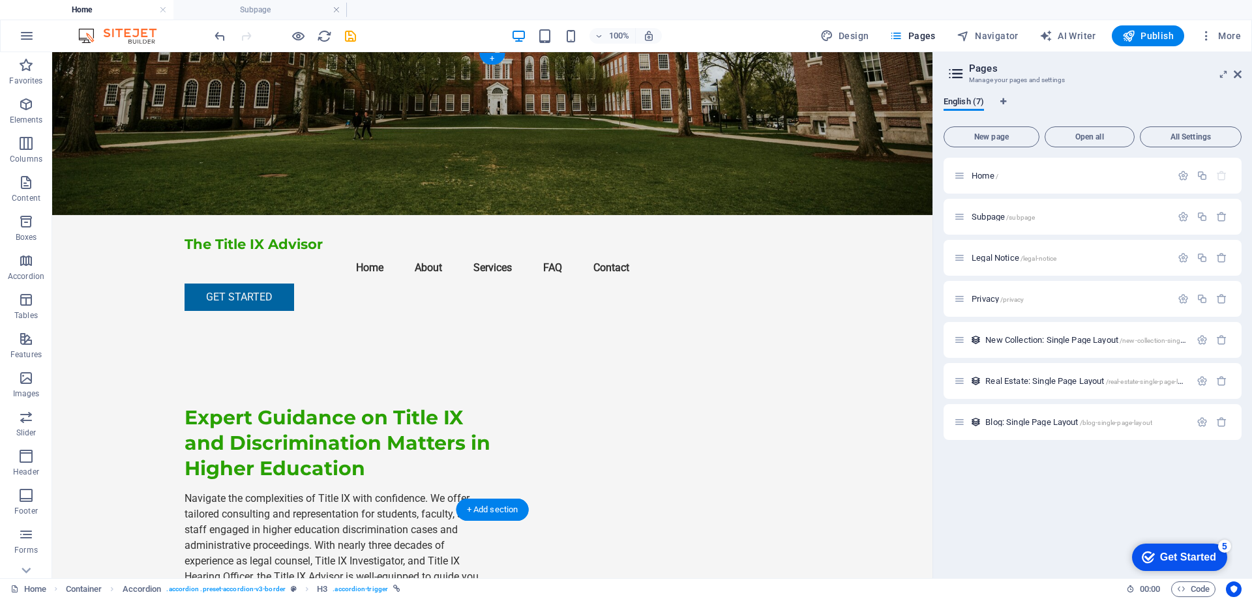
scroll to position [0, 0]
